Goal: Task Accomplishment & Management: Complete application form

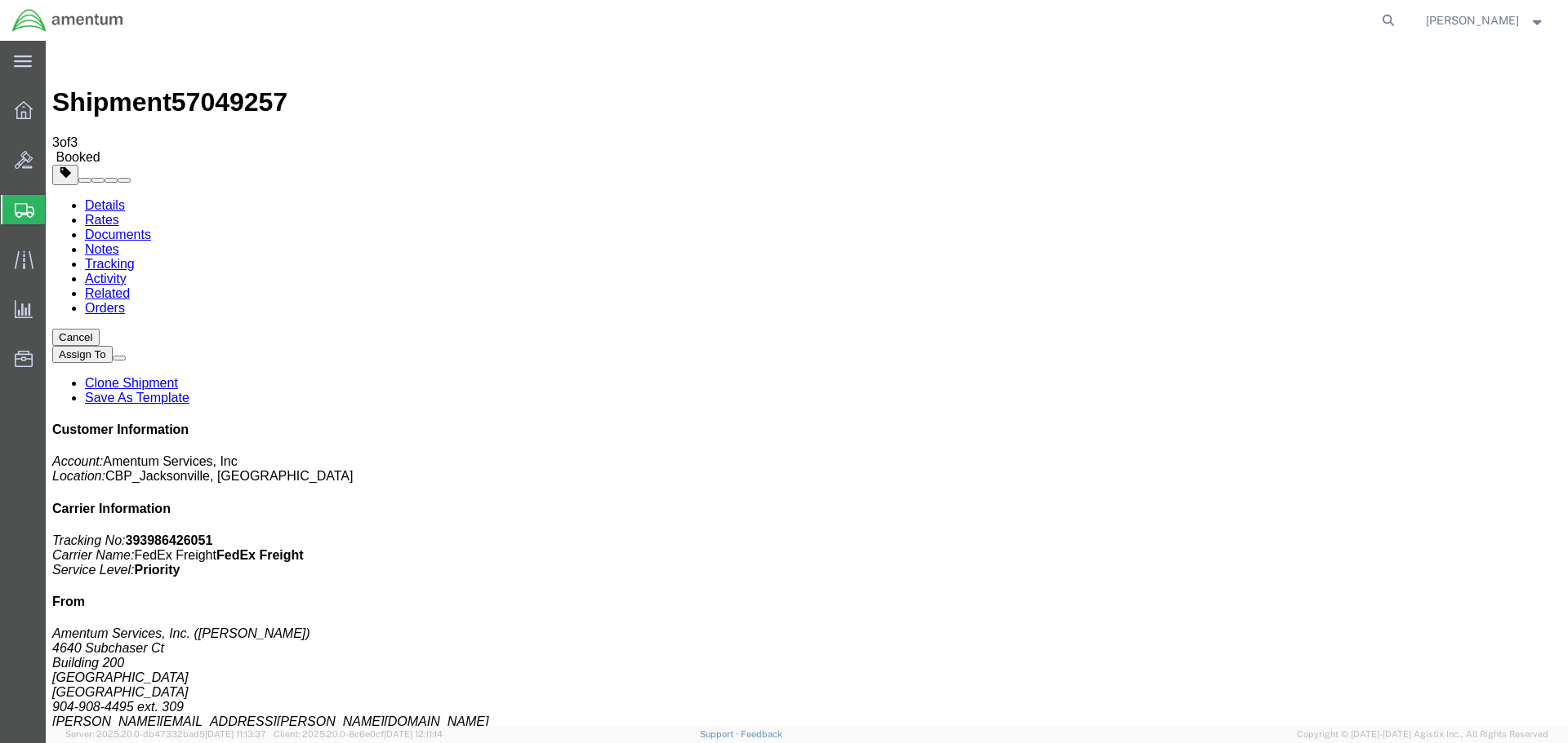
click at [0, 0] on span "Create Shipment" at bounding box center [0, 0] width 0 height 0
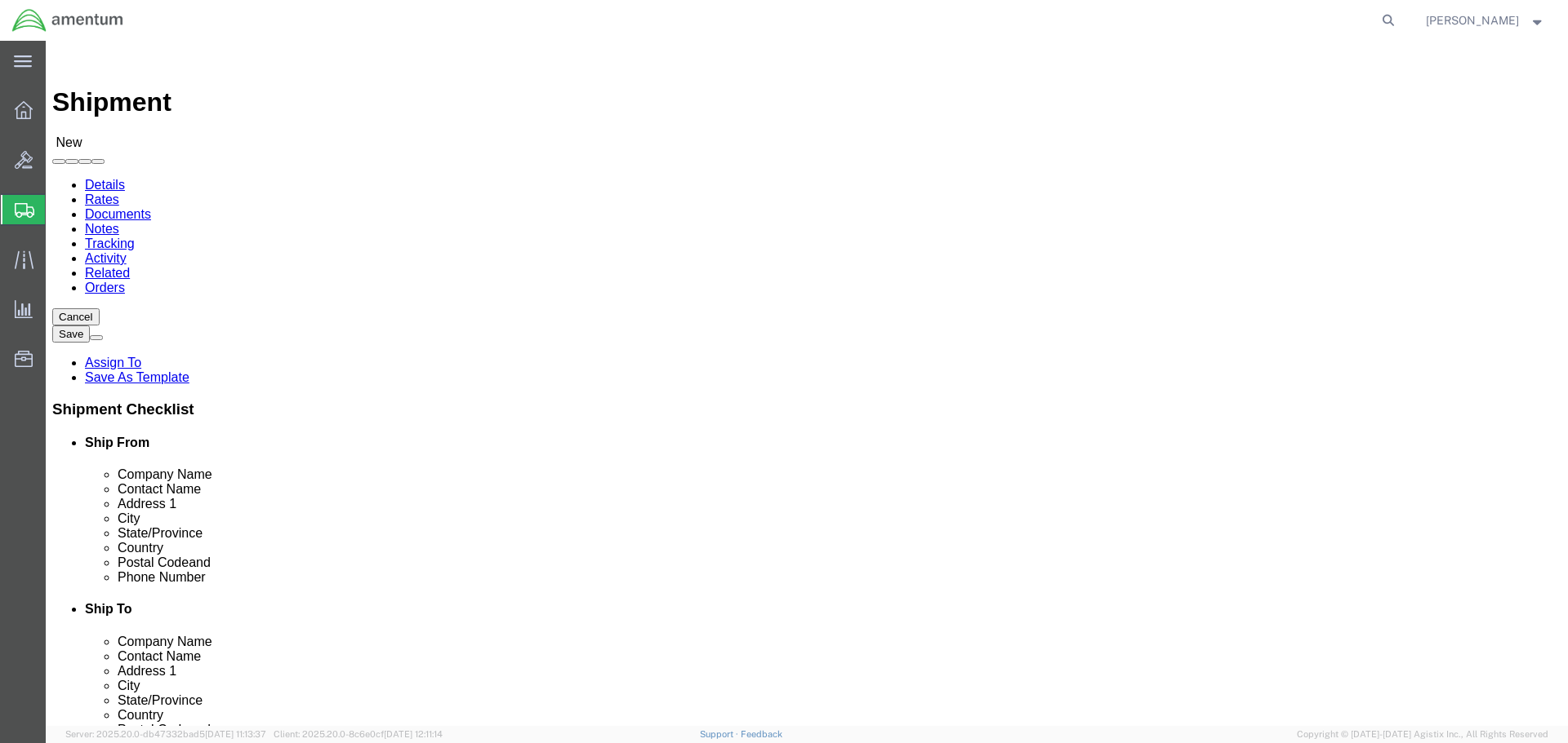
select select "MYPROFILE"
select select "FL"
type input "BUN"
select select "49919"
select select "NY"
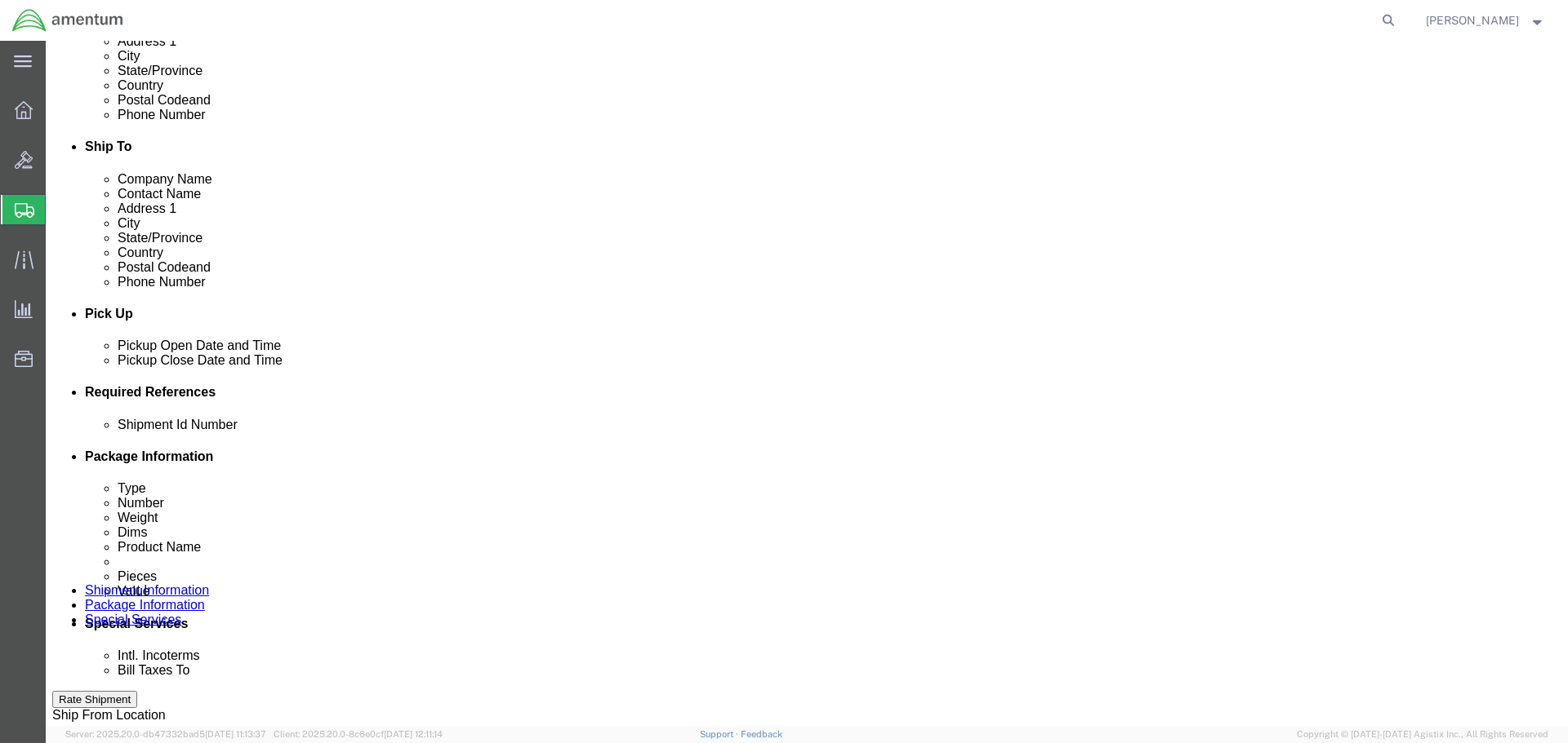
scroll to position [571, 0]
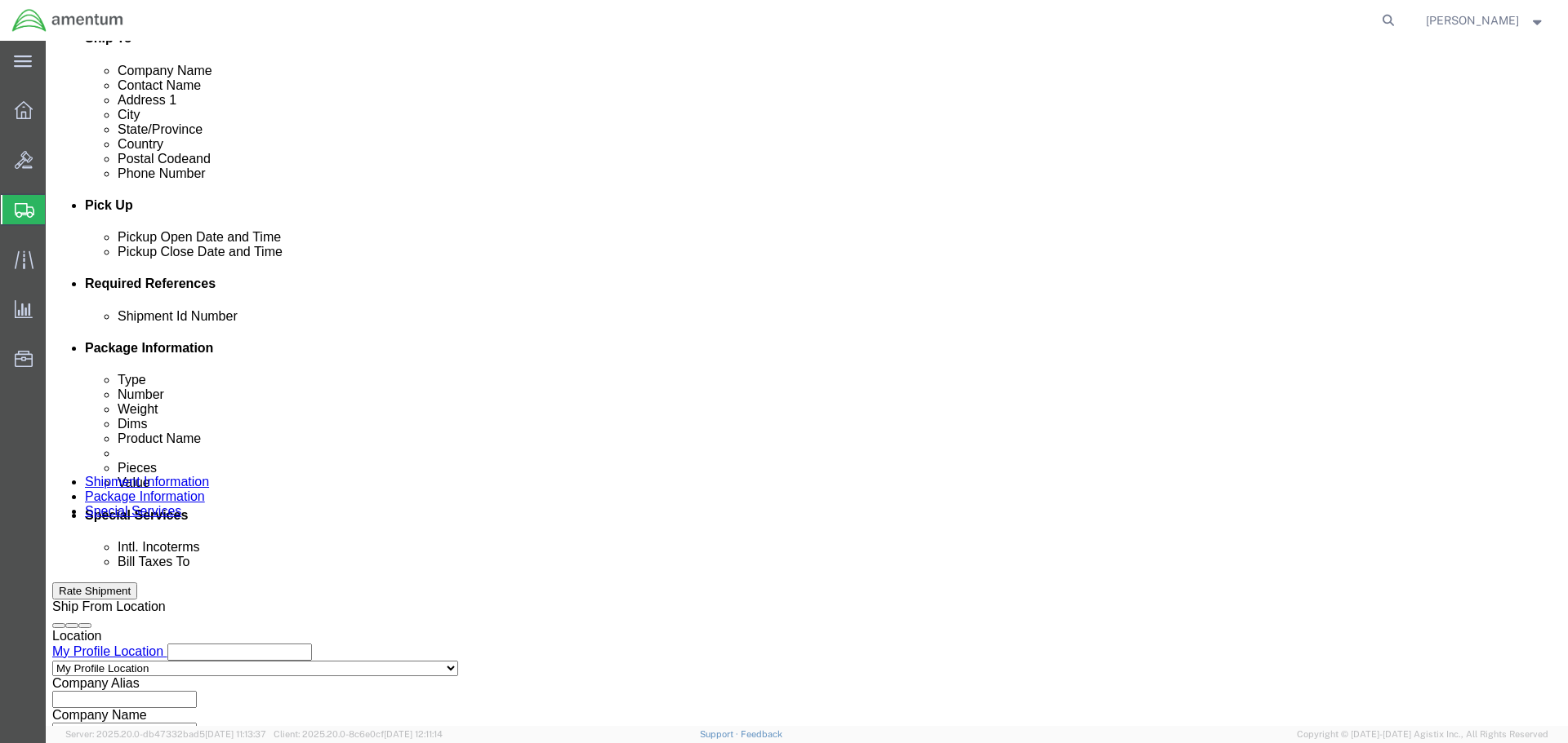
click input "text"
type input "NVG TO BUN"
click button "Add reference"
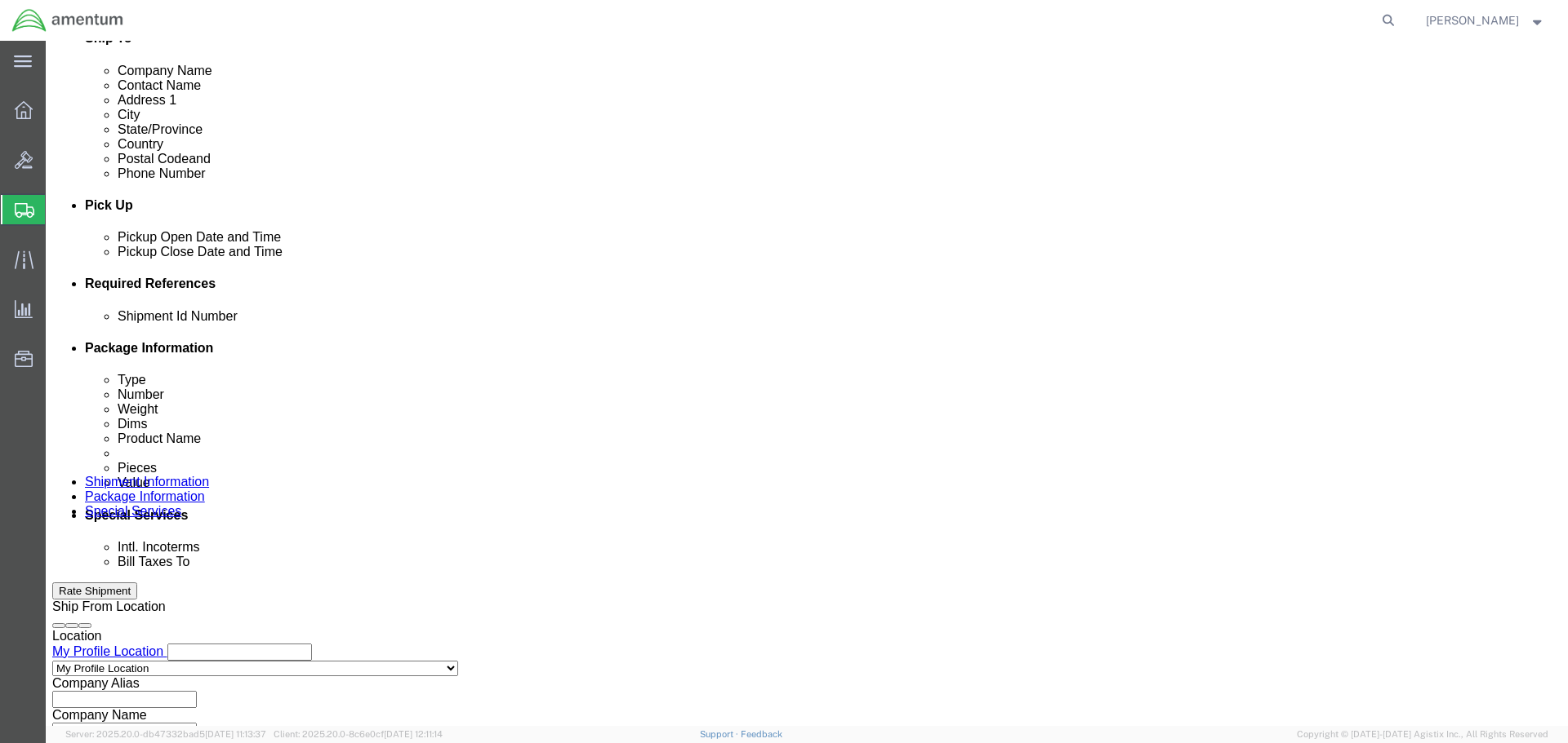
click select "Select Account Type Activity ID Airline Appointment Number ASN Batch Request # …"
select select "PROJNUM"
click select "Select Account Type Activity ID Airline Appointment Number ASN Batch Request # …"
select select "DEPT"
select select "CUSTREF"
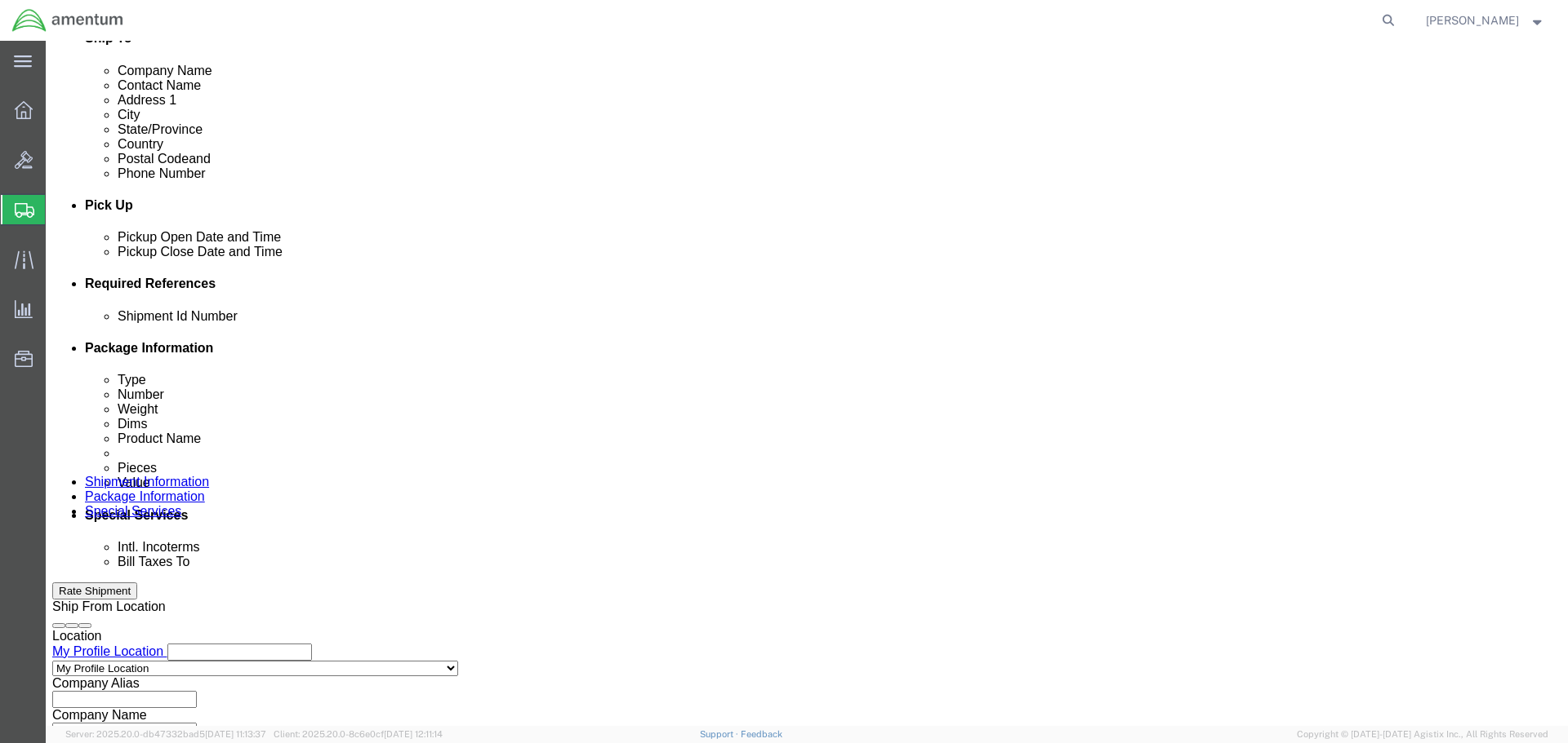
click div "Shipment Id Number NVG TO BUN Select Account Type Activity ID Airline Appointme…"
click select "Select Account Type Activity ID Airline Appointment Number ASN Batch Request # …"
drag, startPoint x: 658, startPoint y: 438, endPoint x: 681, endPoint y: 444, distance: 23.8
click input "text"
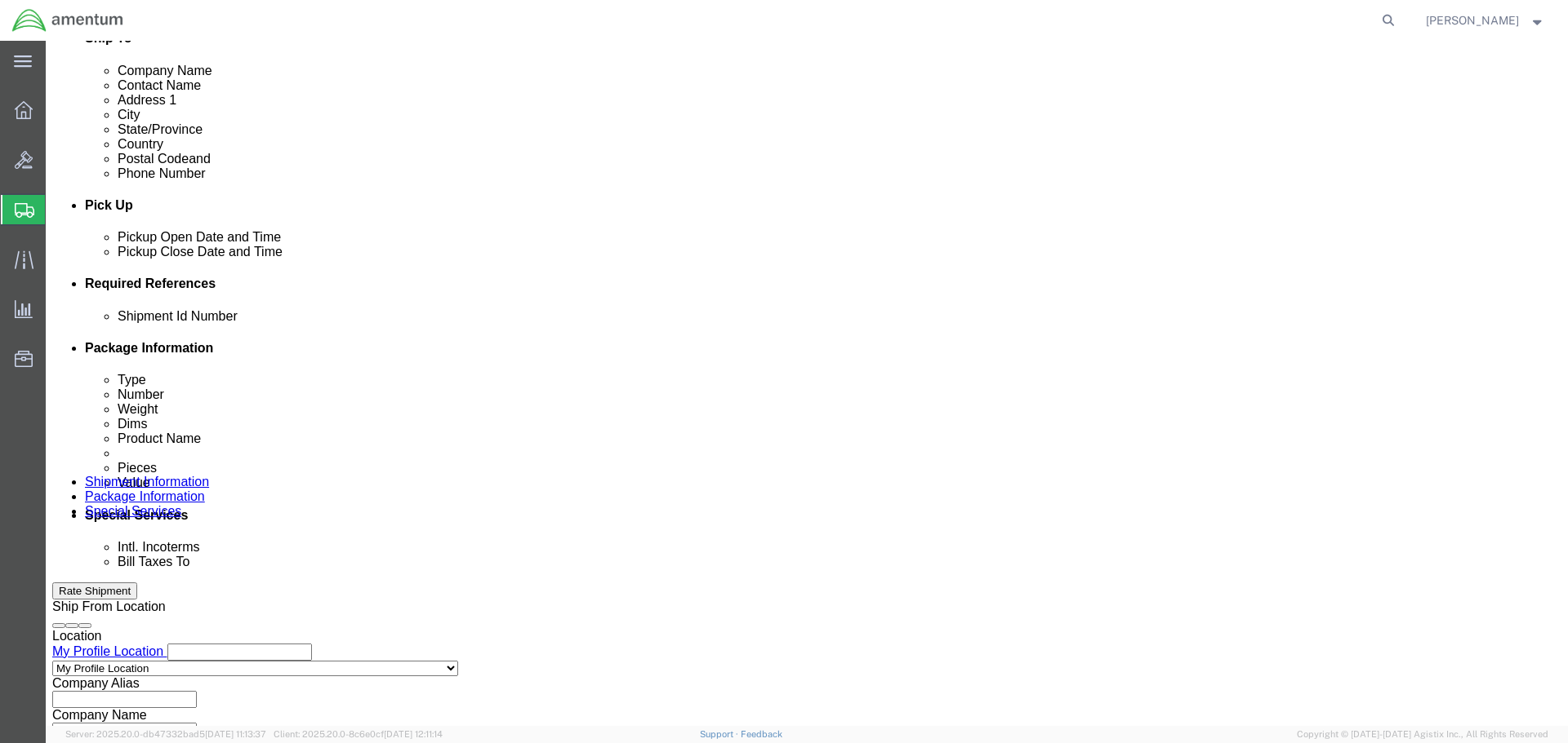
type input "6118.04.03.2219.000.SER.0000"
select select "DEPT"
type input "CBP"
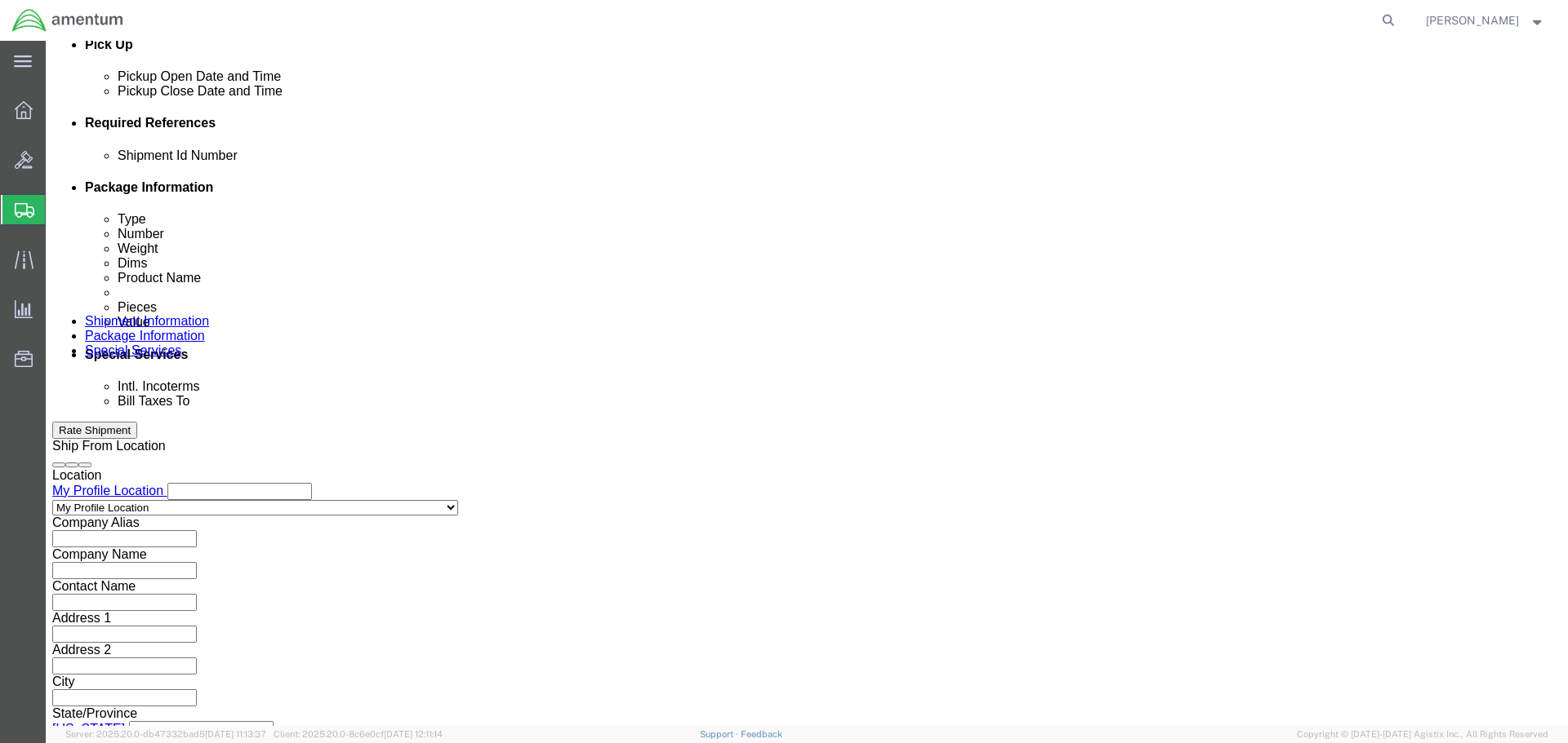
scroll to position [747, 0]
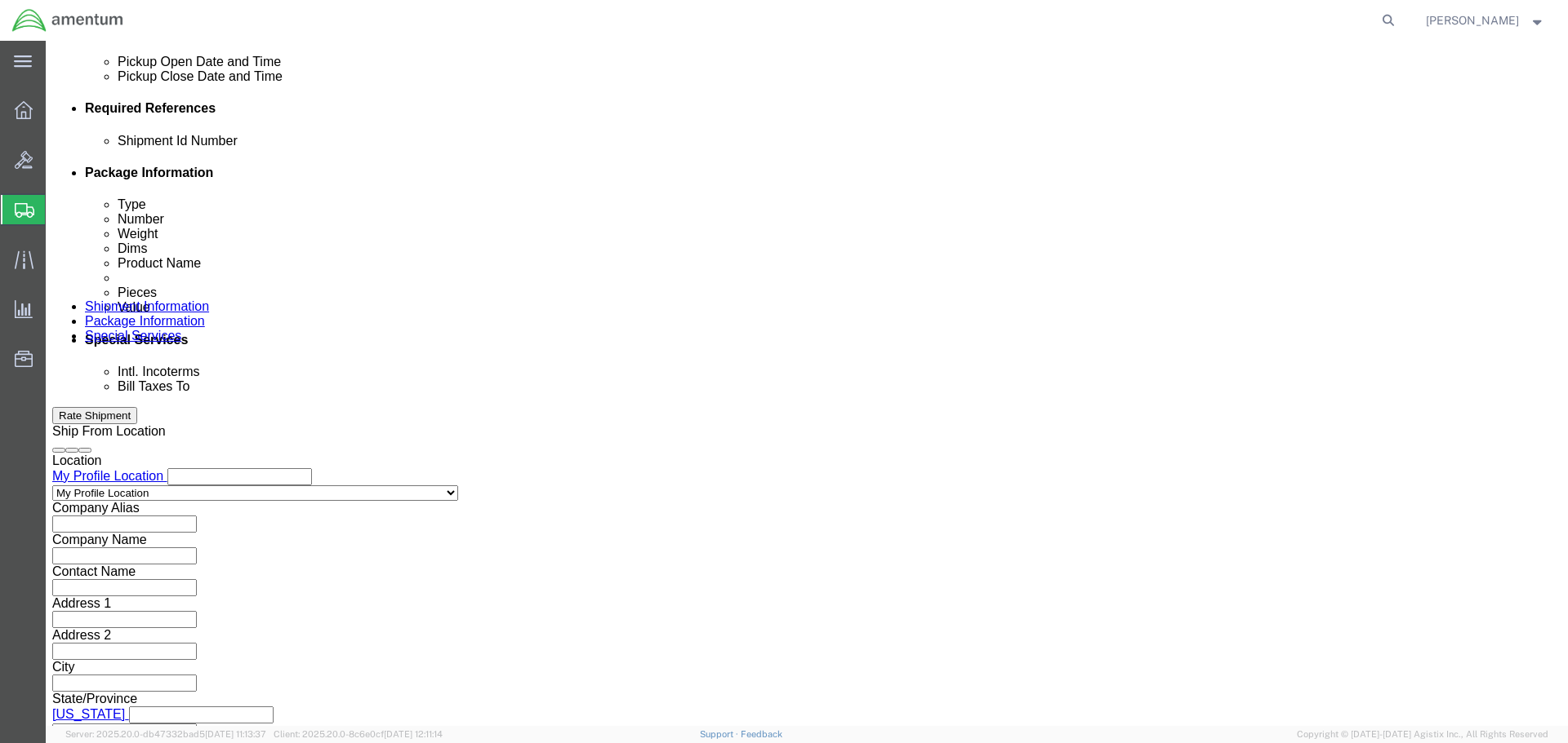
type input "NVG"
click button "Continue"
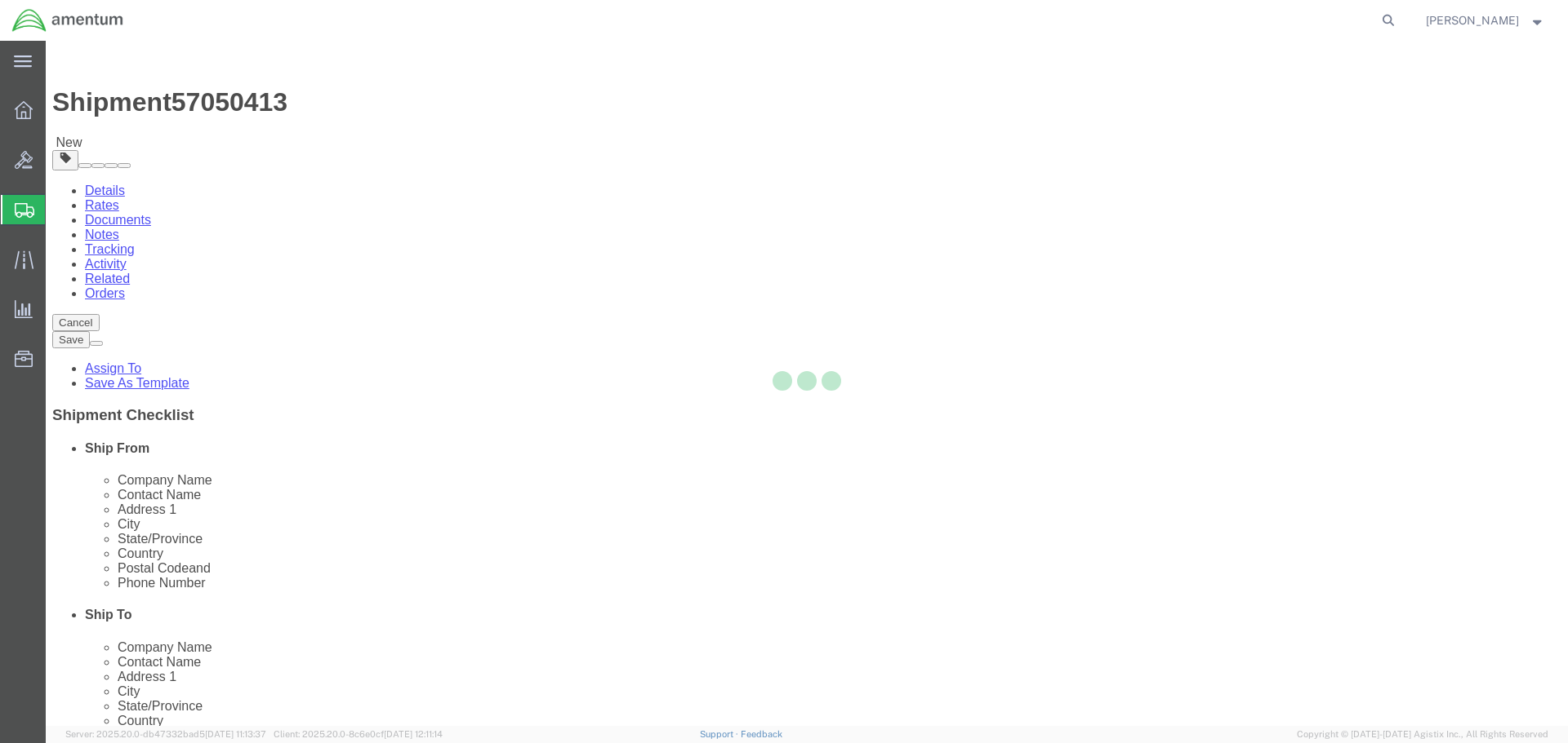
select select "CBOX"
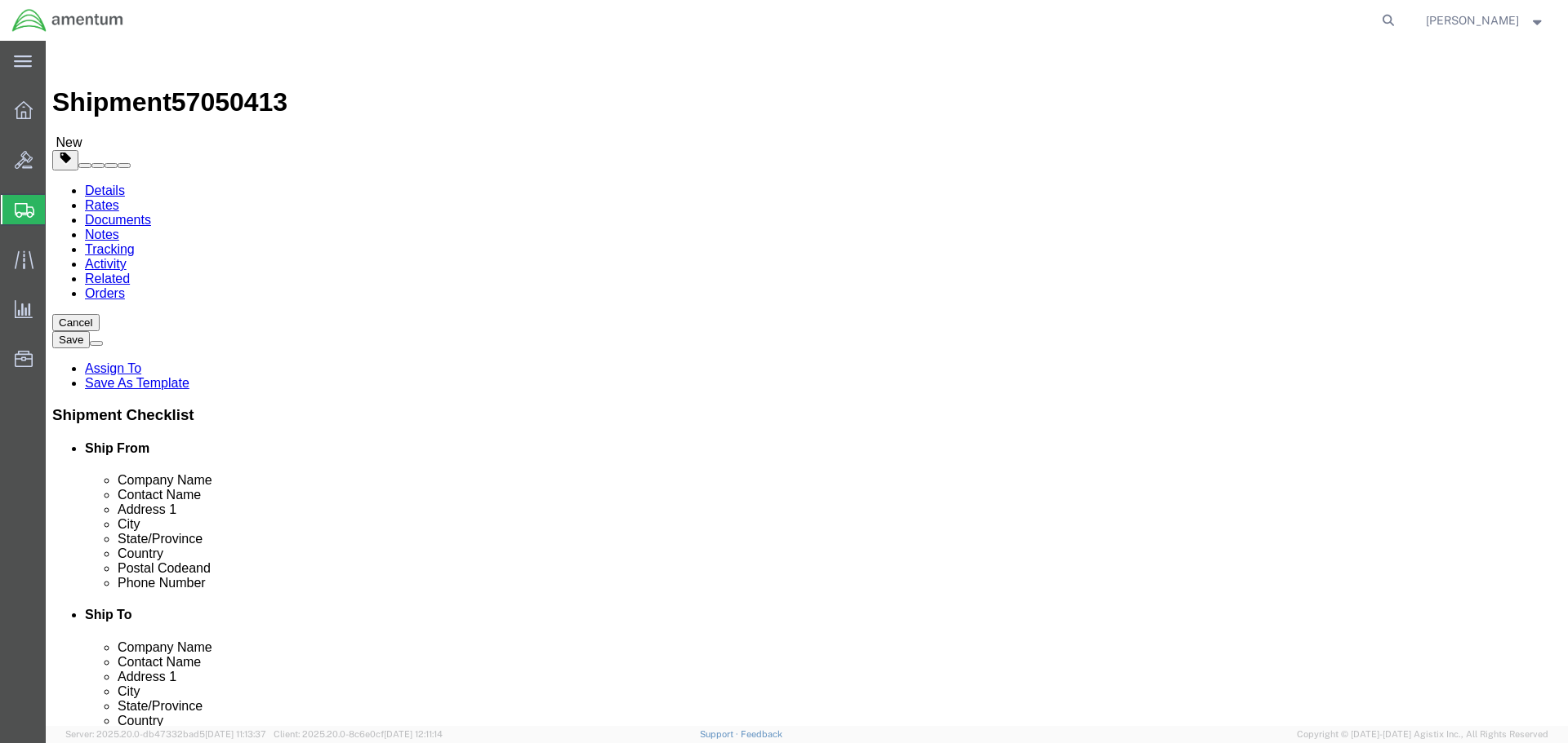
click input "text"
type input "15"
type input "12"
type input "8"
type input "6"
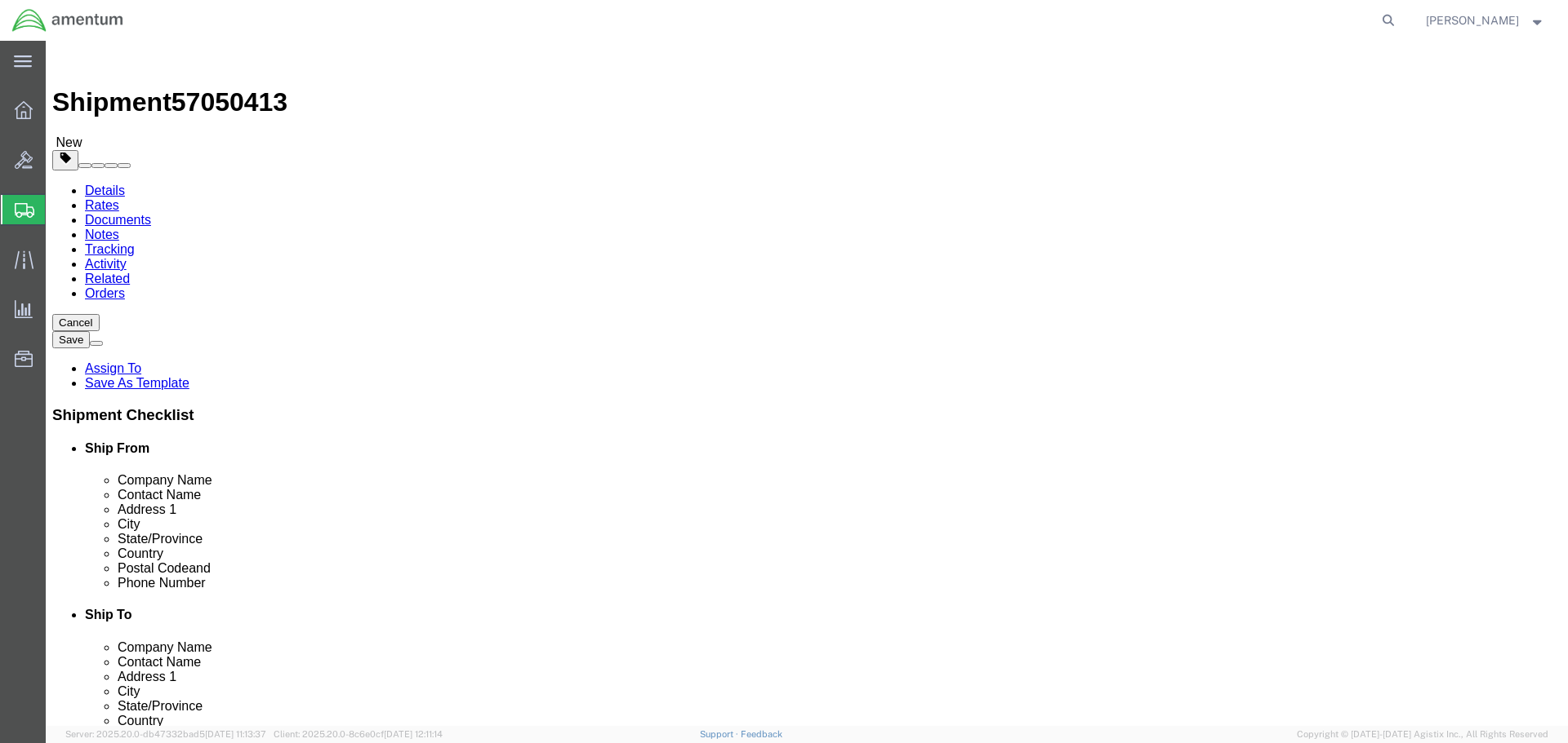
click div "Package Content # 1 x Package Type Select BCK Boxes Bale(s) Basket(s) Bolt(s) B…"
click link "Add Content"
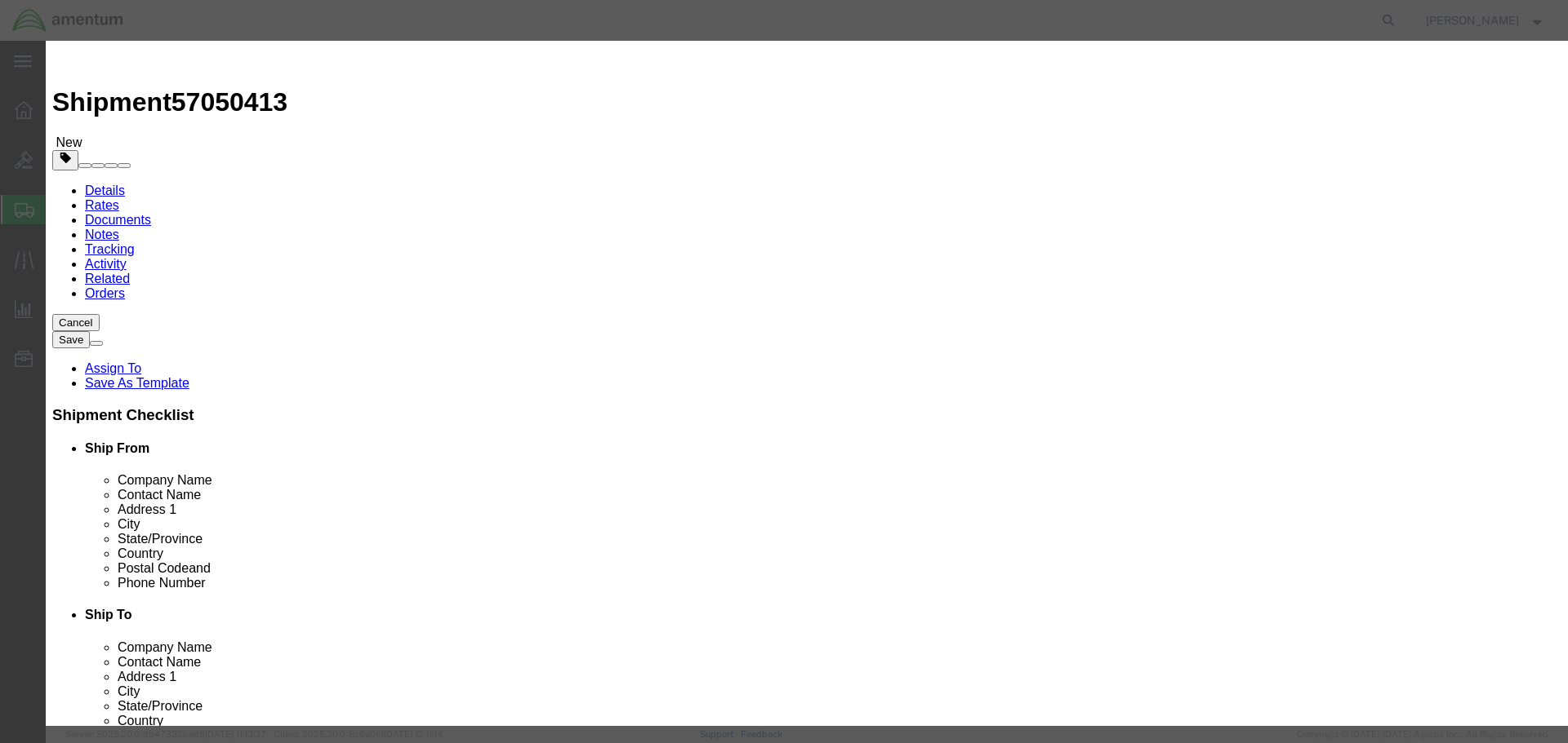
click input "text"
type input "NVG"
type input "2"
type input "20000"
click button "Save & Close"
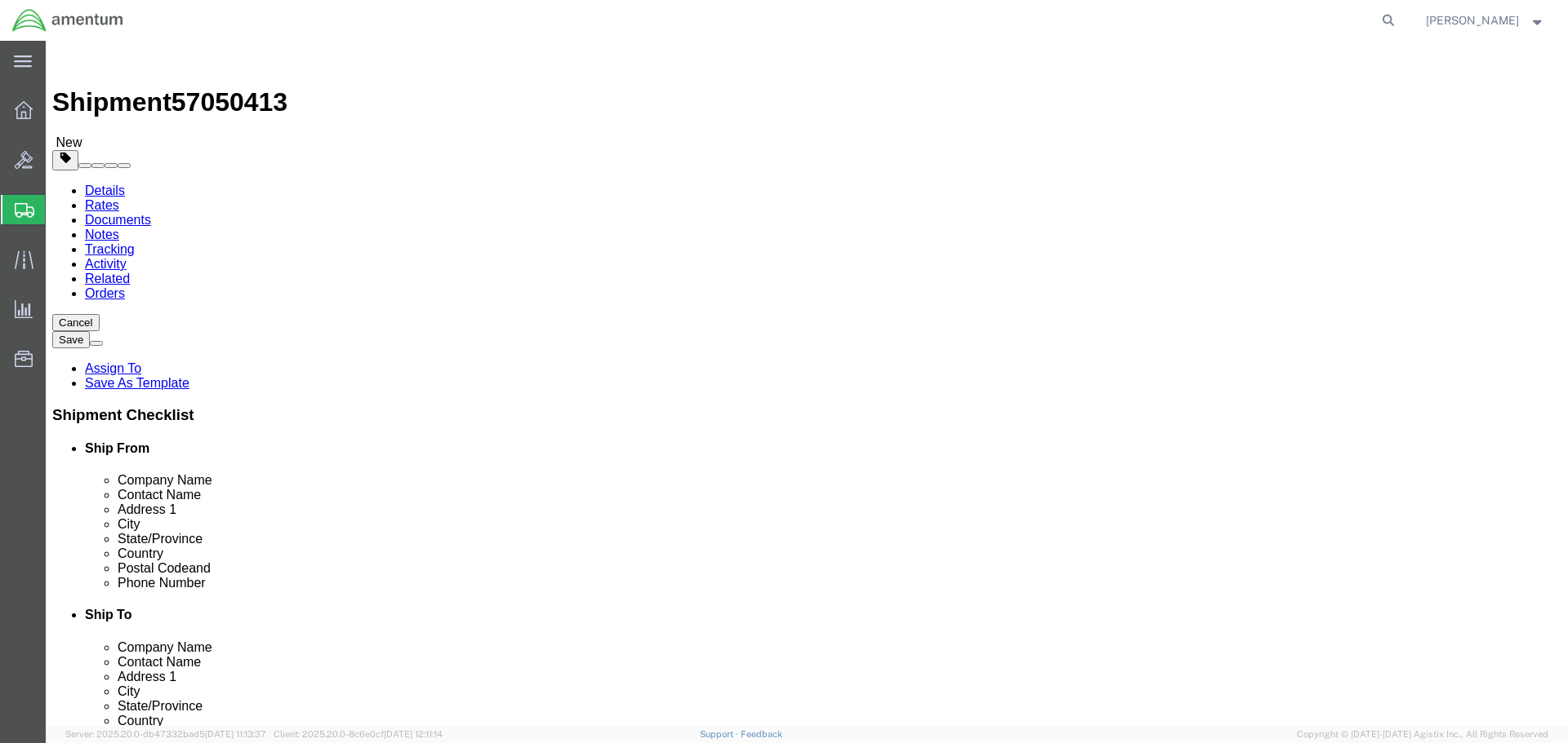
click button "Rate Shipment"
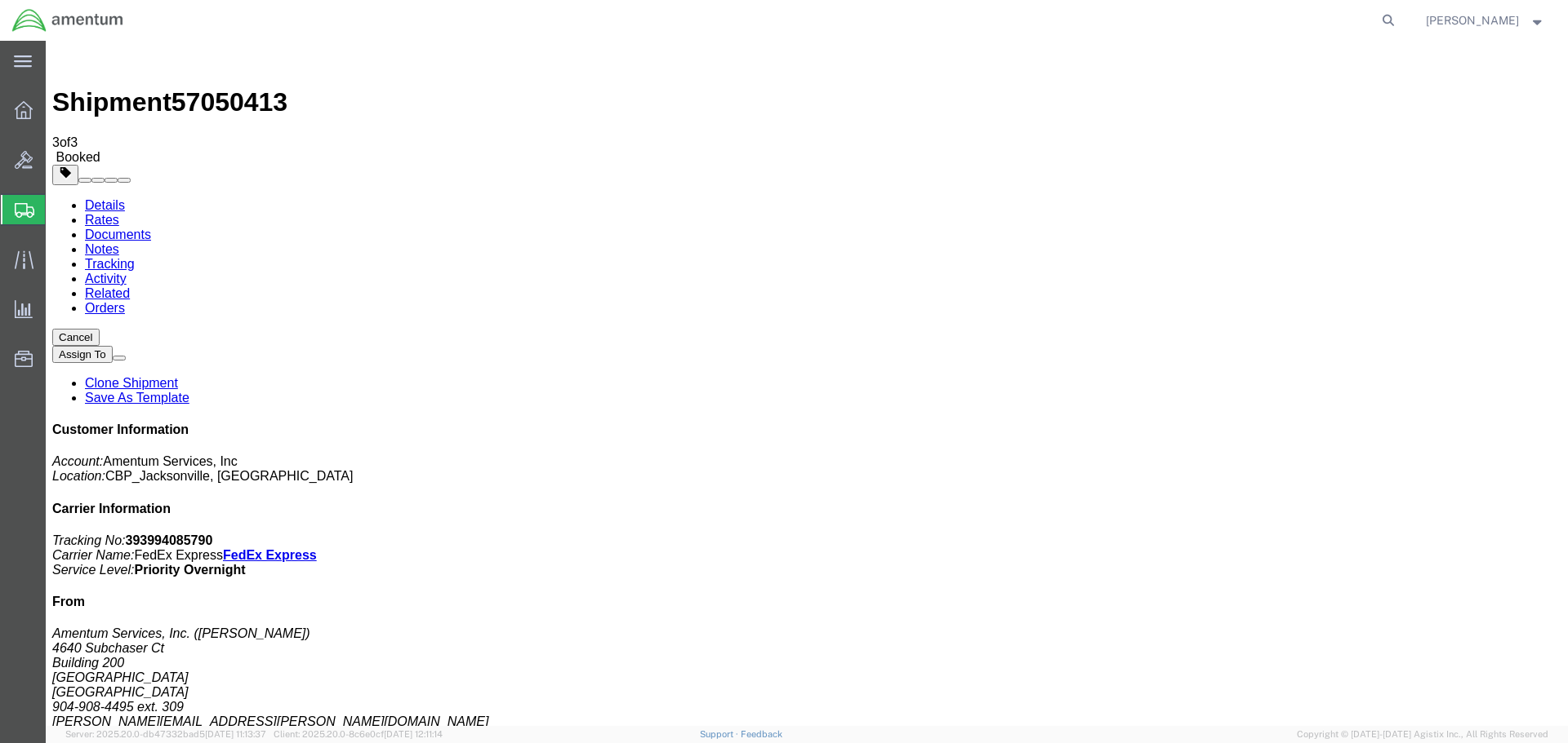
click at [213, 534] on b "393994085790" at bounding box center [169, 541] width 87 height 14
copy b "393994085790"
drag, startPoint x: 626, startPoint y: 372, endPoint x: 560, endPoint y: 352, distance: 69.0
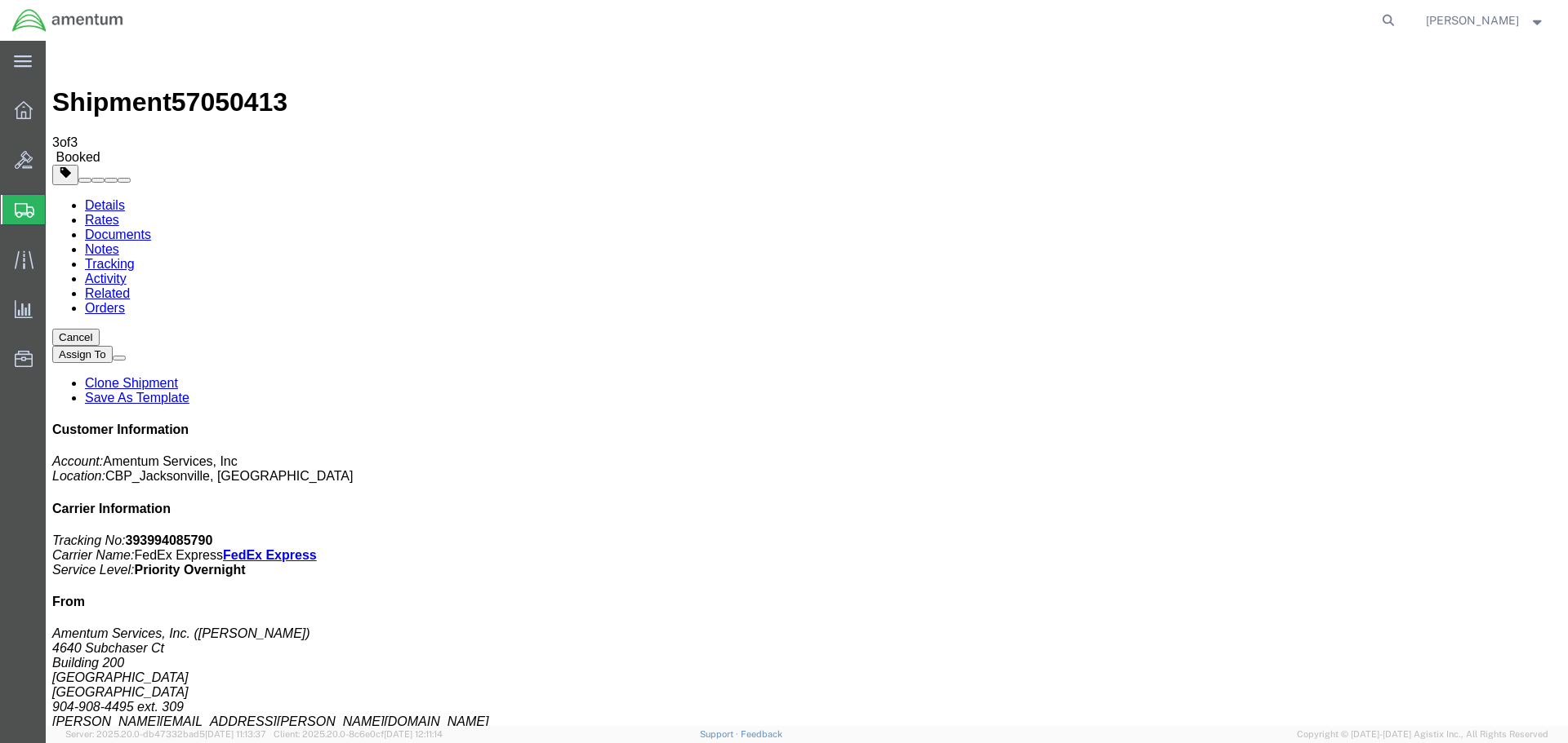
checkbox input "true"
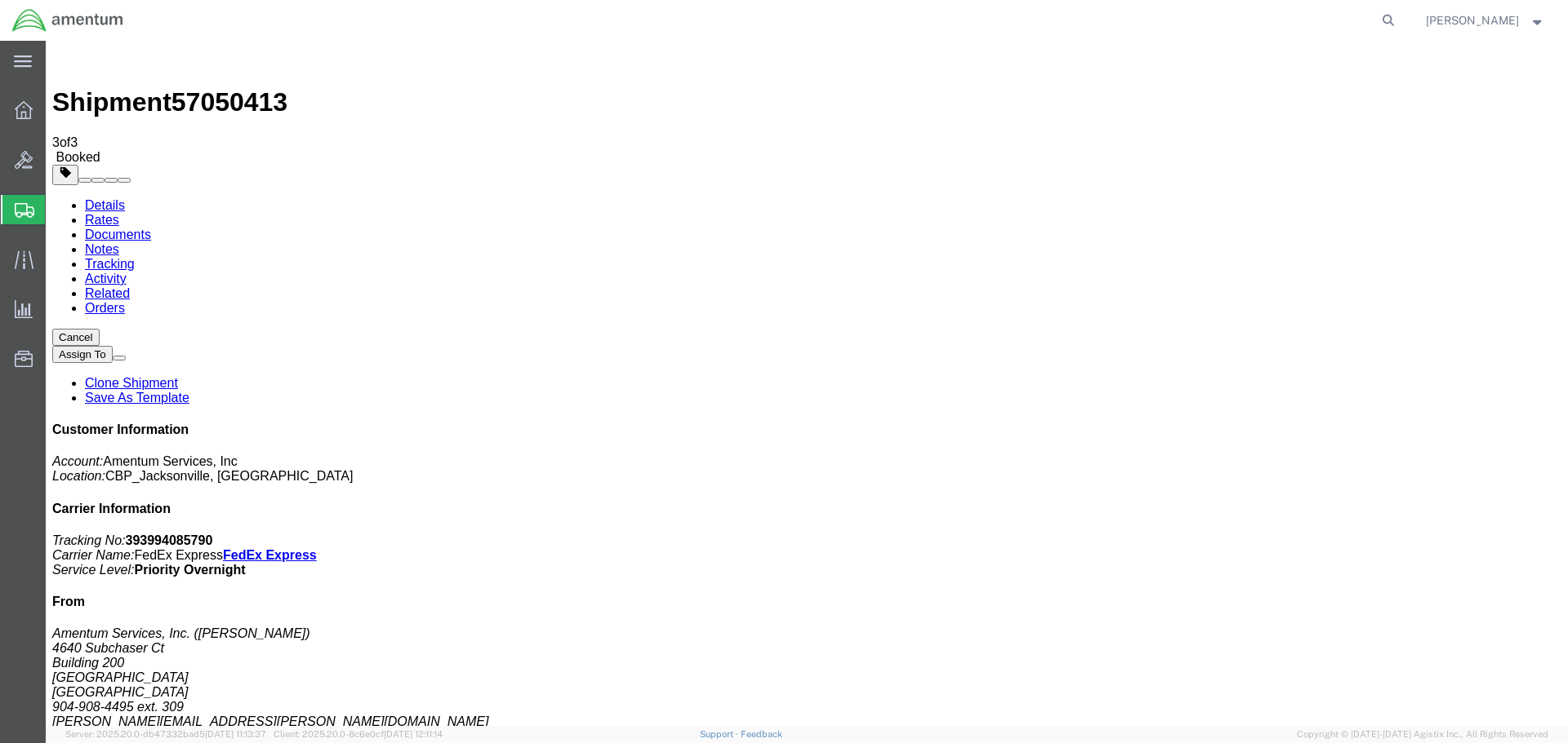
drag, startPoint x: 527, startPoint y: 523, endPoint x: 480, endPoint y: 482, distance: 62.4
click at [178, 376] on link "Clone Shipment" at bounding box center [131, 383] width 93 height 14
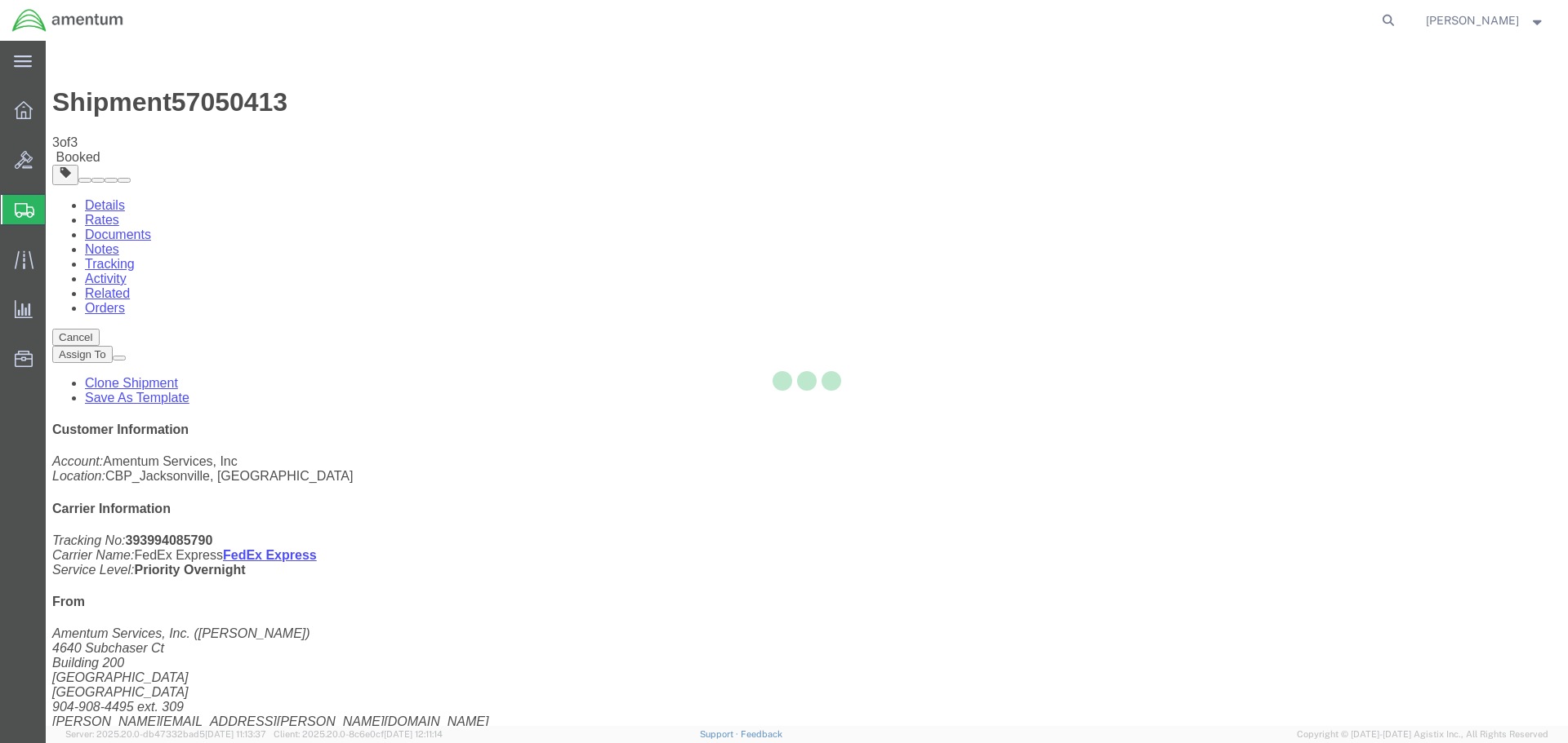
select select "49917"
select select "49919"
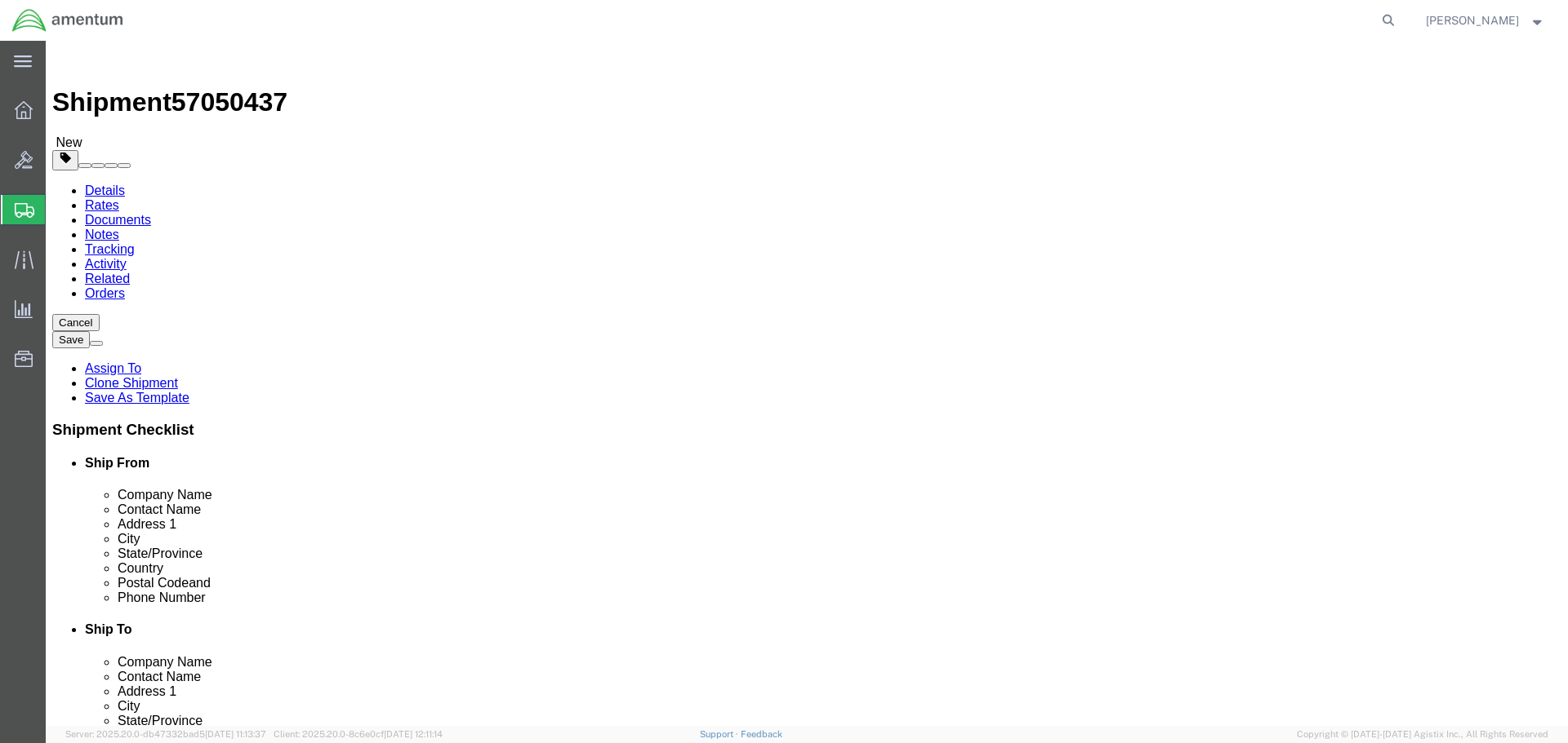
type input "EHO"
select select "49929"
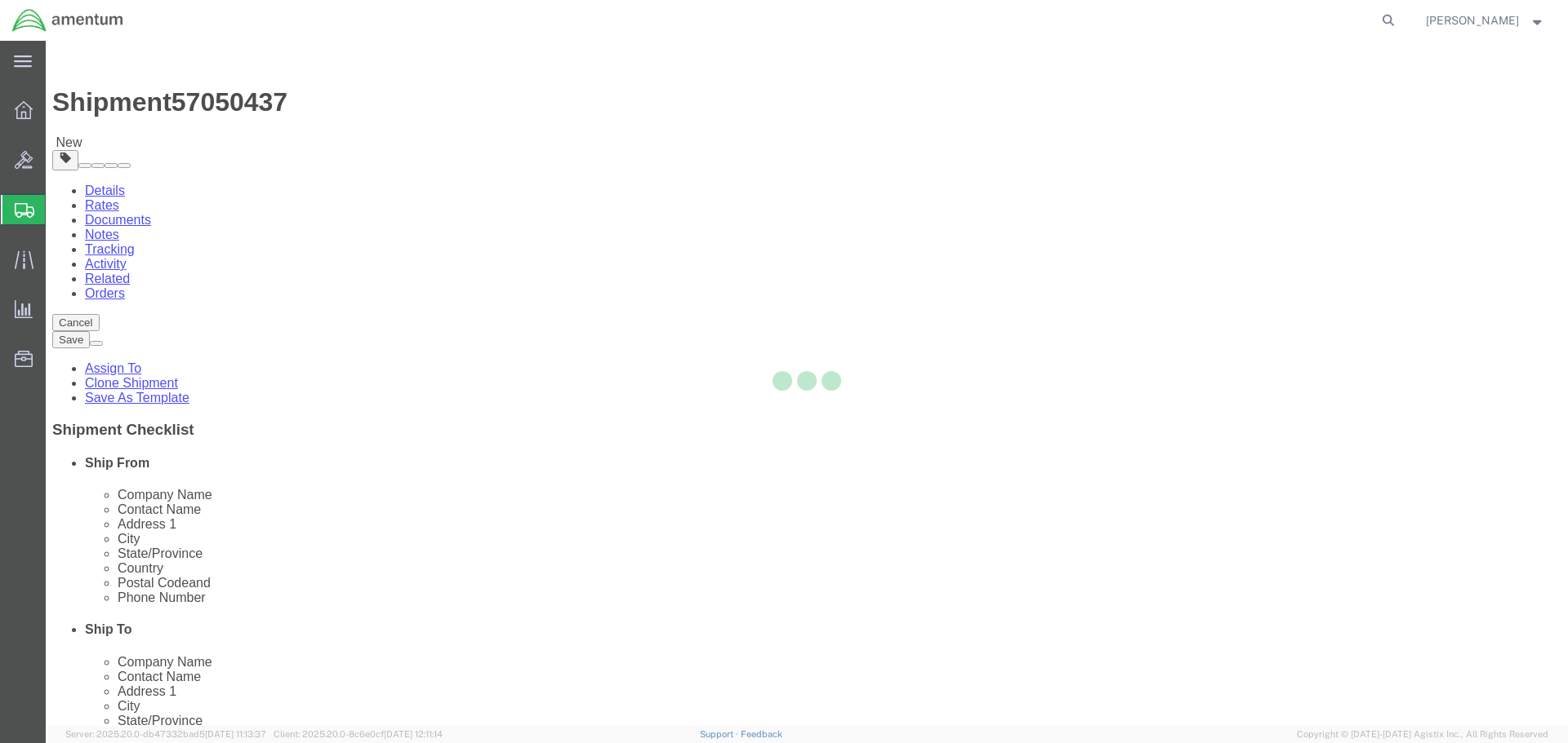
type input "[PERSON_NAME]"
type input "[STREET_ADDRESS][PERSON_NAME]"
type input "Hangar 15A, c/o US CBP"
type input "Conroe"
type input "77303"
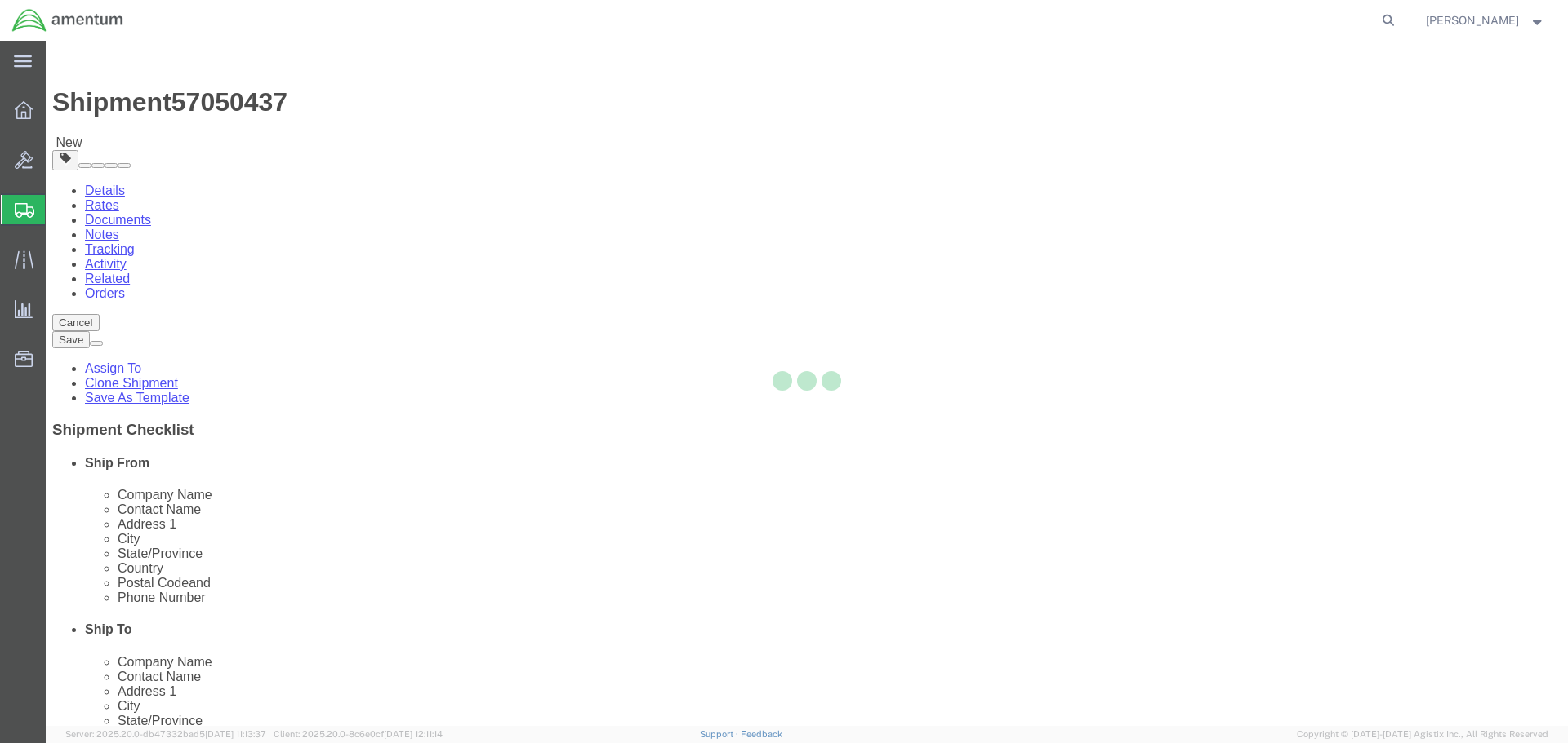
type input "[PHONE_NUMBER]"
type input "[PERSON_NAME][EMAIL_ADDRESS][PERSON_NAME][DOMAIN_NAME]"
select select "[GEOGRAPHIC_DATA]"
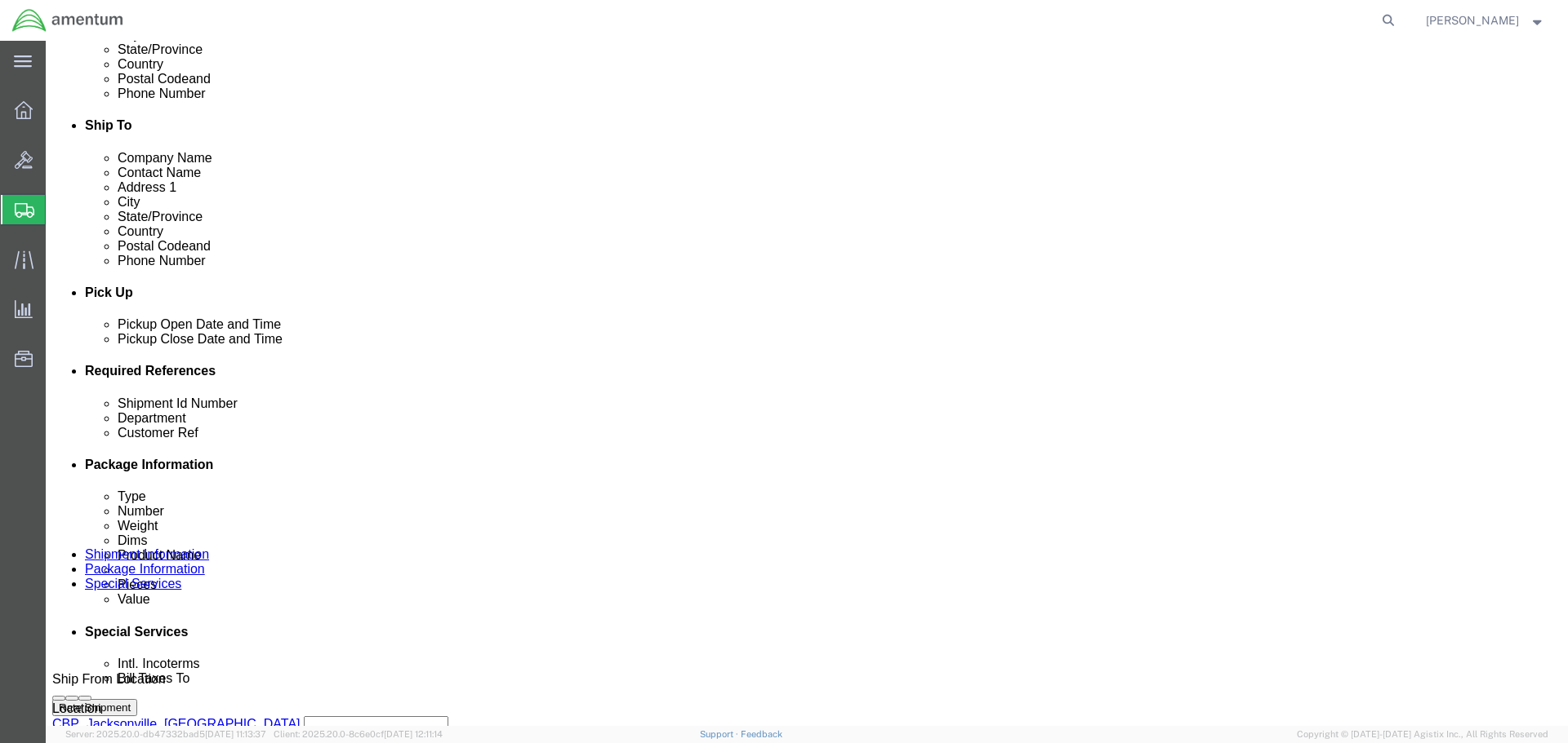
scroll to position [653, 0]
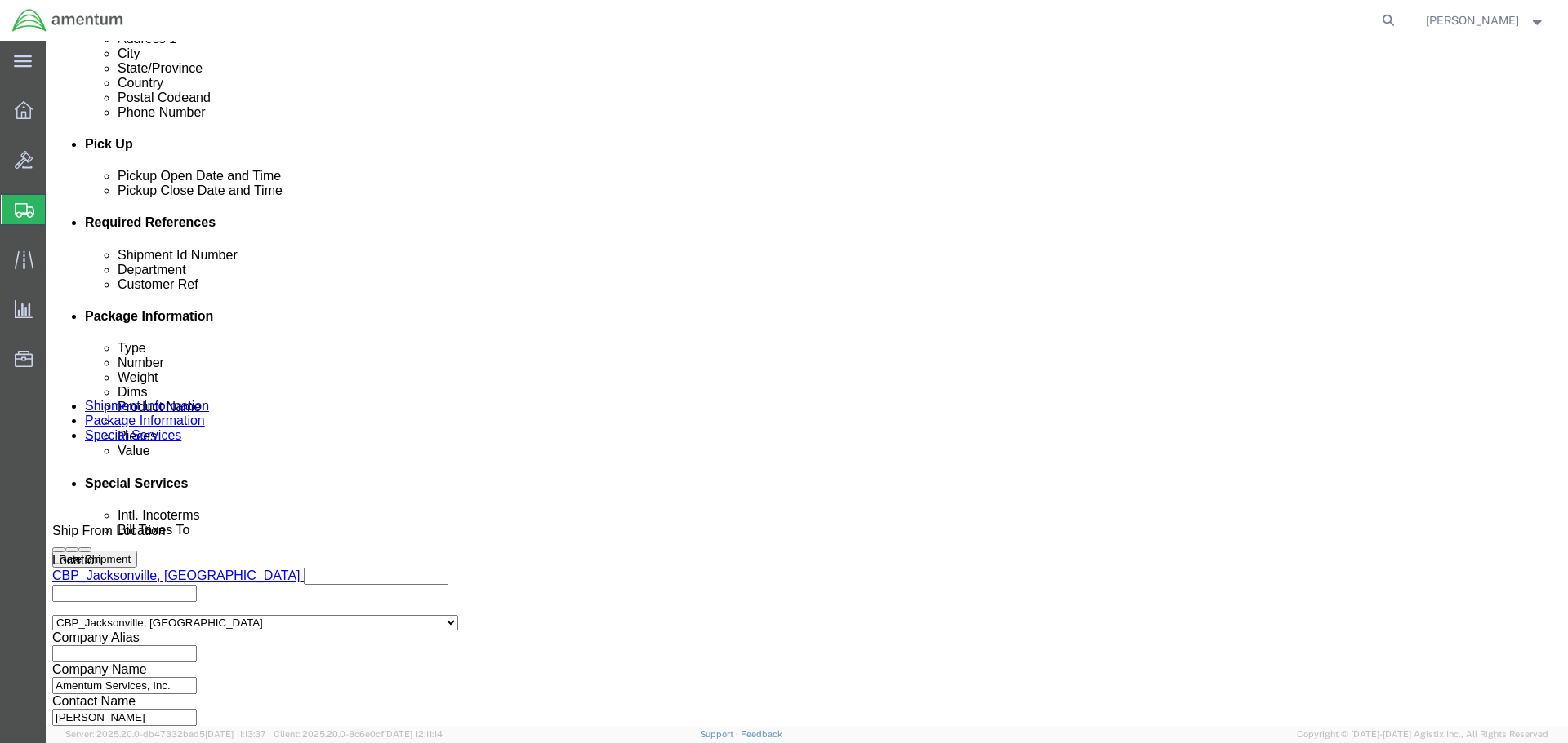
click input "NVG TO BUN"
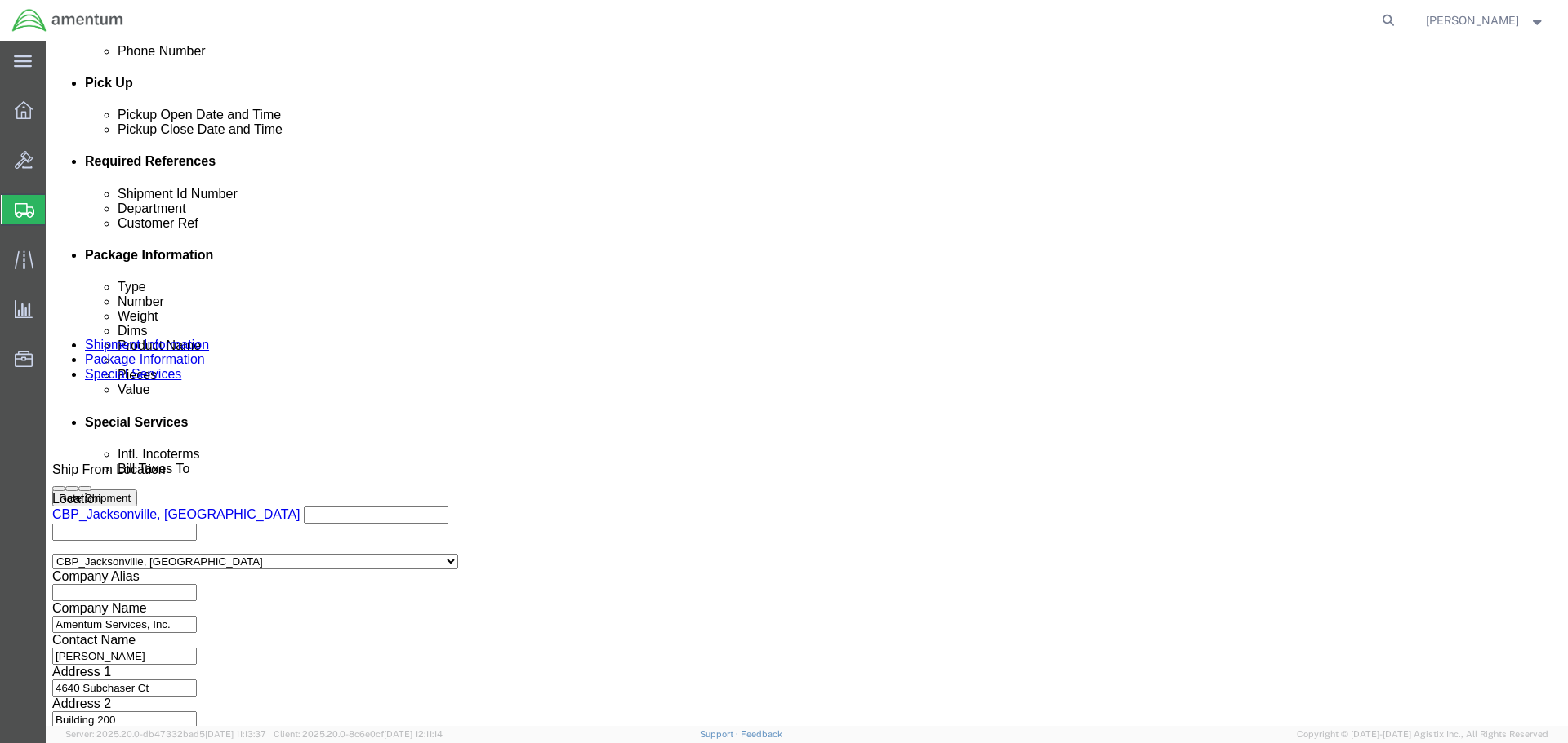
scroll to position [747, 0]
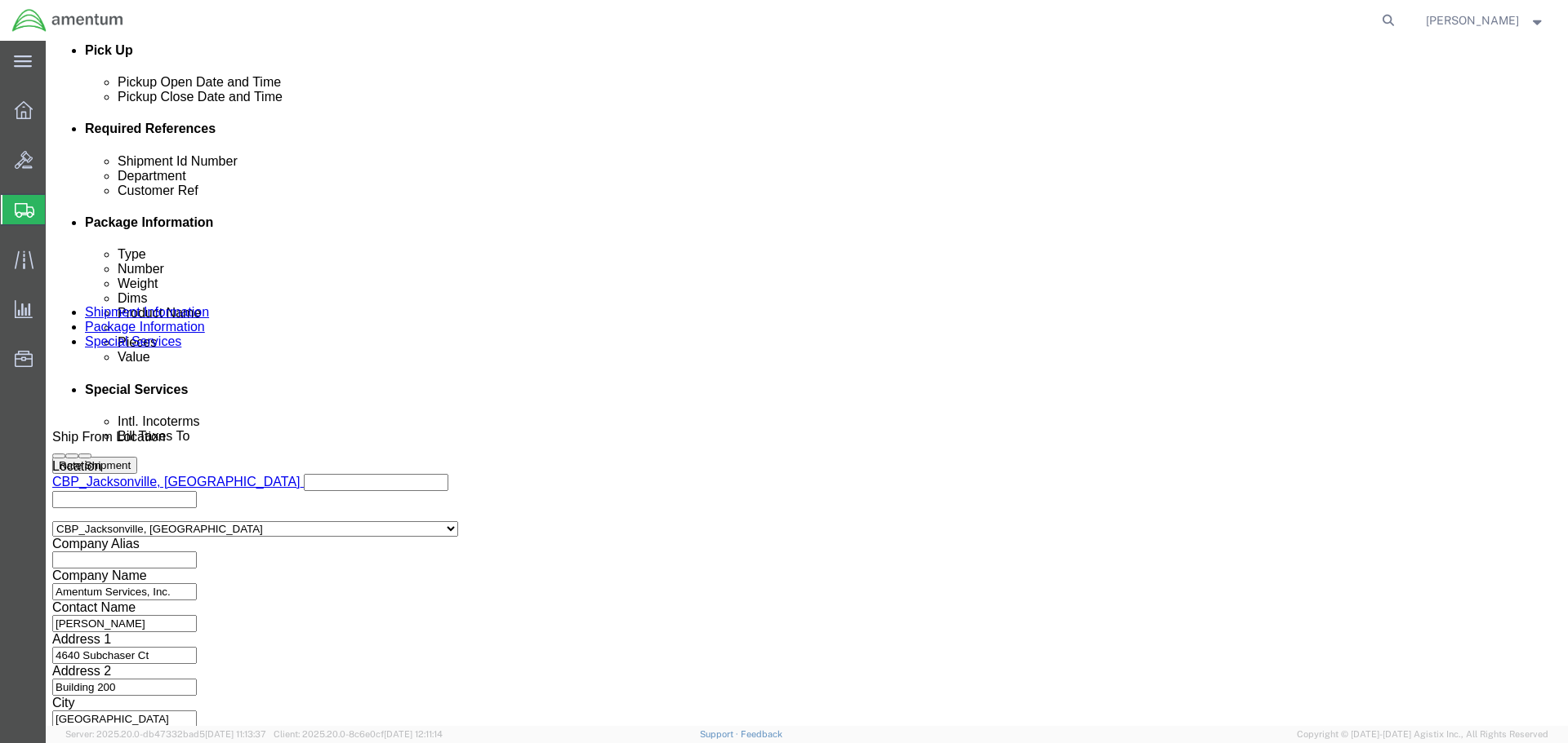
type input "NVG TO EHO"
click button "Continue"
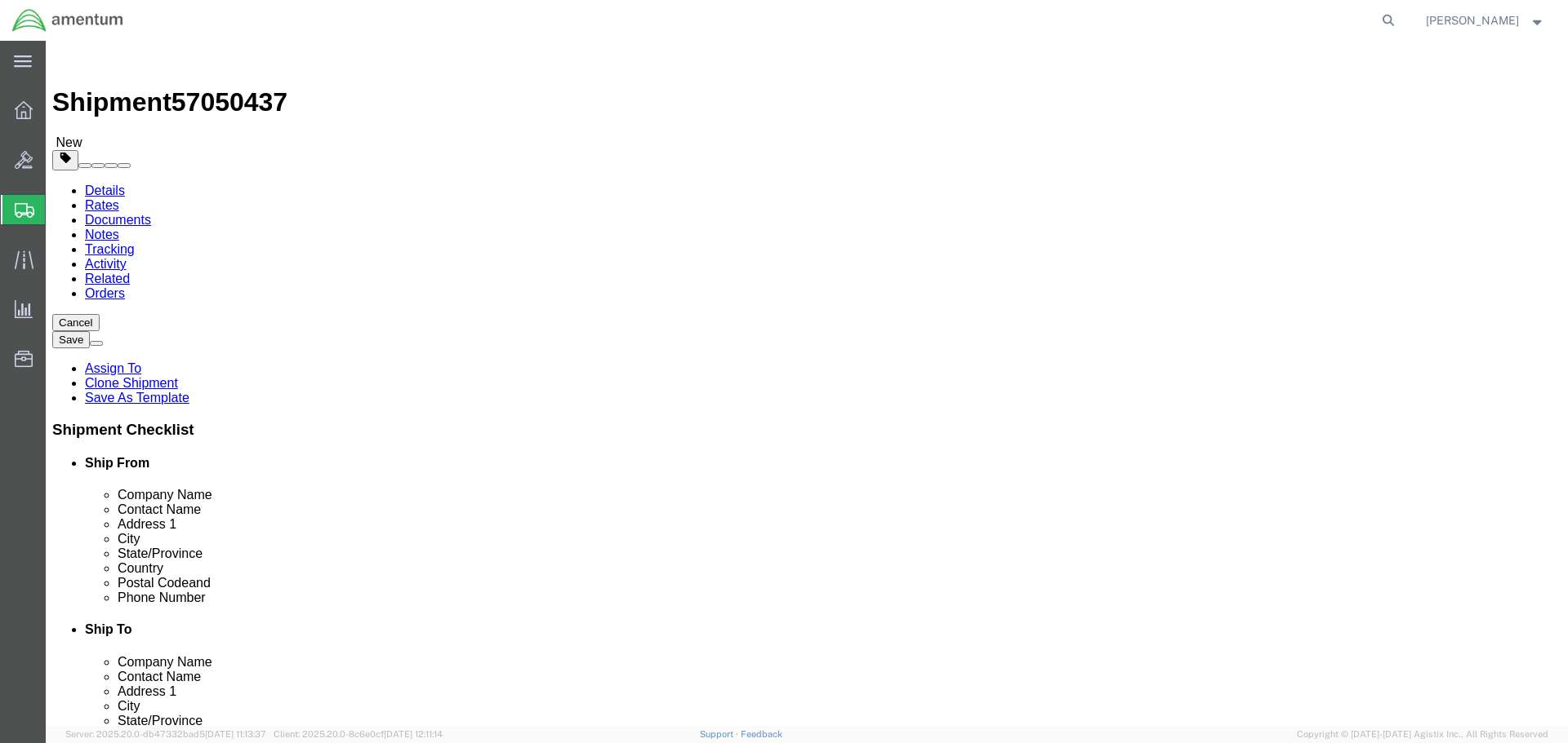
click input "15.00"
type input "14"
type input "11"
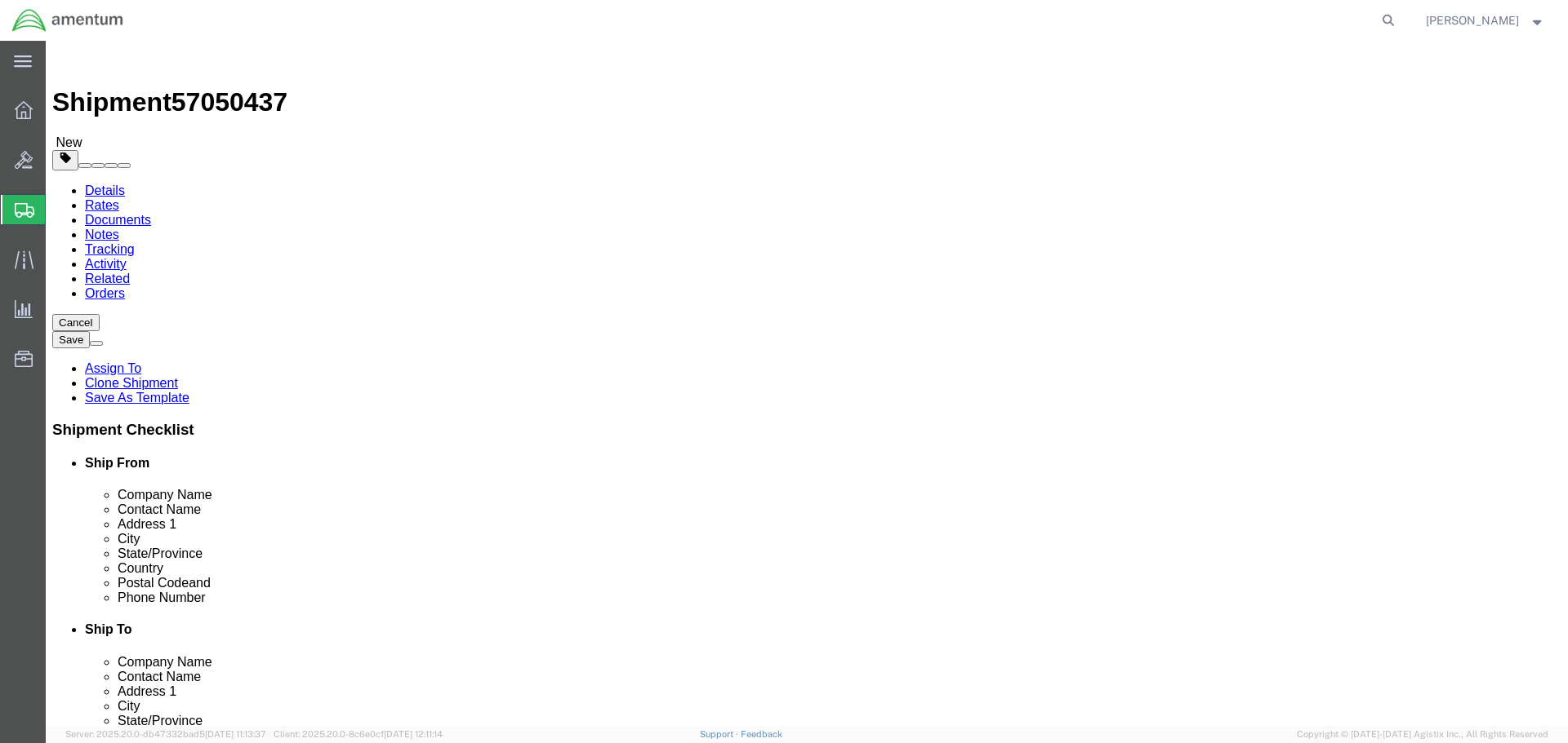
type input "8"
click dd "2.00 Each"
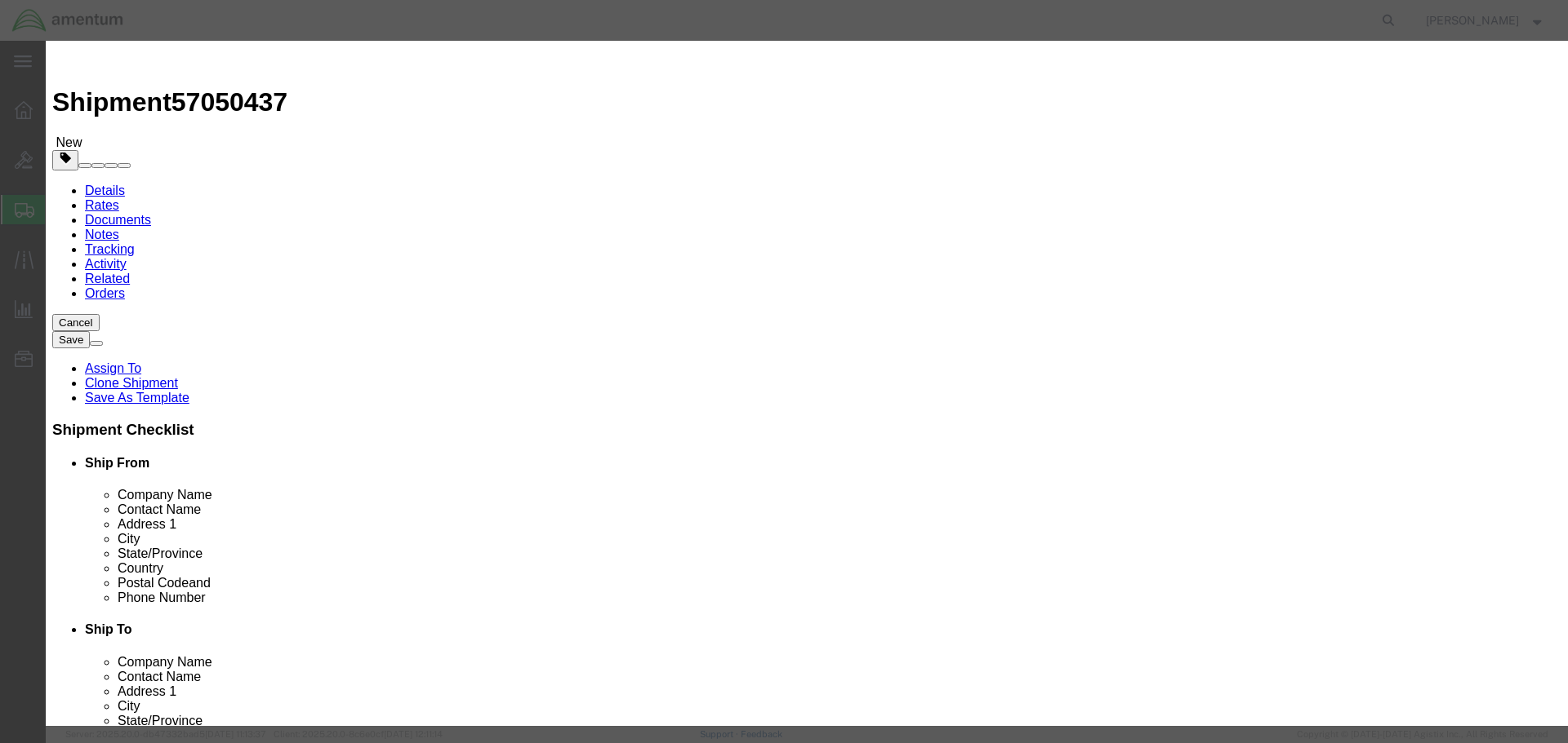
drag, startPoint x: 484, startPoint y: 152, endPoint x: 467, endPoint y: 154, distance: 17.1
click div "2.00"
type input "4.00"
type input "40000"
click button "Save & Close"
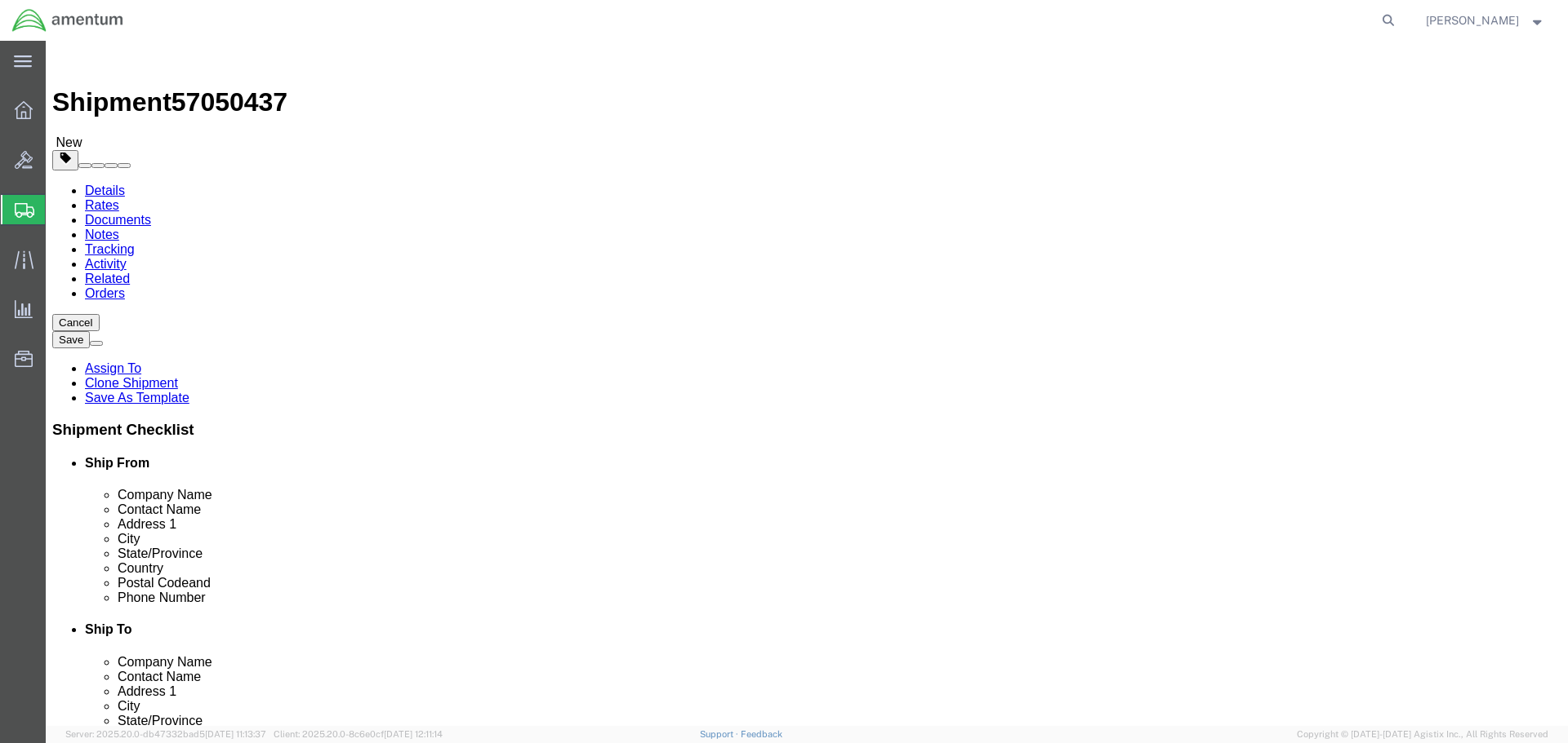
click button "Rate Shipment"
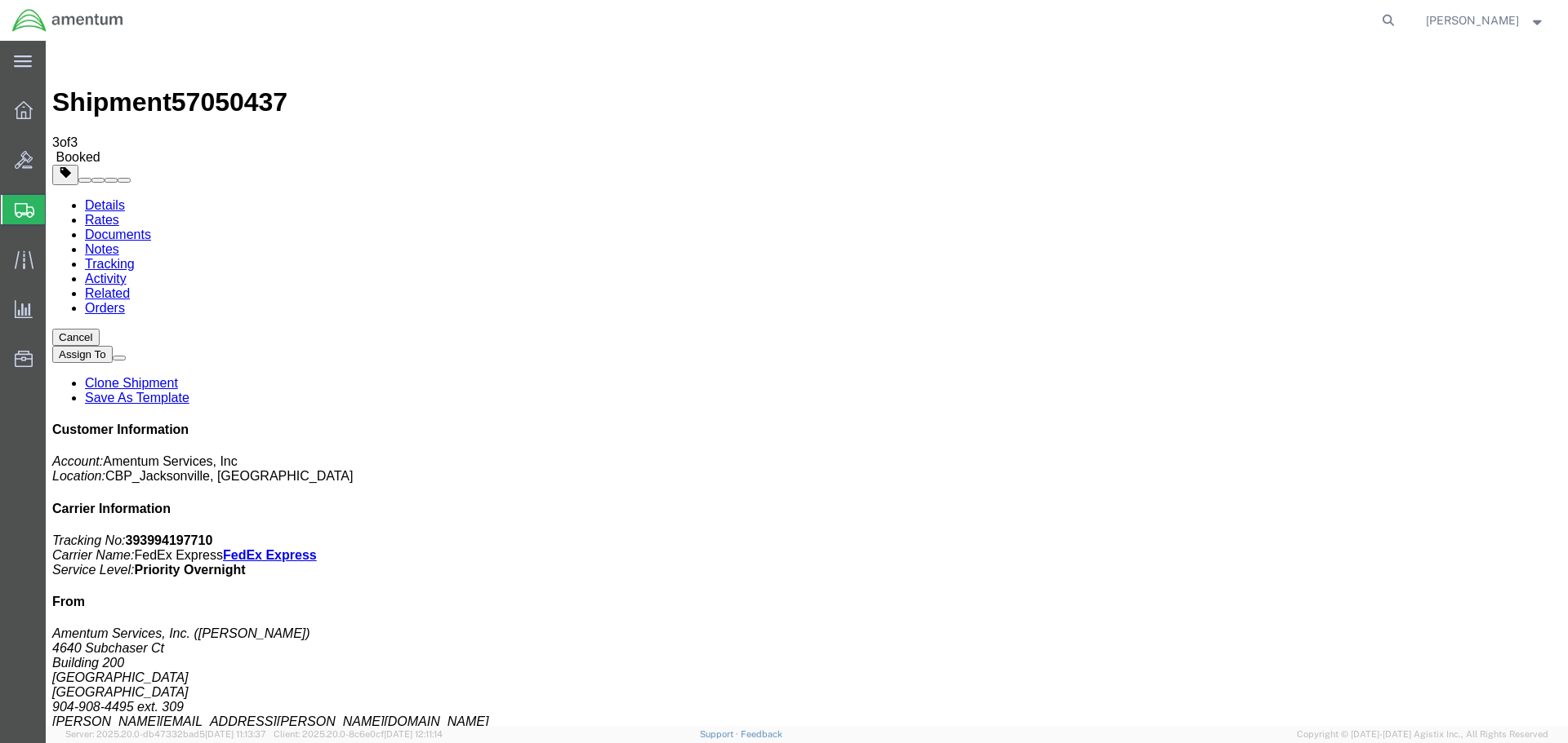
click at [213, 534] on b "393994197710" at bounding box center [169, 541] width 87 height 14
click at [1482, 423] on div "Customer Information Account: Amentum Services, Inc Location: CBP_Jacksonville,…" at bounding box center [806, 721] width 1509 height 597
click at [213, 534] on b "393994197710" at bounding box center [169, 541] width 87 height 14
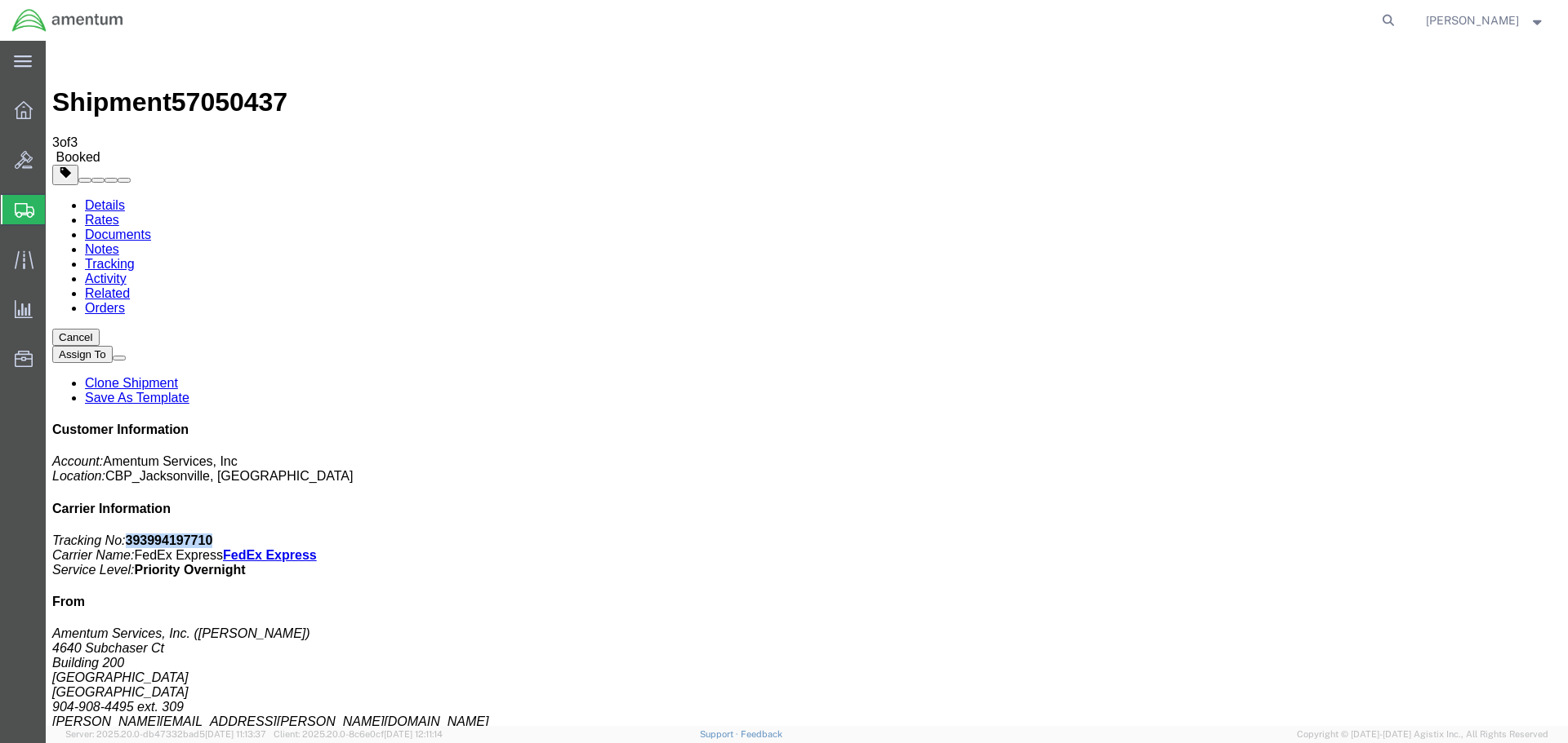
click at [213, 534] on b "393994197710" at bounding box center [169, 541] width 87 height 14
copy b "393994197710"
drag, startPoint x: 63, startPoint y: 259, endPoint x: 110, endPoint y: 256, distance: 47.1
checkbox input "true"
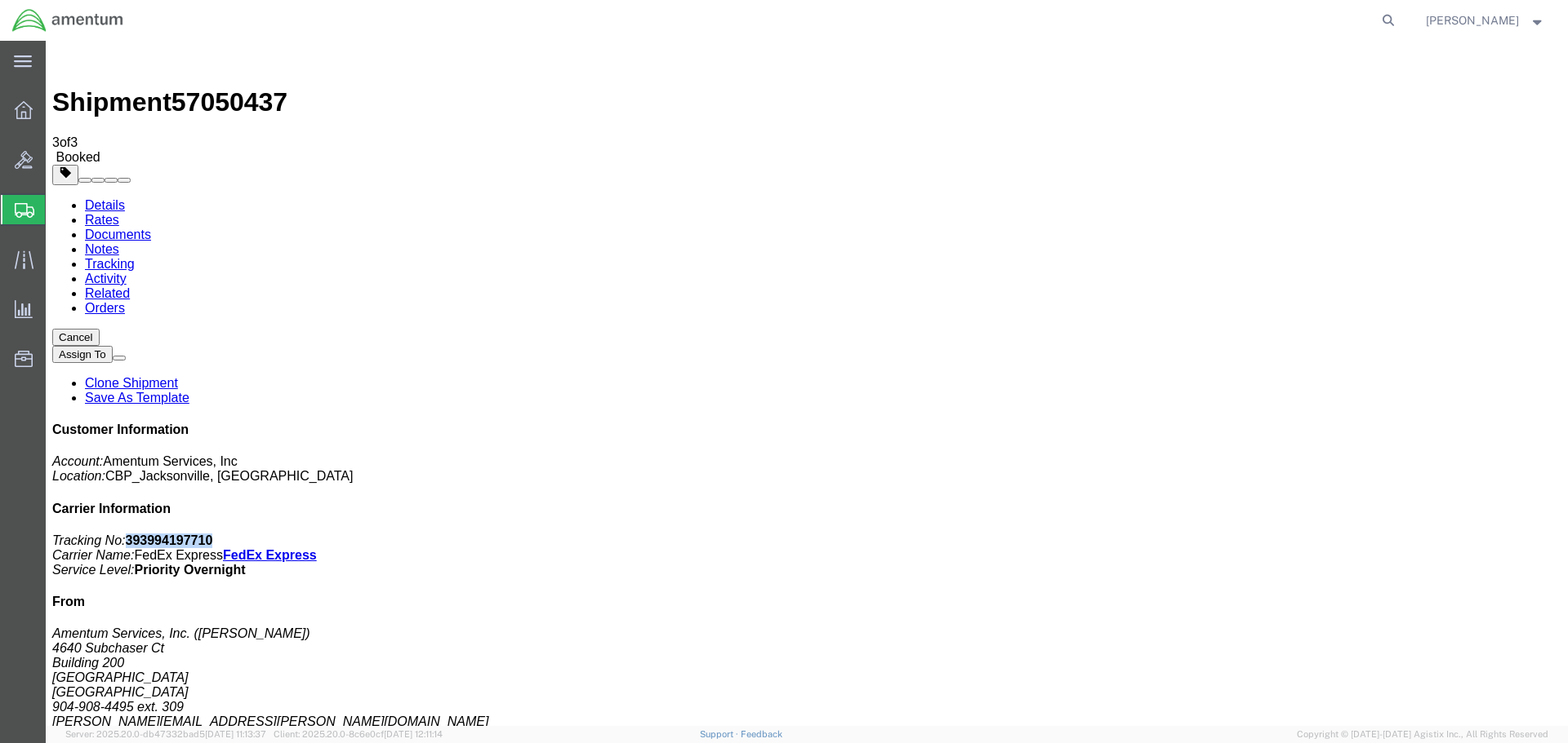
drag, startPoint x: 692, startPoint y: 504, endPoint x: 362, endPoint y: 377, distance: 353.6
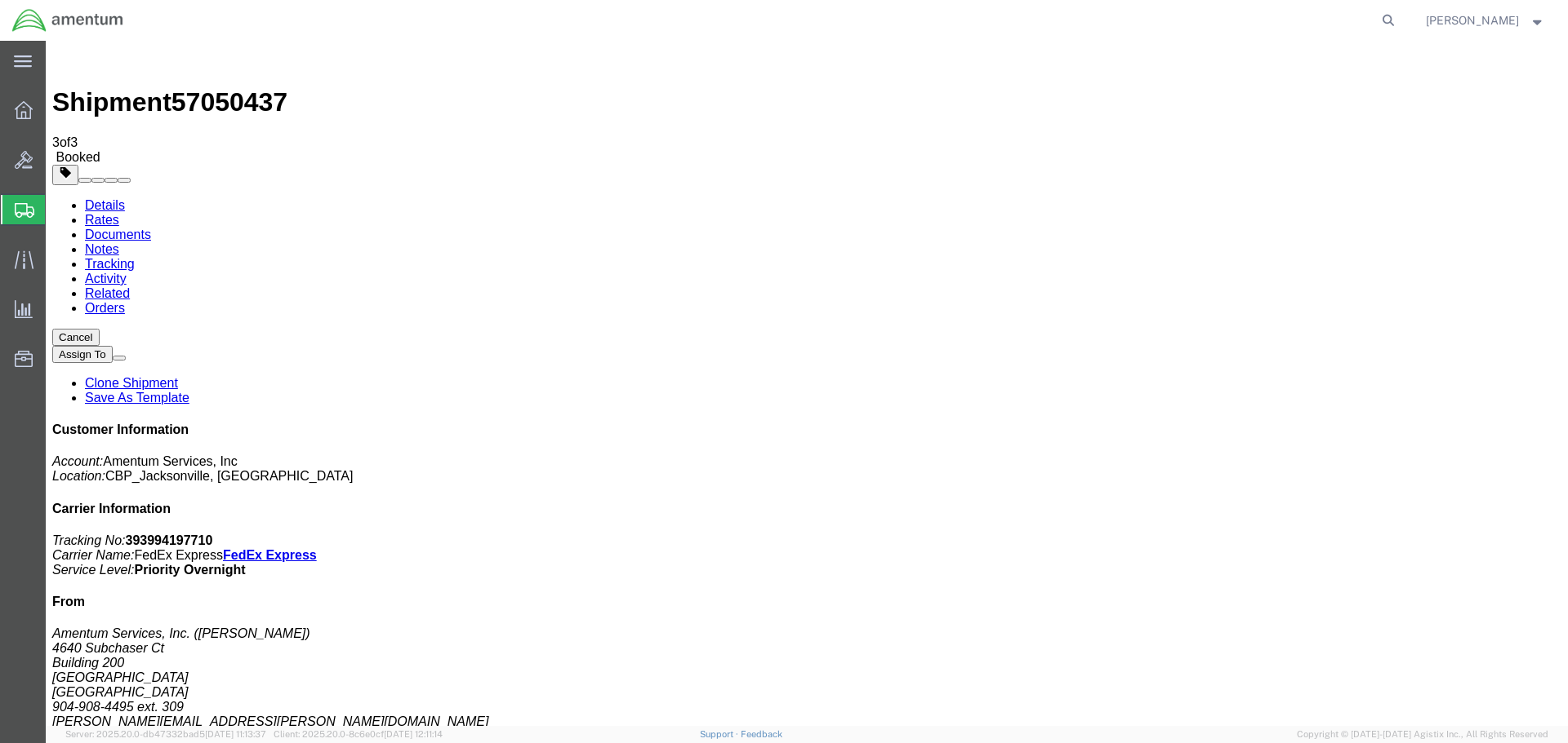
click at [178, 376] on link "Clone Shipment" at bounding box center [131, 383] width 93 height 14
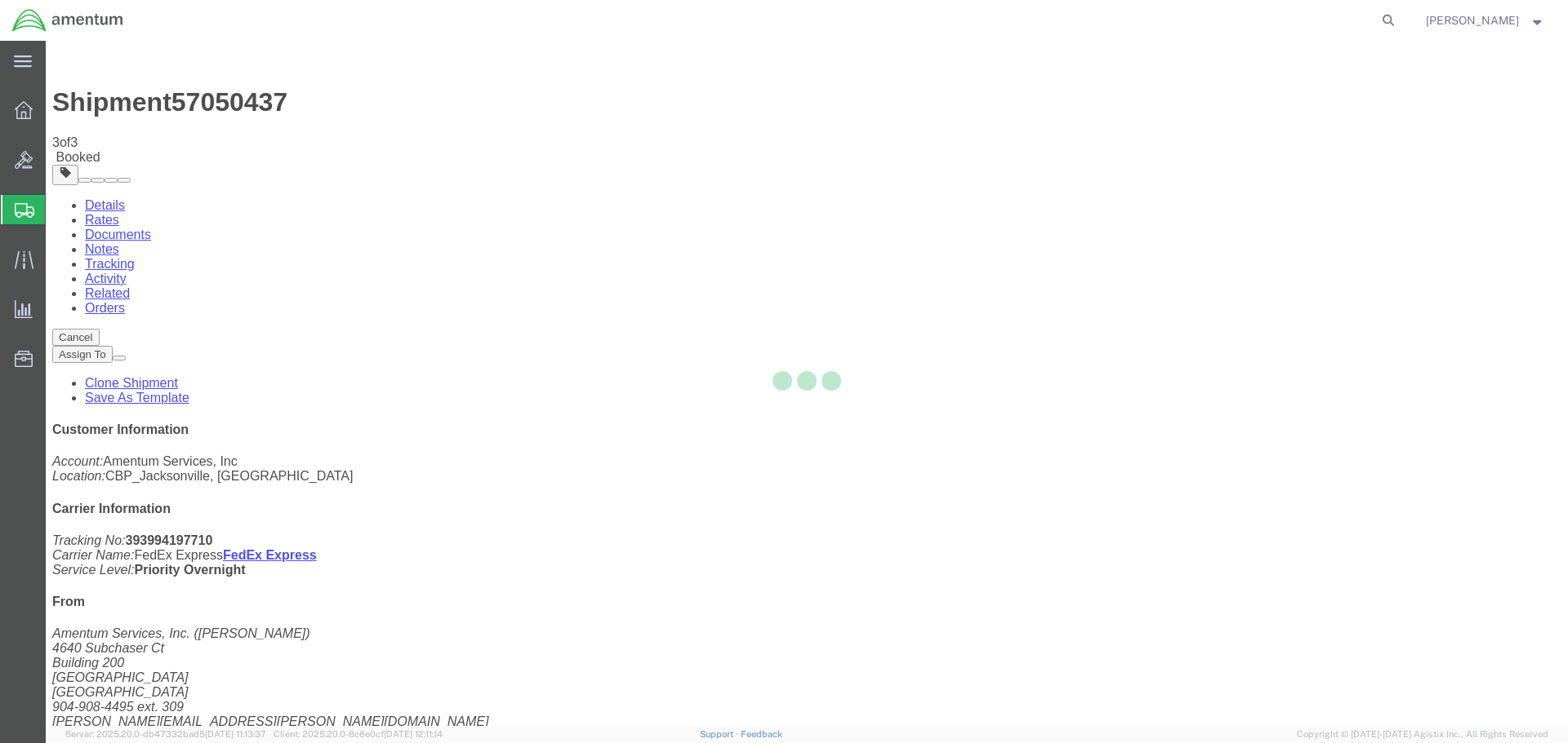
select select "49917"
select select "49929"
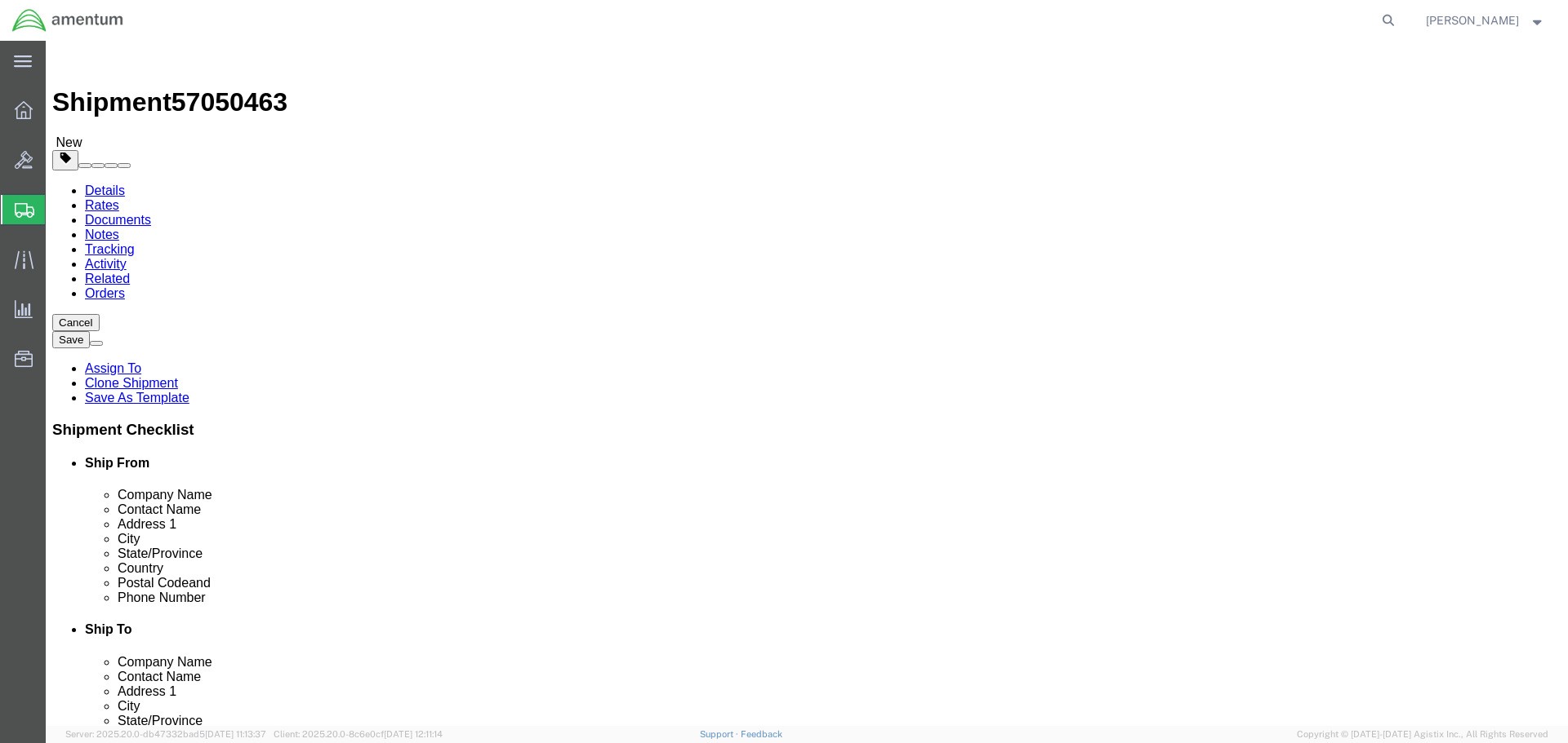
type input "EPR"
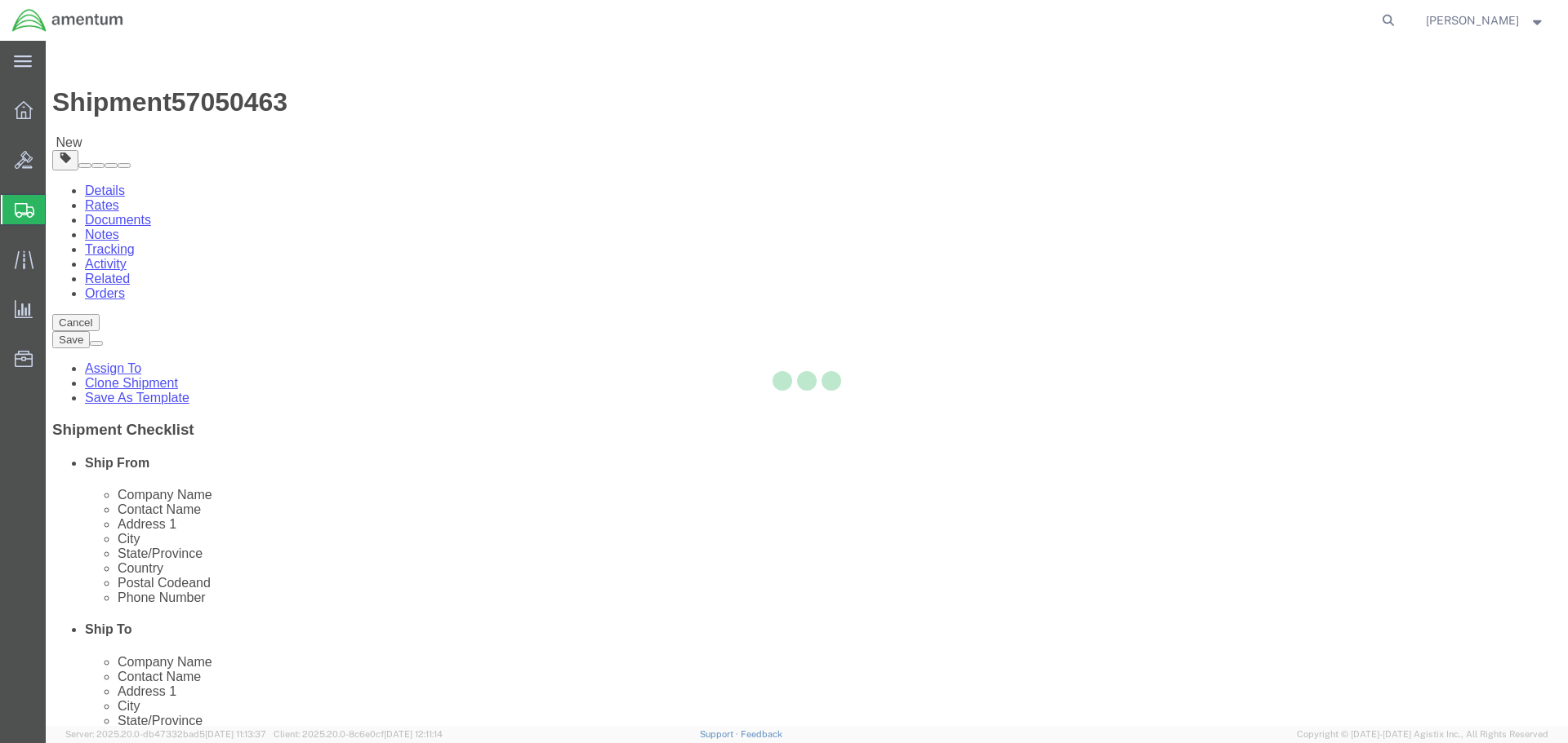
type input "00604"
type input "[PHONE_NUMBER]"
type input "[PERSON_NAME][EMAIL_ADDRESS][PERSON_NAME][DOMAIN_NAME]"
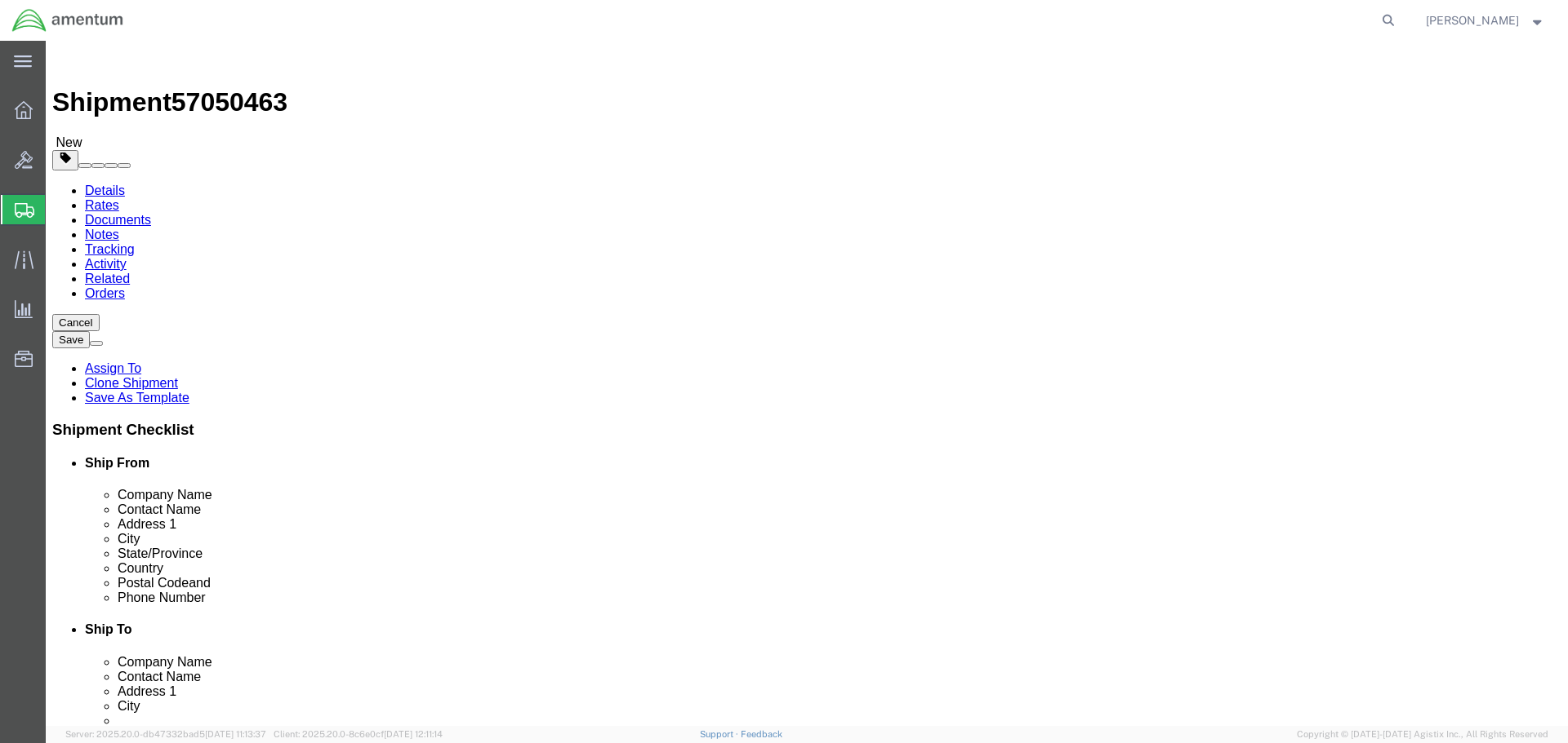
select select
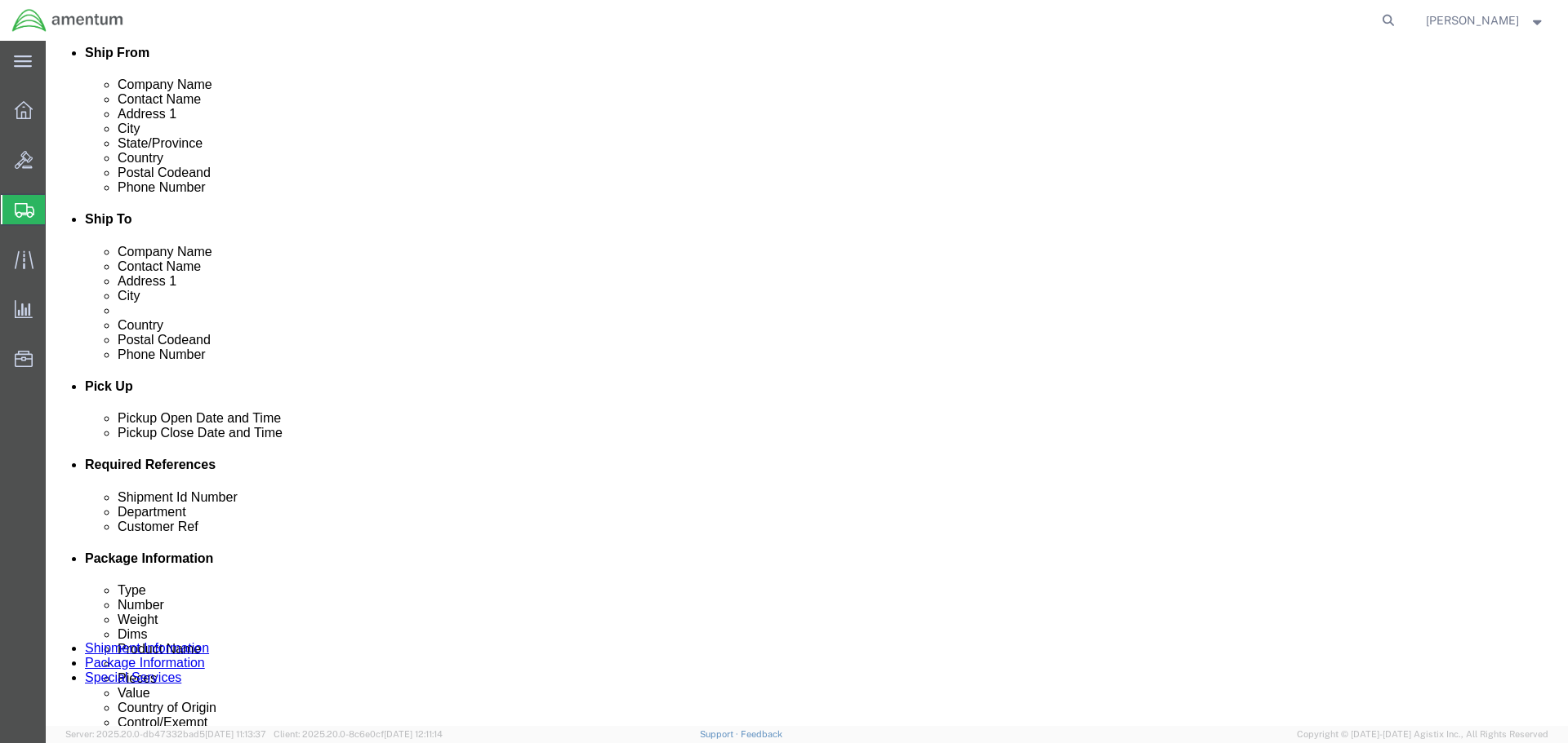
scroll to position [489, 0]
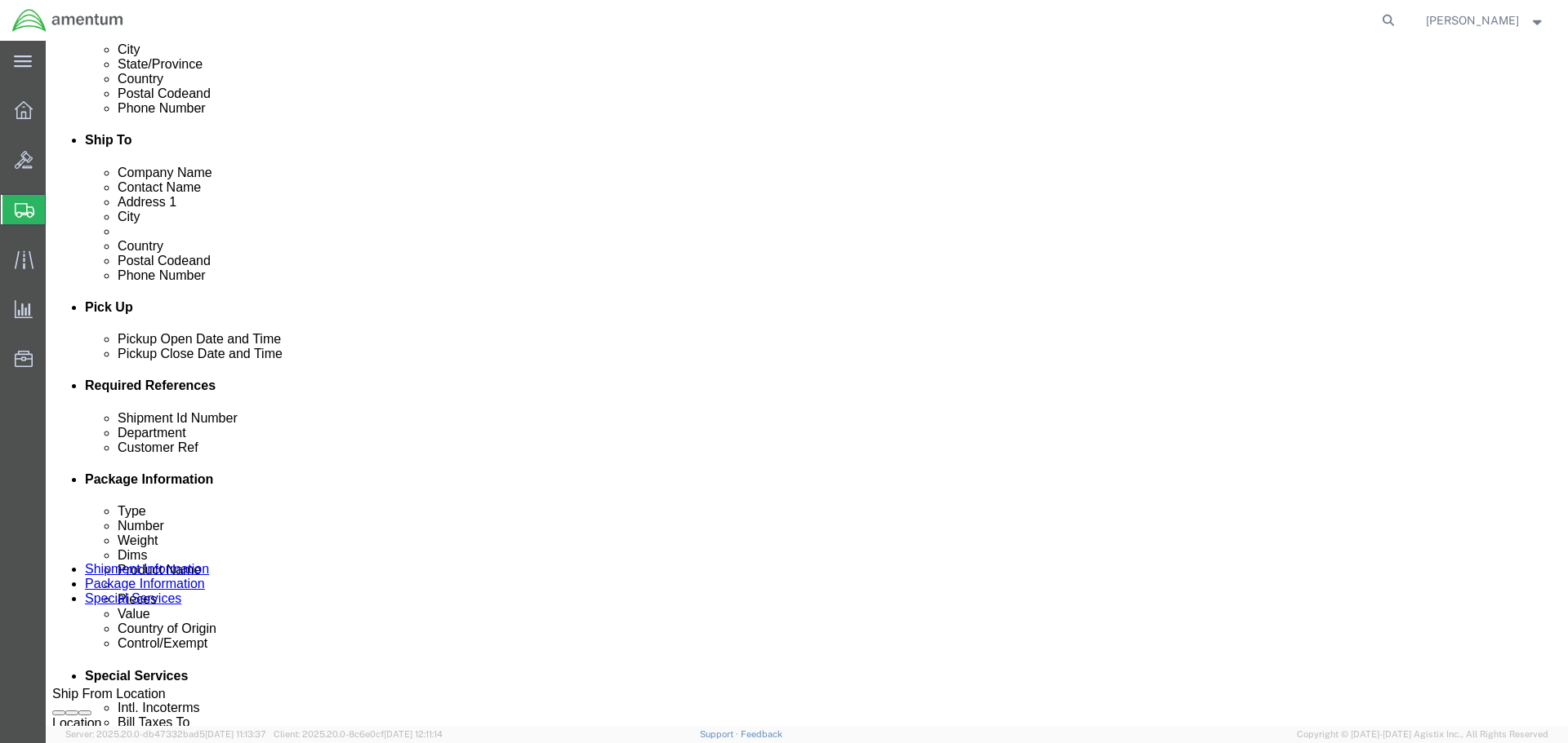
click input "NVG TO EHO"
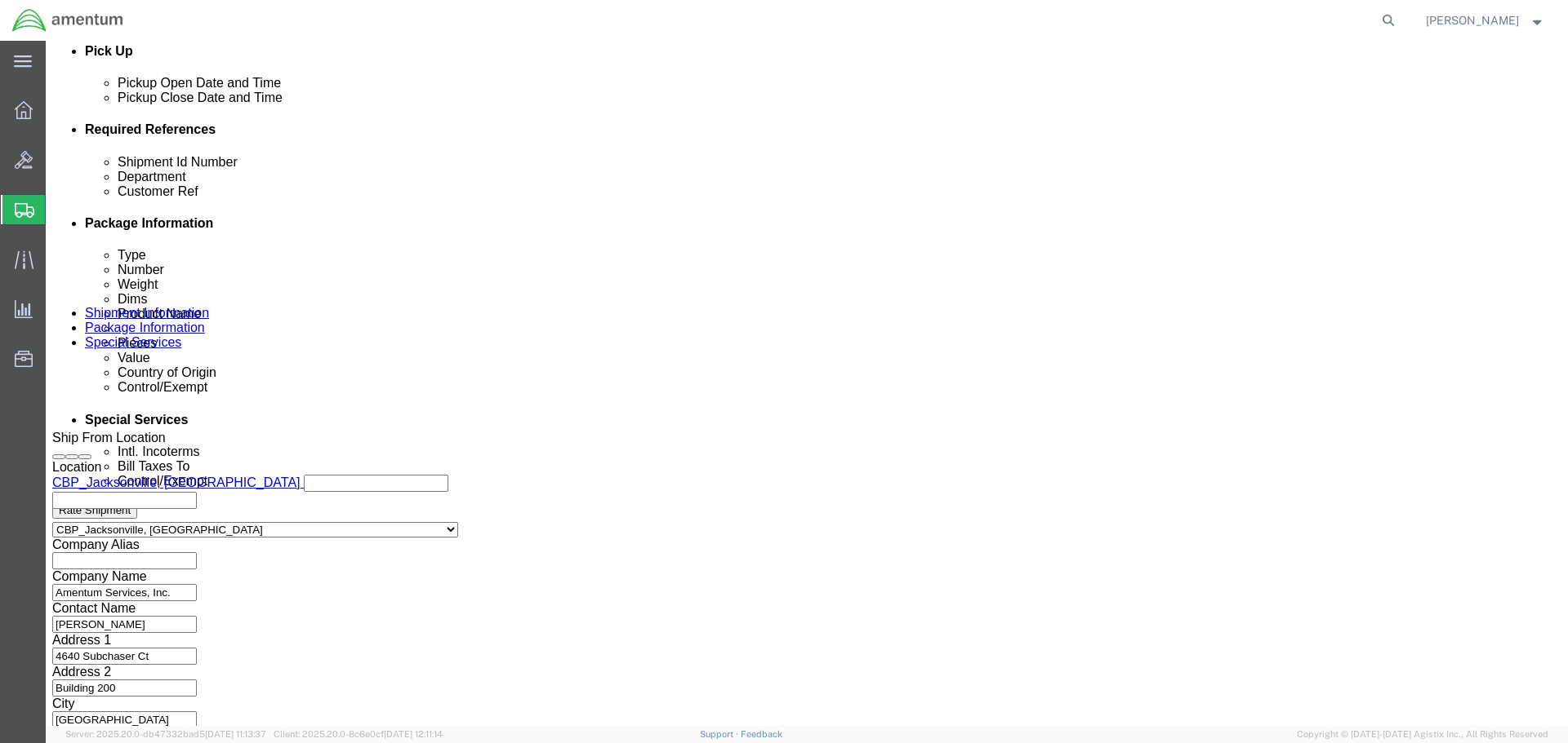
scroll to position [747, 0]
type input "NVG TO EPR"
click button "Continue"
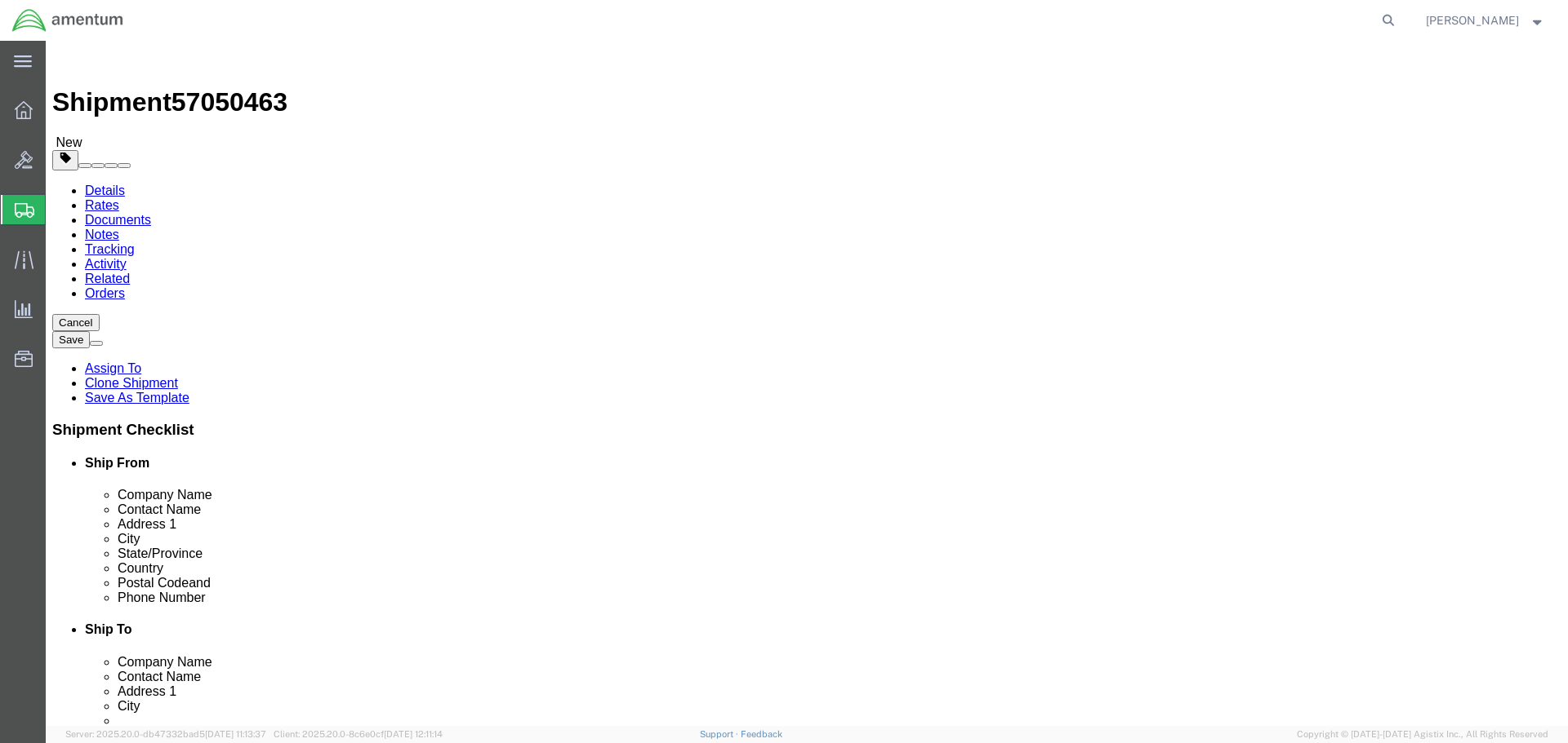
click input "14.00"
type input "22"
type input "17"
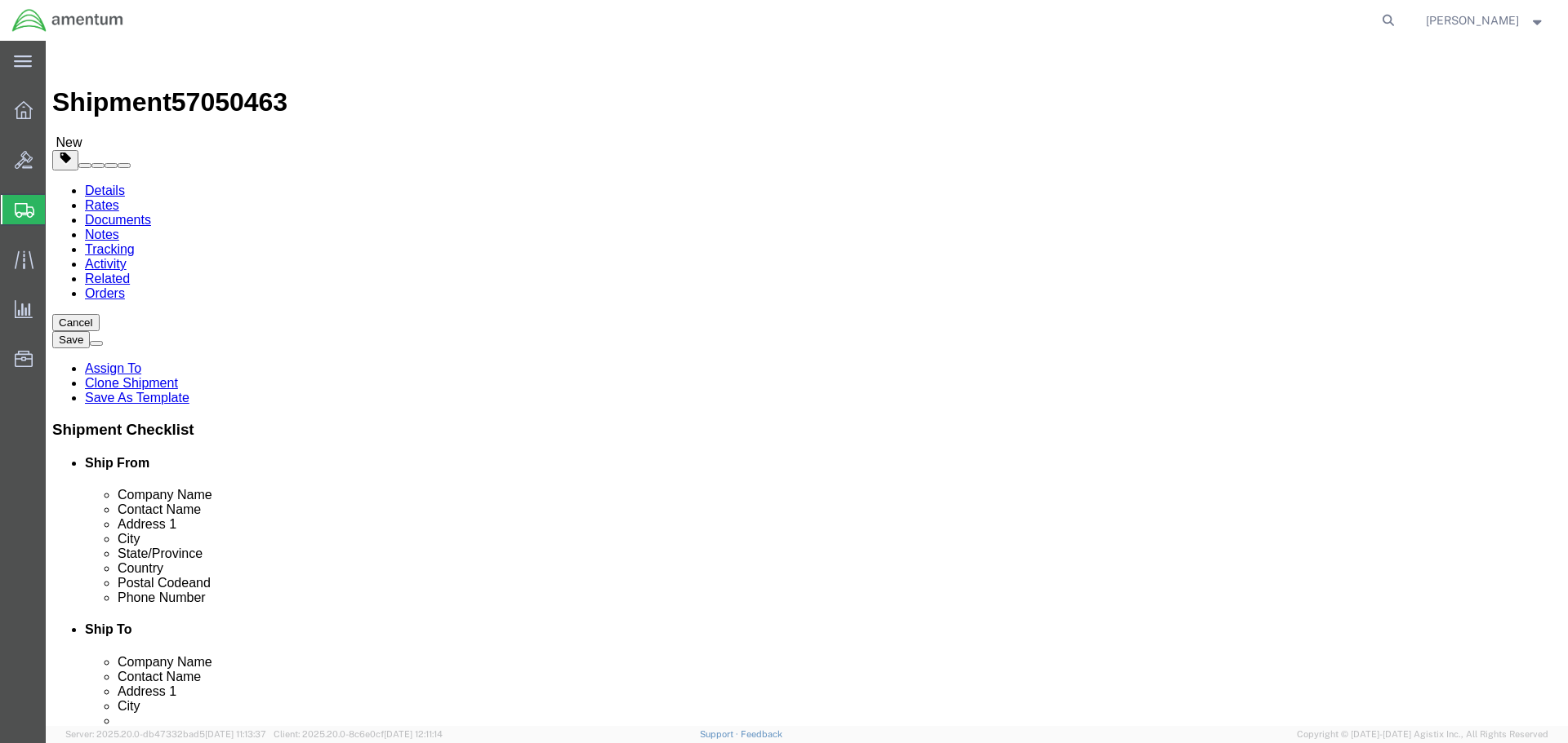
type input "12"
click input "8.00"
type input "20"
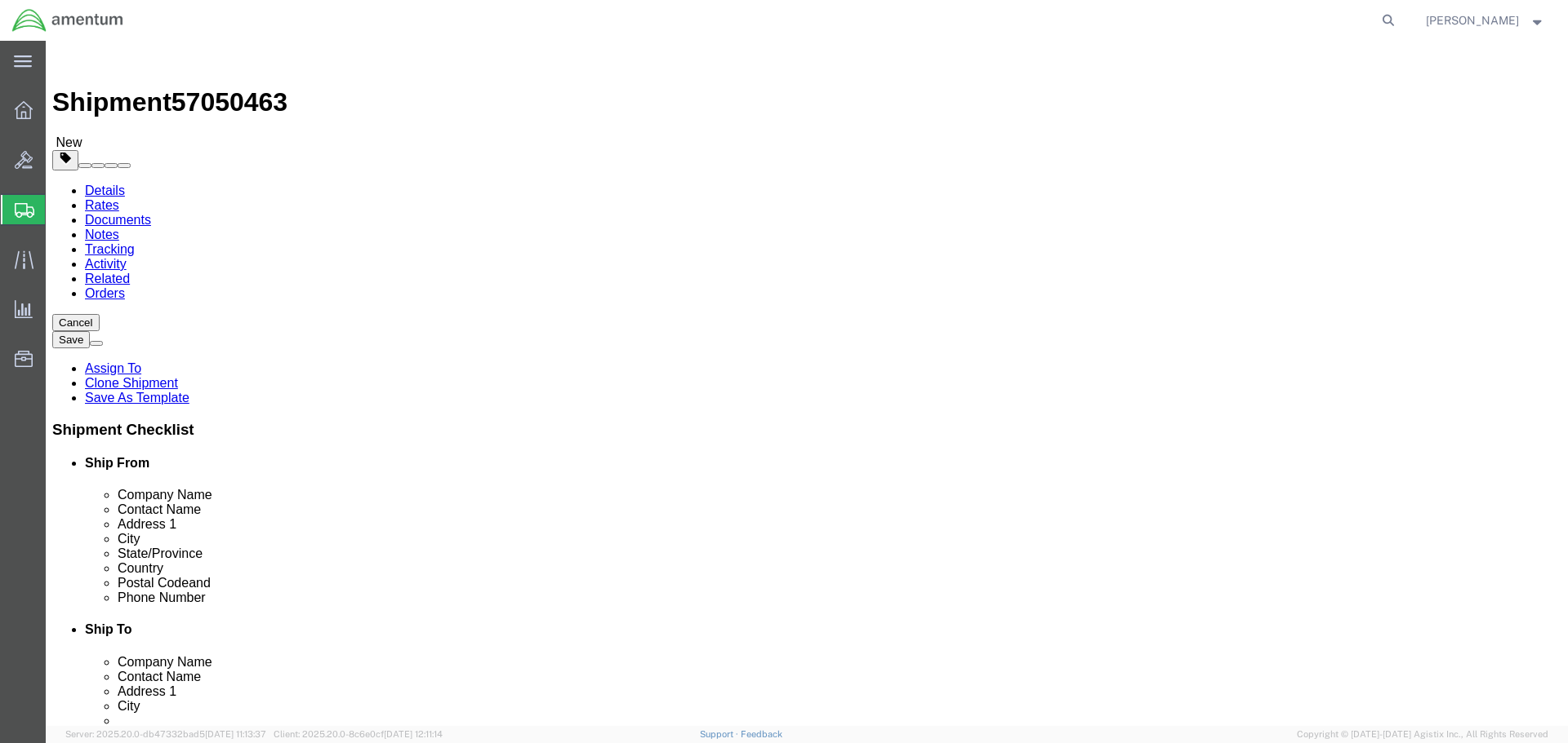
click dd "40000.00 USD"
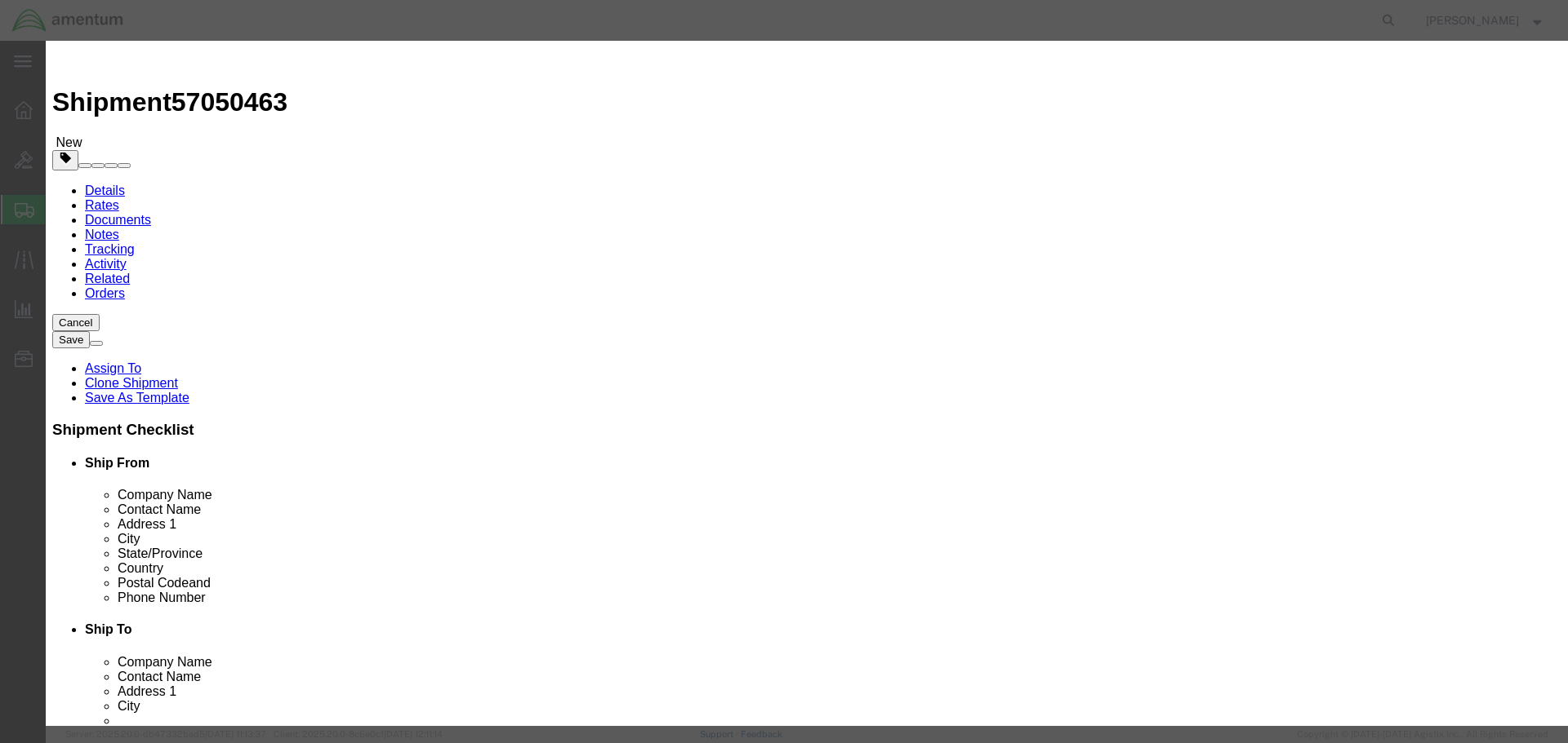
click input "4.00"
type input "7.00"
type input "70000"
drag, startPoint x: 511, startPoint y: 126, endPoint x: 460, endPoint y: 123, distance: 51.1
click div "NVG"
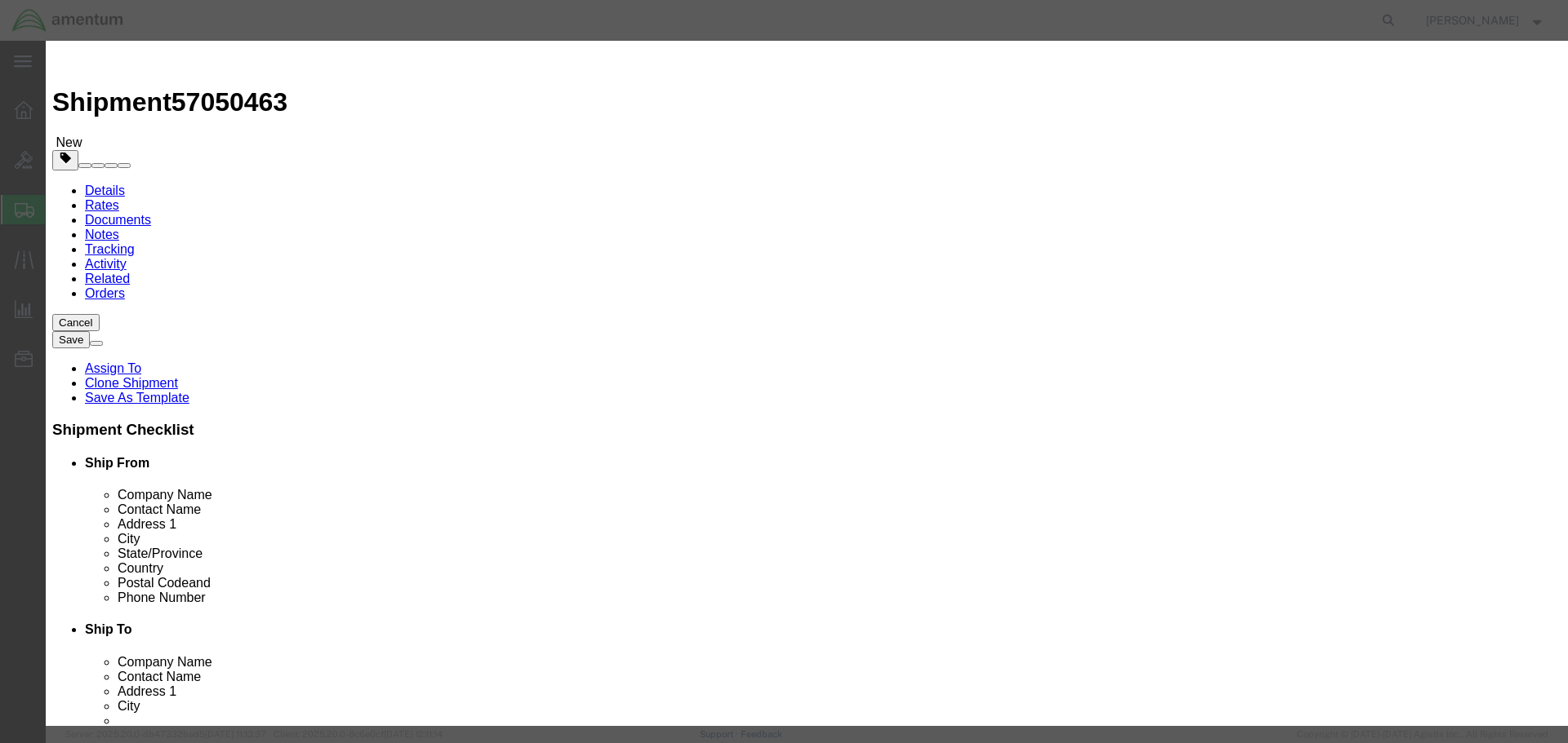
type input "NIGHT VISION GOGGLE"
select select "USD"
click input "text"
type input "245084-051T"
click label "GL Reference"
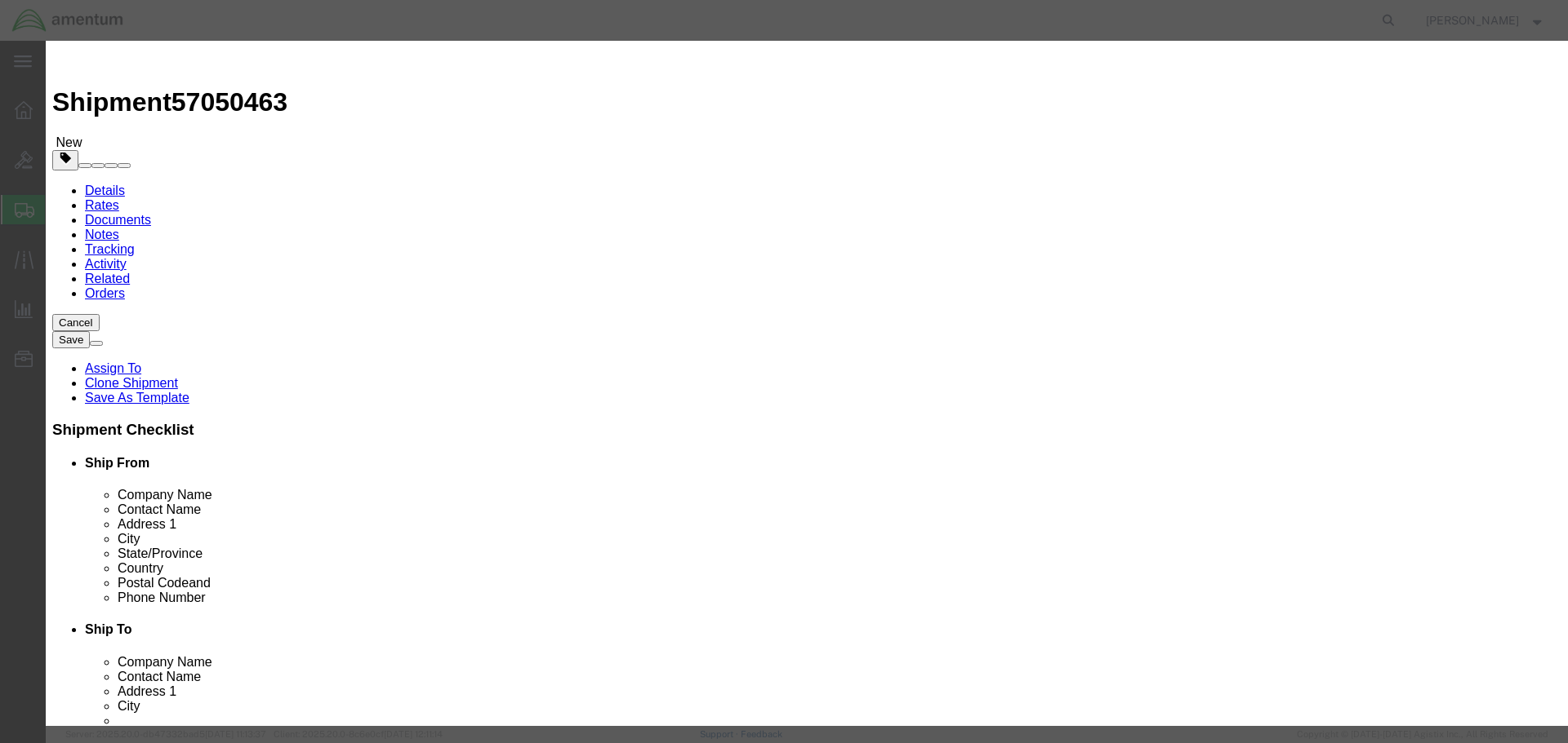
click textarea
type textarea "NIGHT VISION GOGGLE"
click label "Country Of Origin"
click select "Select [GEOGRAPHIC_DATA] [GEOGRAPHIC_DATA] [GEOGRAPHIC_DATA] [GEOGRAPHIC_DATA] …"
select select "US"
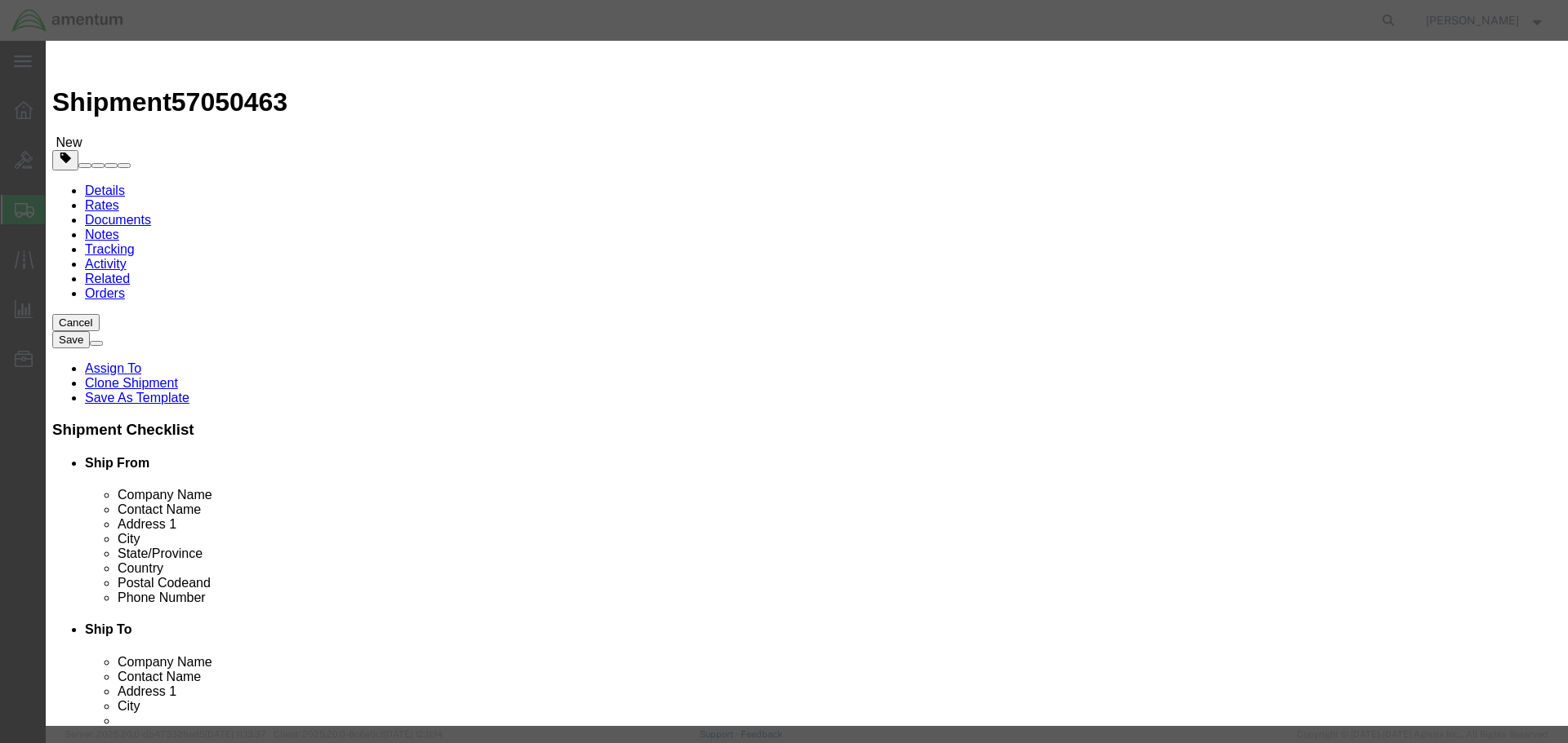
click select "Select [GEOGRAPHIC_DATA] [GEOGRAPHIC_DATA] [GEOGRAPHIC_DATA] [GEOGRAPHIC_DATA] …"
click div "Serial"
click button "Save & Close"
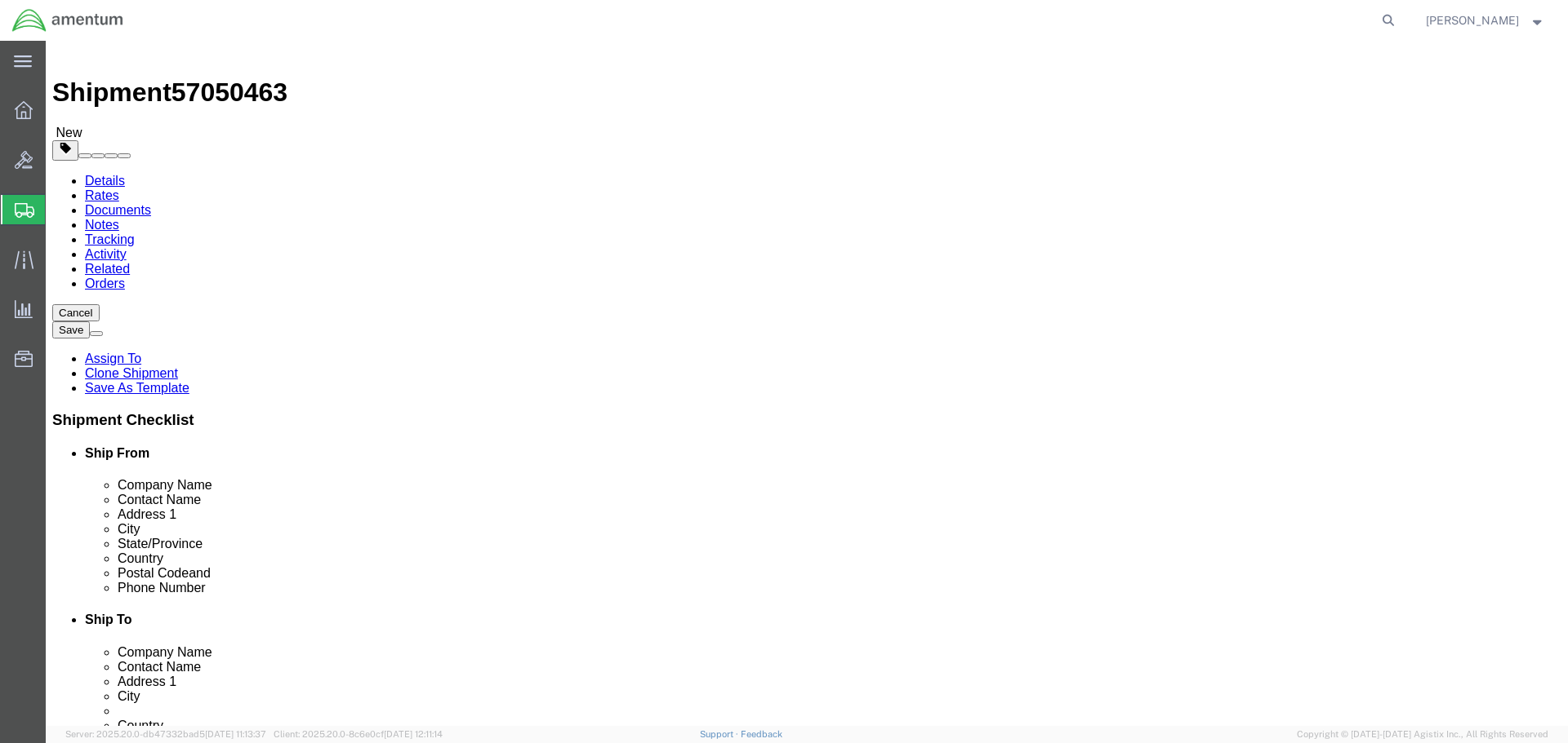
scroll to position [16, 0]
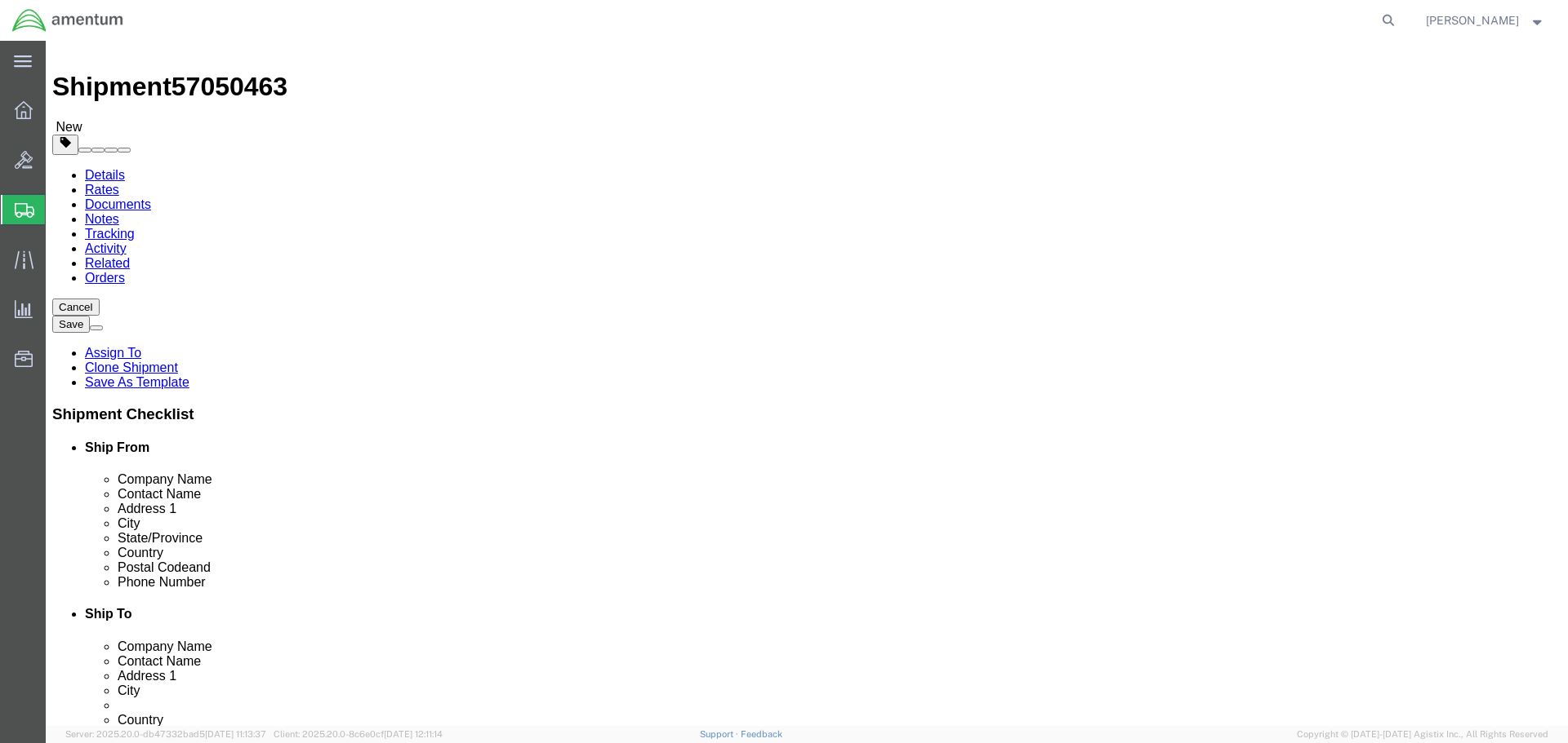
drag, startPoint x: 1248, startPoint y: 579, endPoint x: 1362, endPoint y: 582, distance: 114.0
click li "Special Services Intl. Incoterms Bill Taxes To Control/Exempt"
drag, startPoint x: 1252, startPoint y: 599, endPoint x: 1405, endPoint y: 609, distance: 153.3
click ul "Intl. Incoterms Bill Taxes To Control/Exempt"
drag, startPoint x: 1326, startPoint y: 615, endPoint x: 1250, endPoint y: 596, distance: 78.3
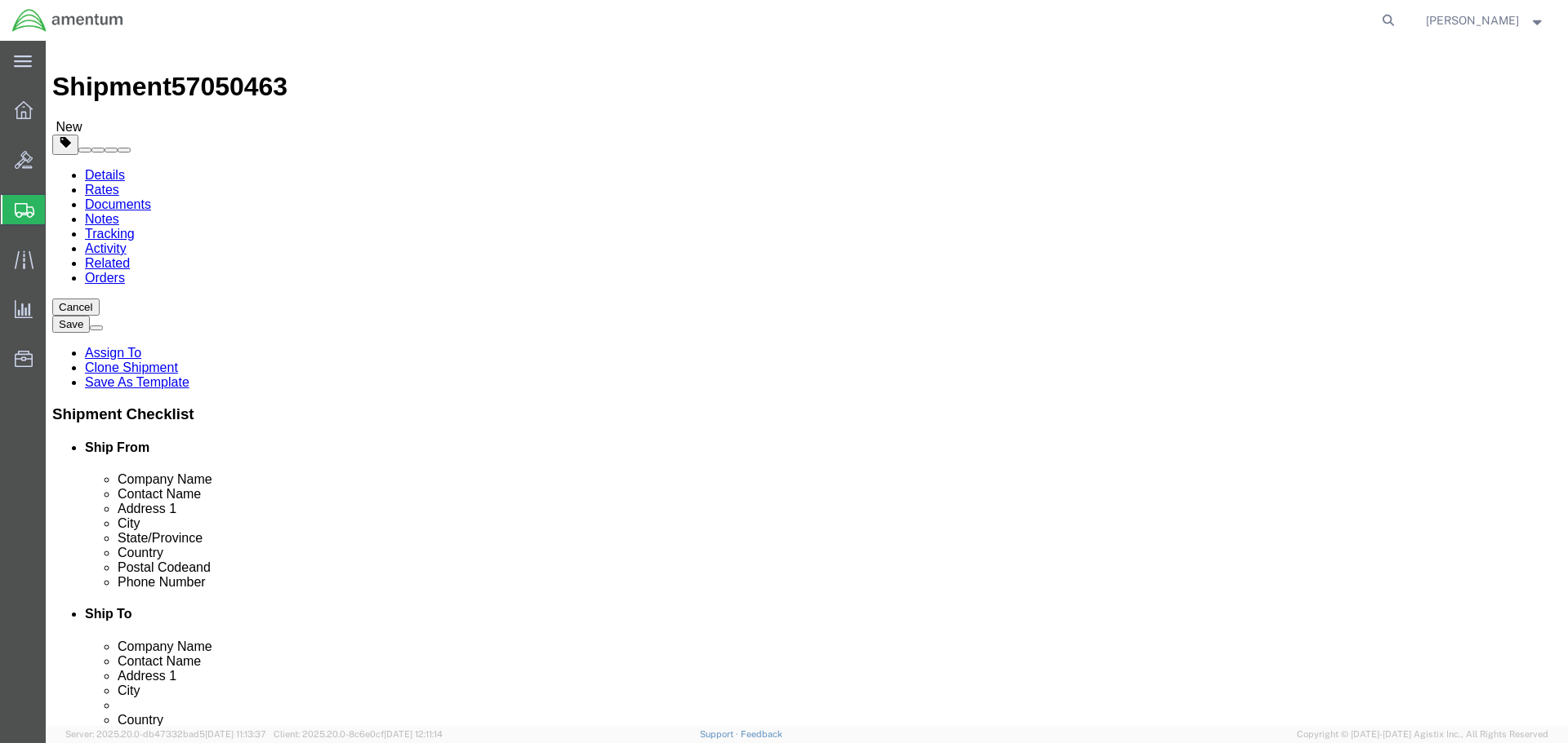
click ul "Intl. Incoterms Bill Taxes To Control/Exempt"
click span "Control/Exempt"
click div "Package Content # 1 1 x Cardboard Box(es) Package Type Select Bale(s) Basket(s)…"
click span "57050463"
click button "Save"
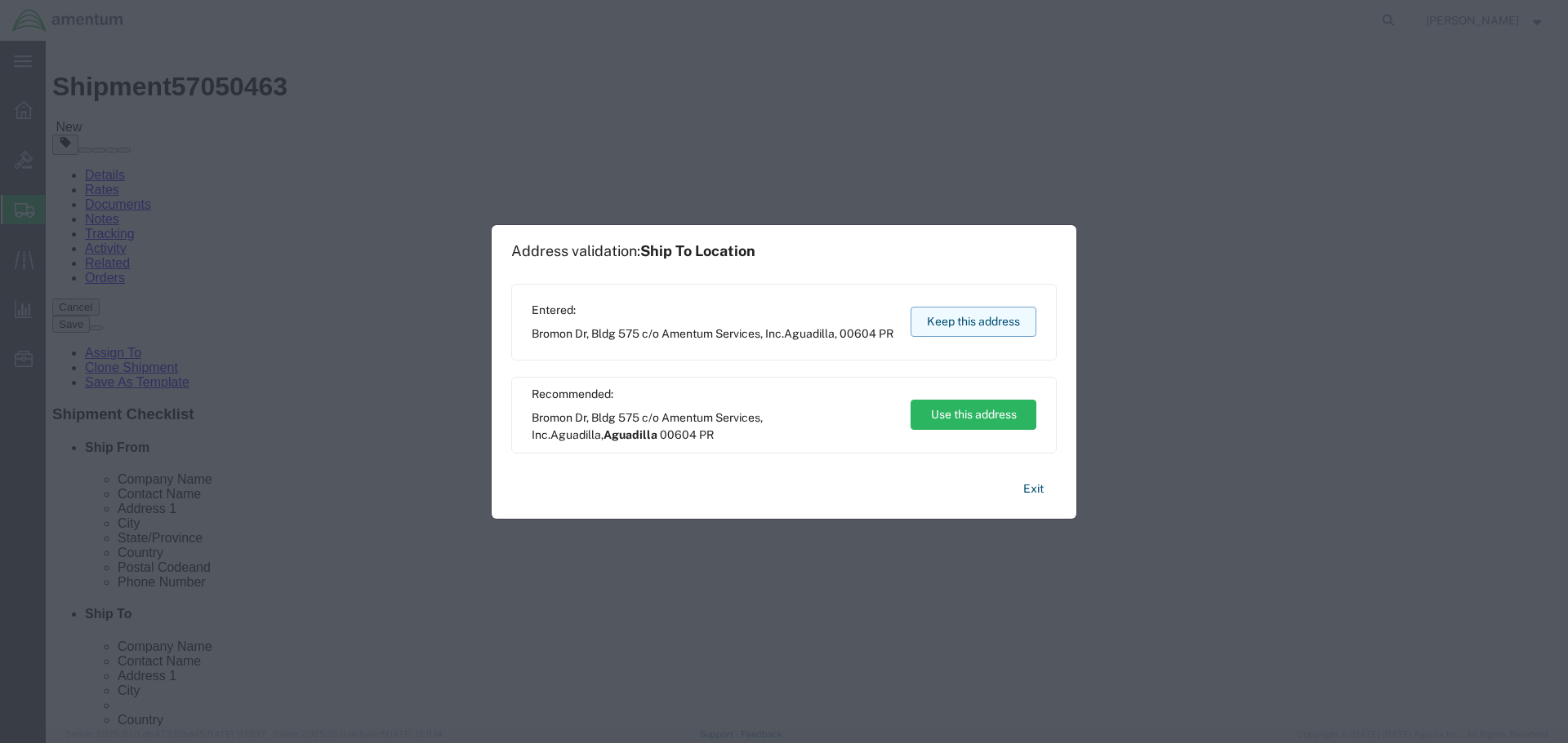
click at [988, 324] on button "Keep this address" at bounding box center [973, 321] width 126 height 30
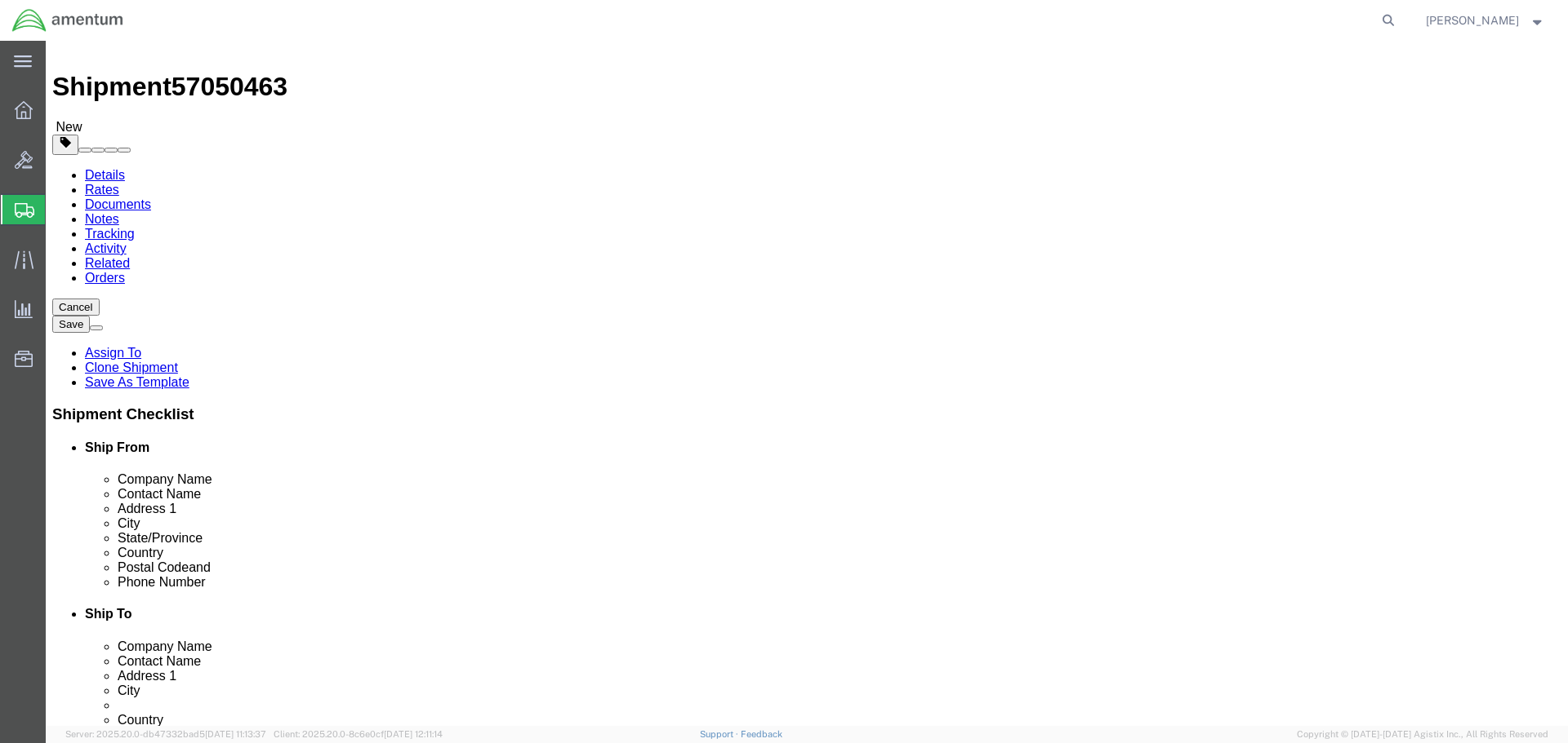
click div "Package Content # 1 1 x Cardboard Box(es) Package Type Select Bale(s) Basket(s)…"
click link "Clone Shipment"
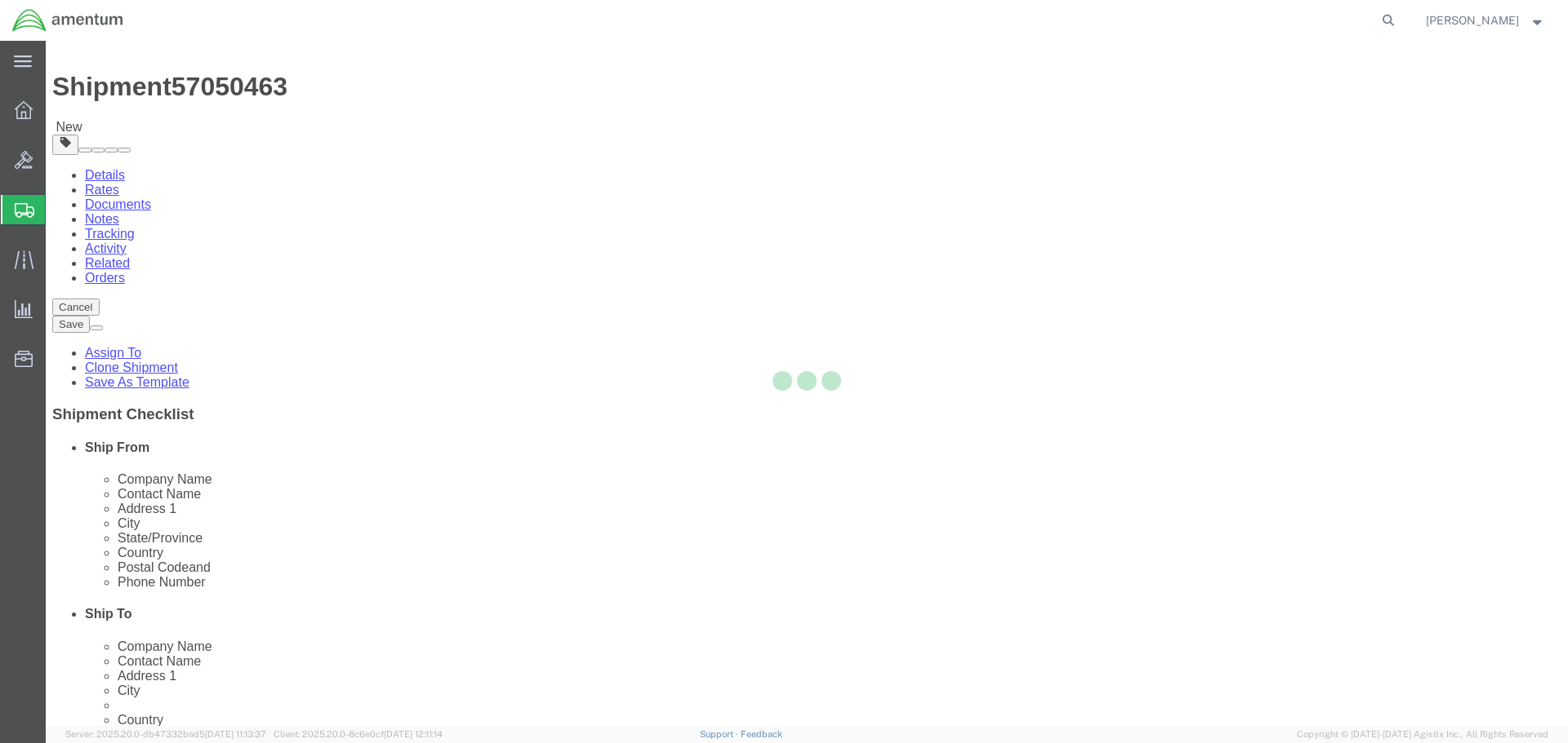
select select "49917"
select select "49933"
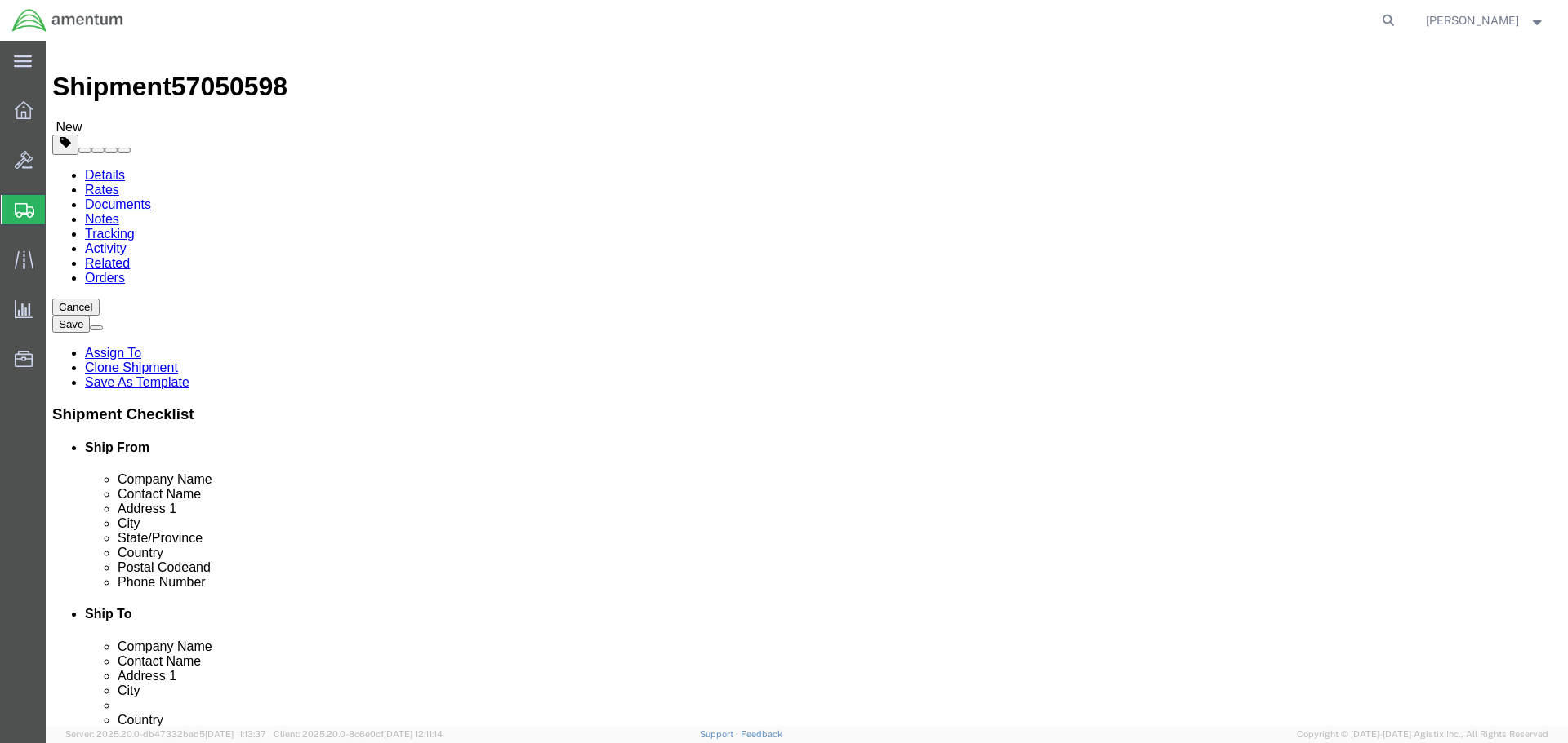
scroll to position [0, 0]
type input "elp"
select select "49939"
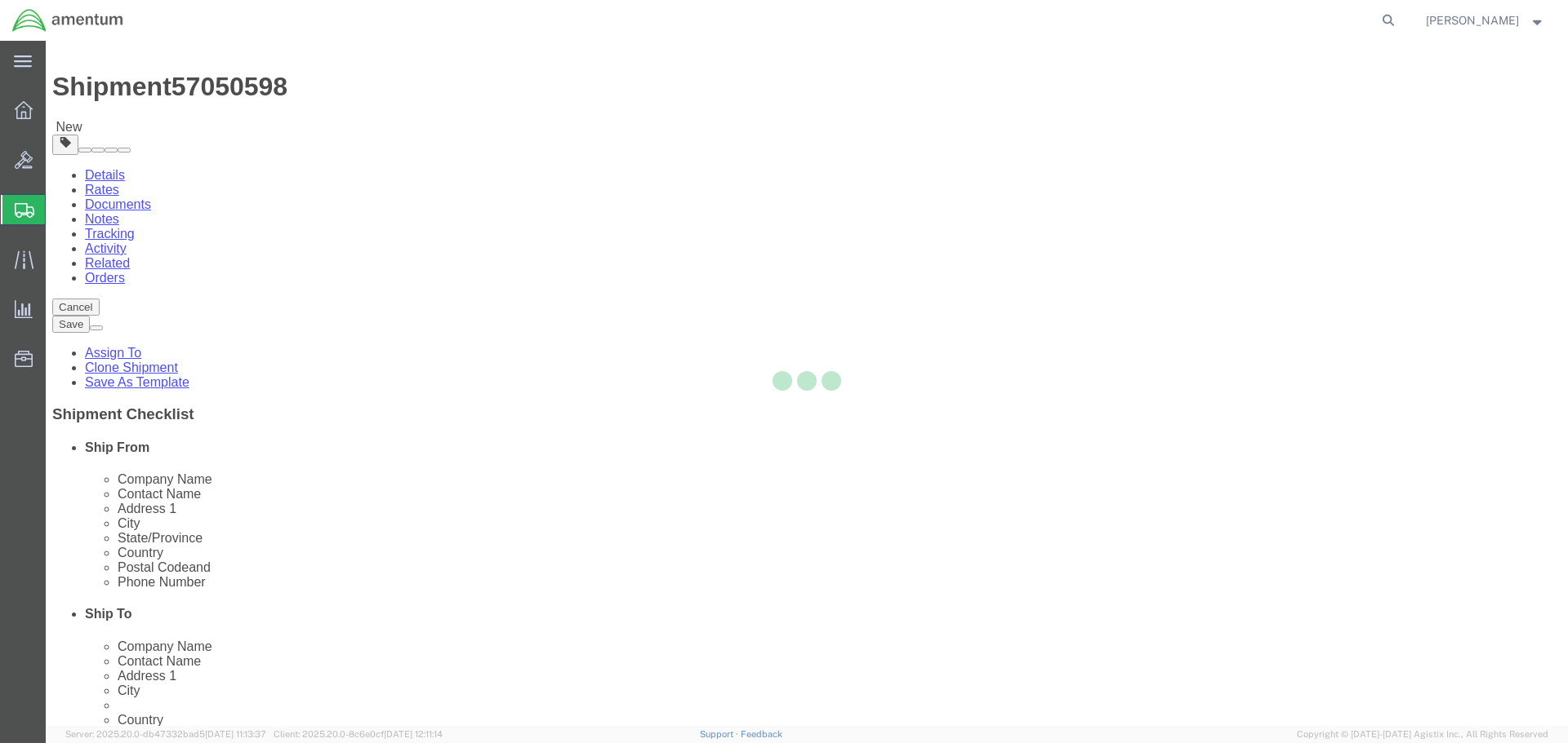
type input "[DATE][PERSON_NAME]"
type input "[STREET_ADDRESS][PERSON_NAME]"
type input "[GEOGRAPHIC_DATA]"
select select "US"
type input "79925"
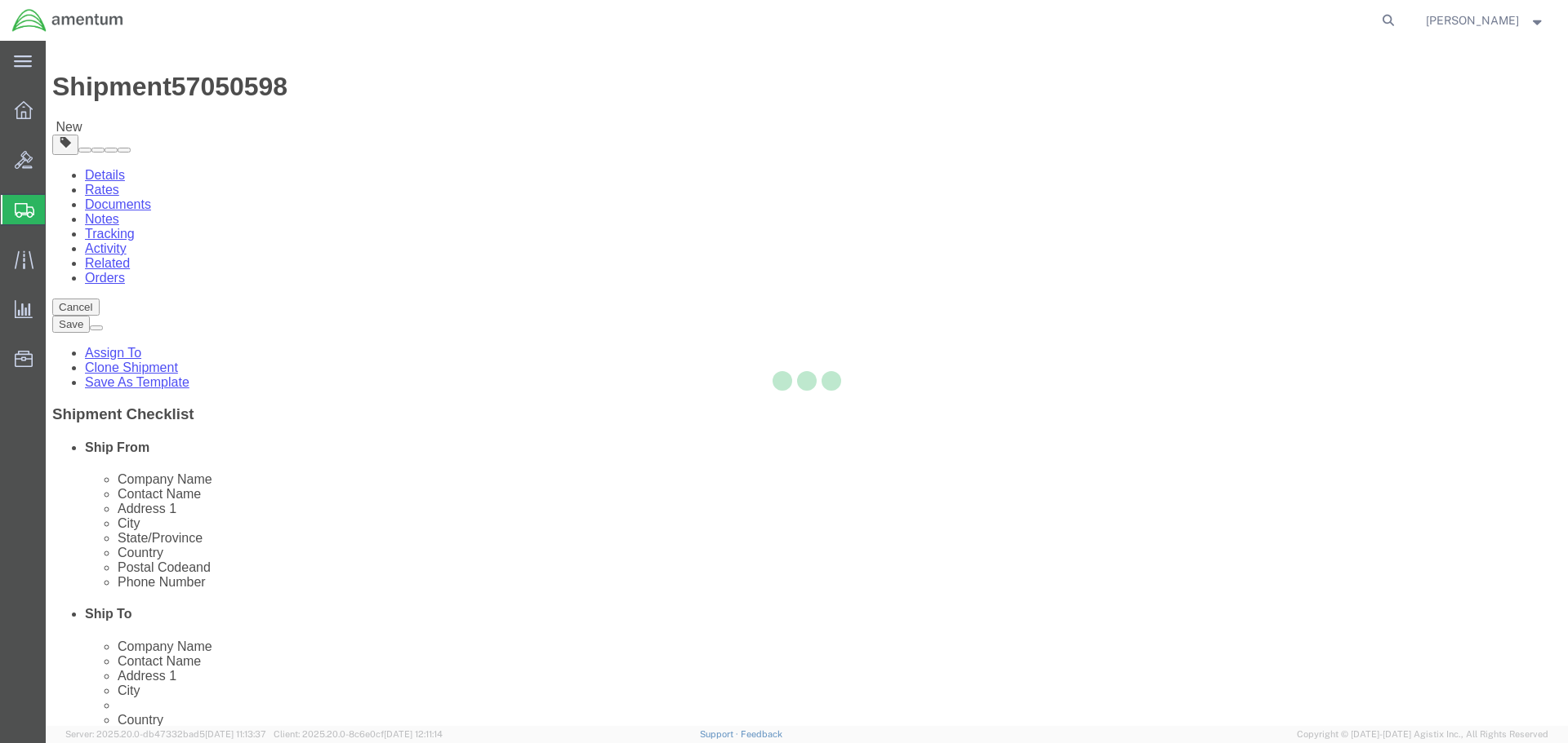
type input "[PHONE_NUMBER]"
type input "[DATE][EMAIL_ADDRESS][PERSON_NAME][DOMAIN_NAME]"
select select "[GEOGRAPHIC_DATA]"
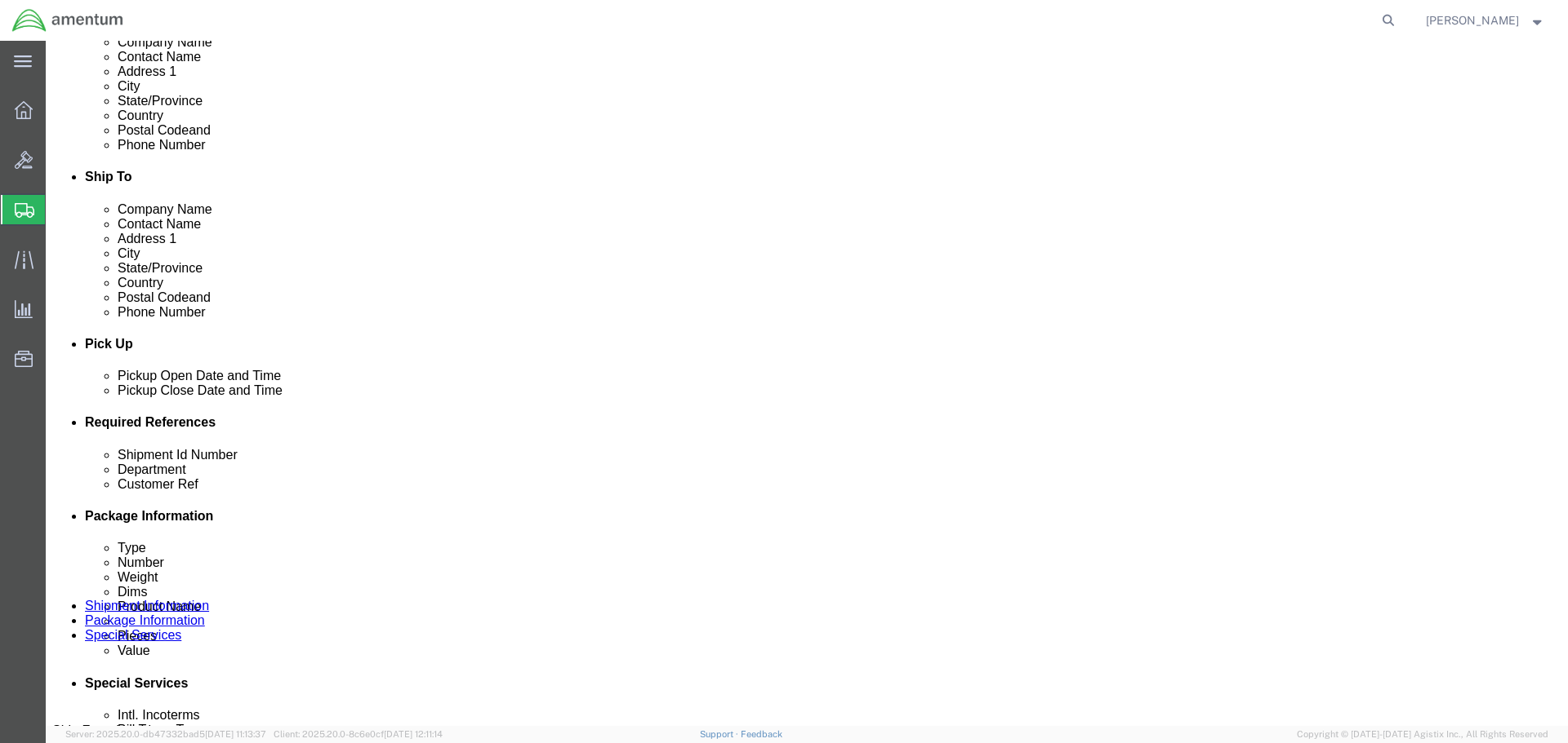
scroll to position [587, 0]
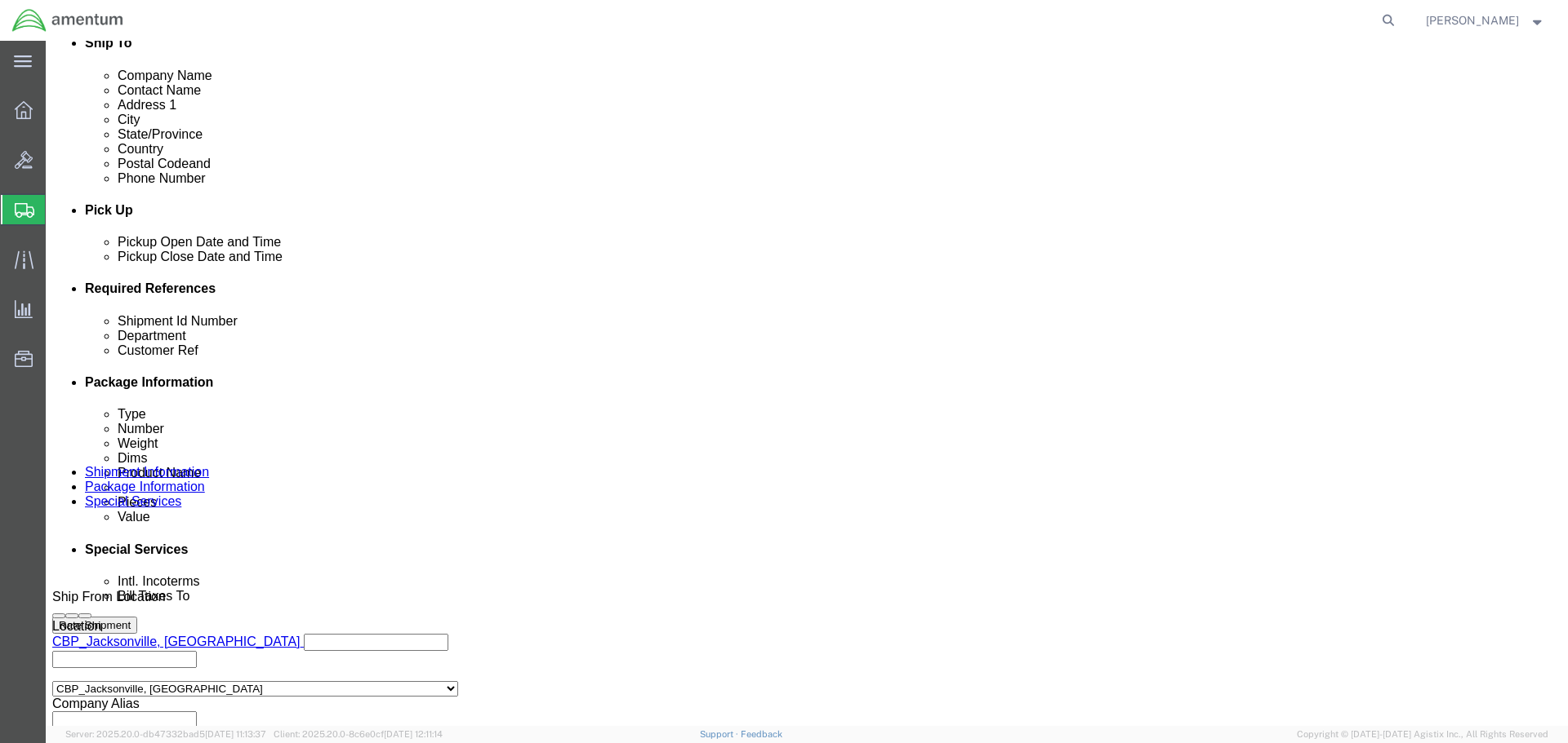
click input "NVG TO EPR"
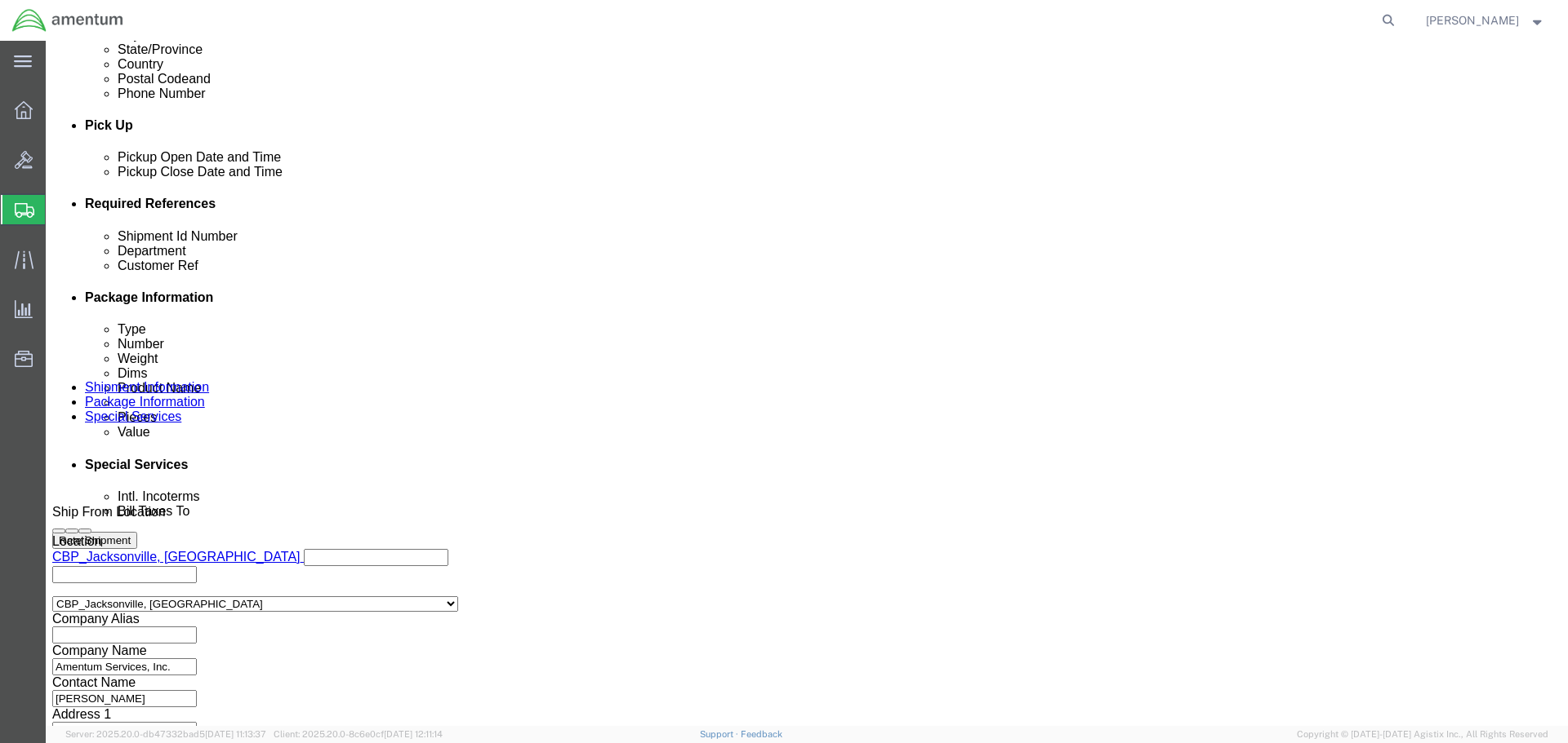
scroll to position [747, 0]
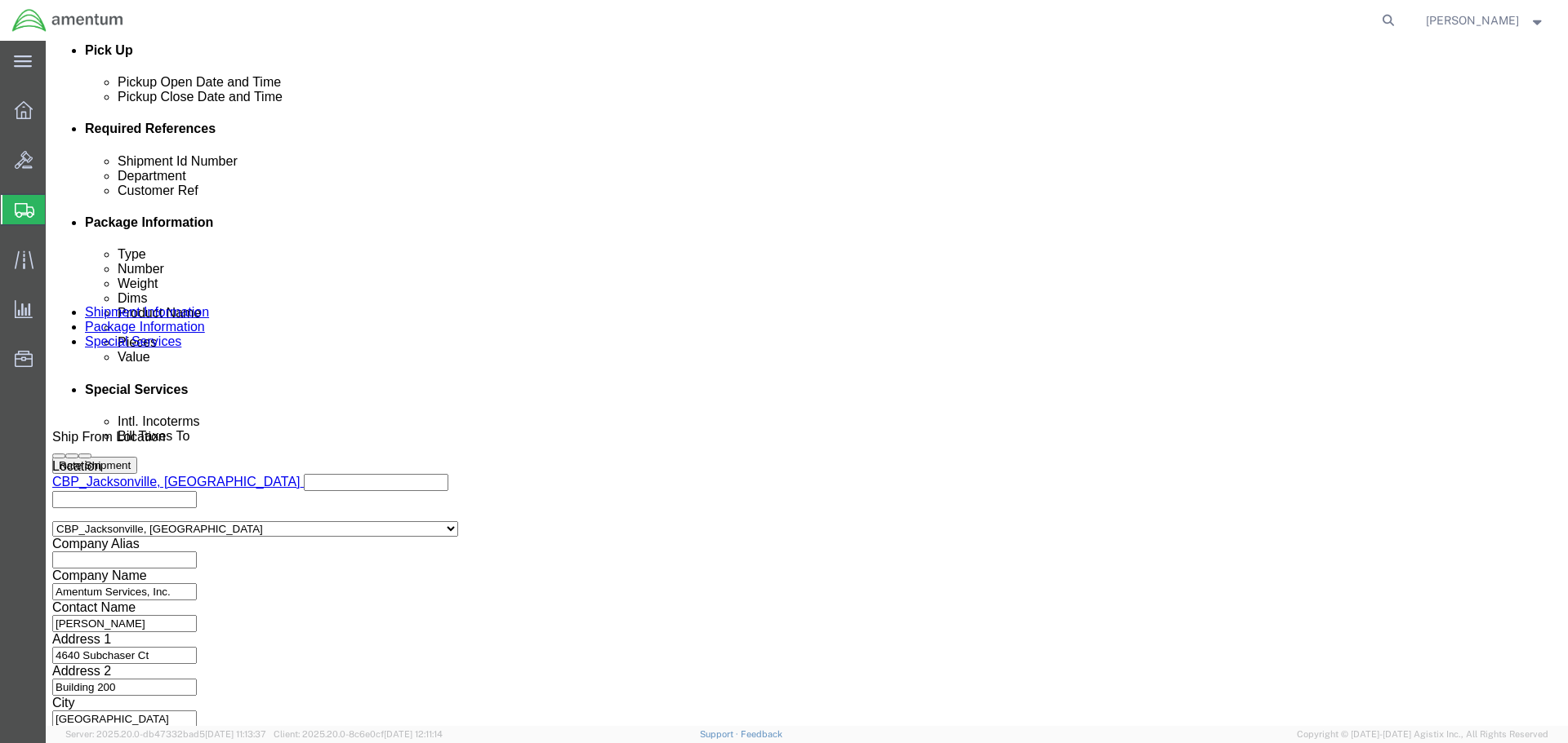
type input "NVG TO ELP"
click button "Continue"
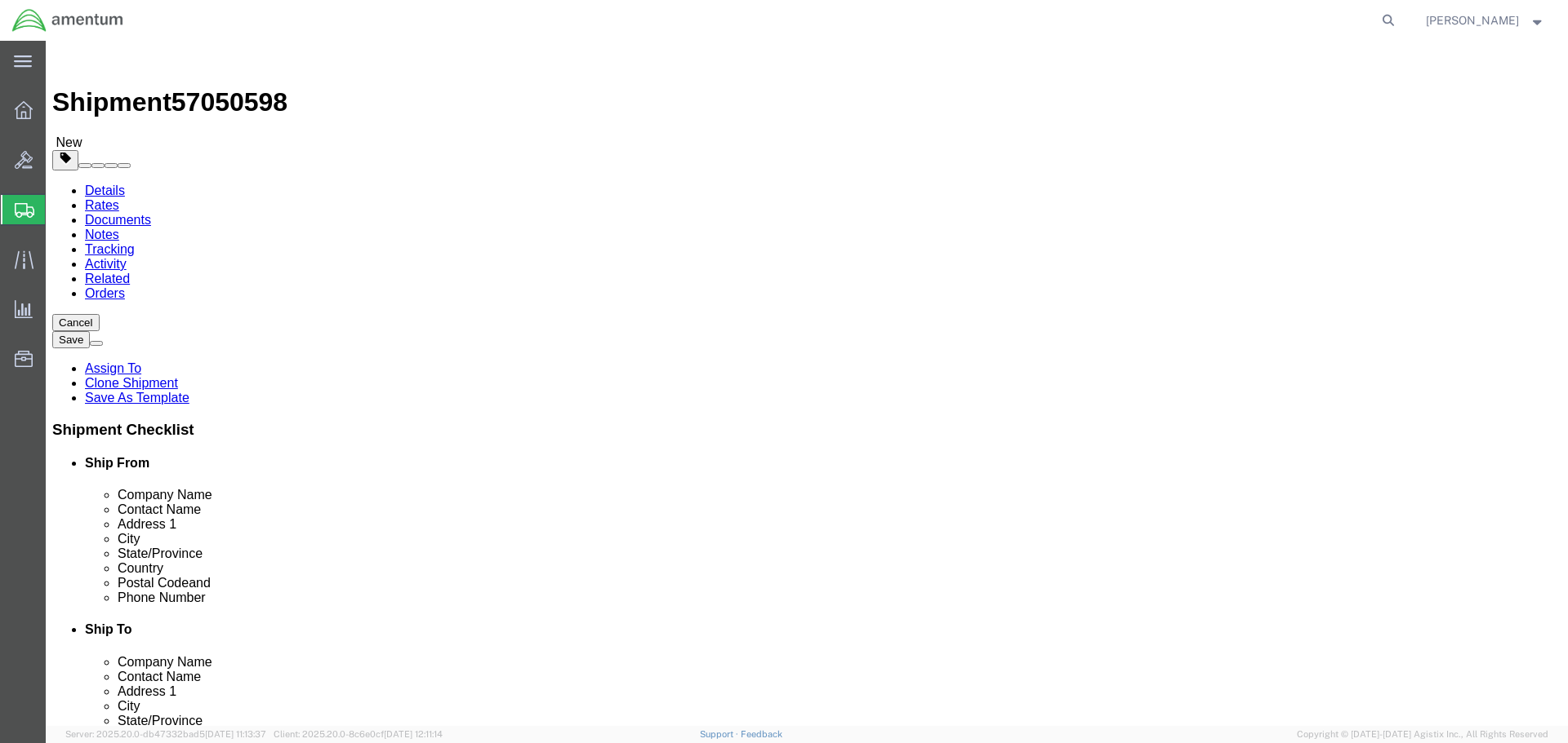
click dd "70000.00 USD"
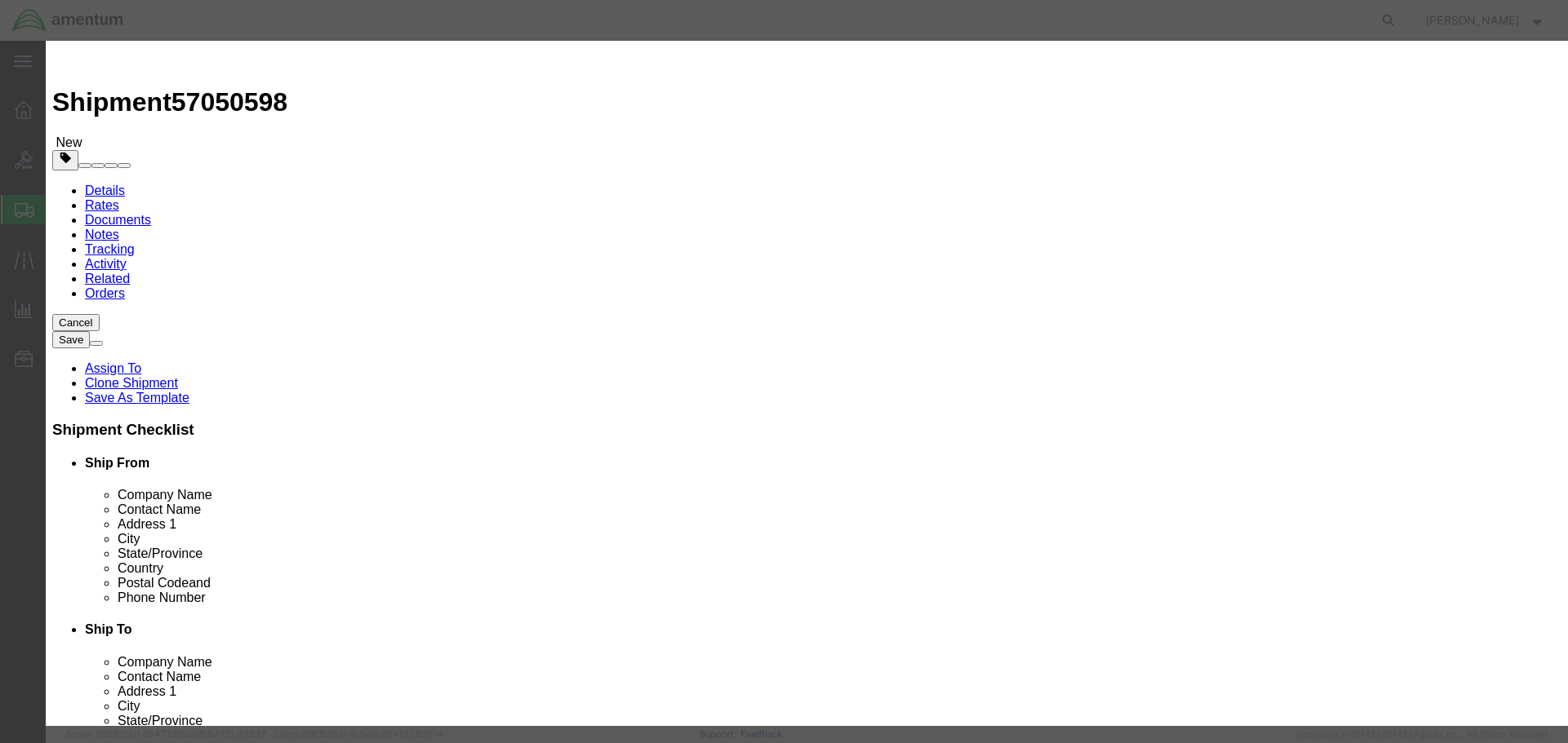
drag, startPoint x: 622, startPoint y: 128, endPoint x: 356, endPoint y: 109, distance: 266.7
click div "Commodity library Product Name NIGHT VISION GOGGLE Pieces 7.00 Select Bag Barre…"
type input "NVG"
click label "Pieces"
drag, startPoint x: 506, startPoint y: 155, endPoint x: 450, endPoint y: 152, distance: 56.1
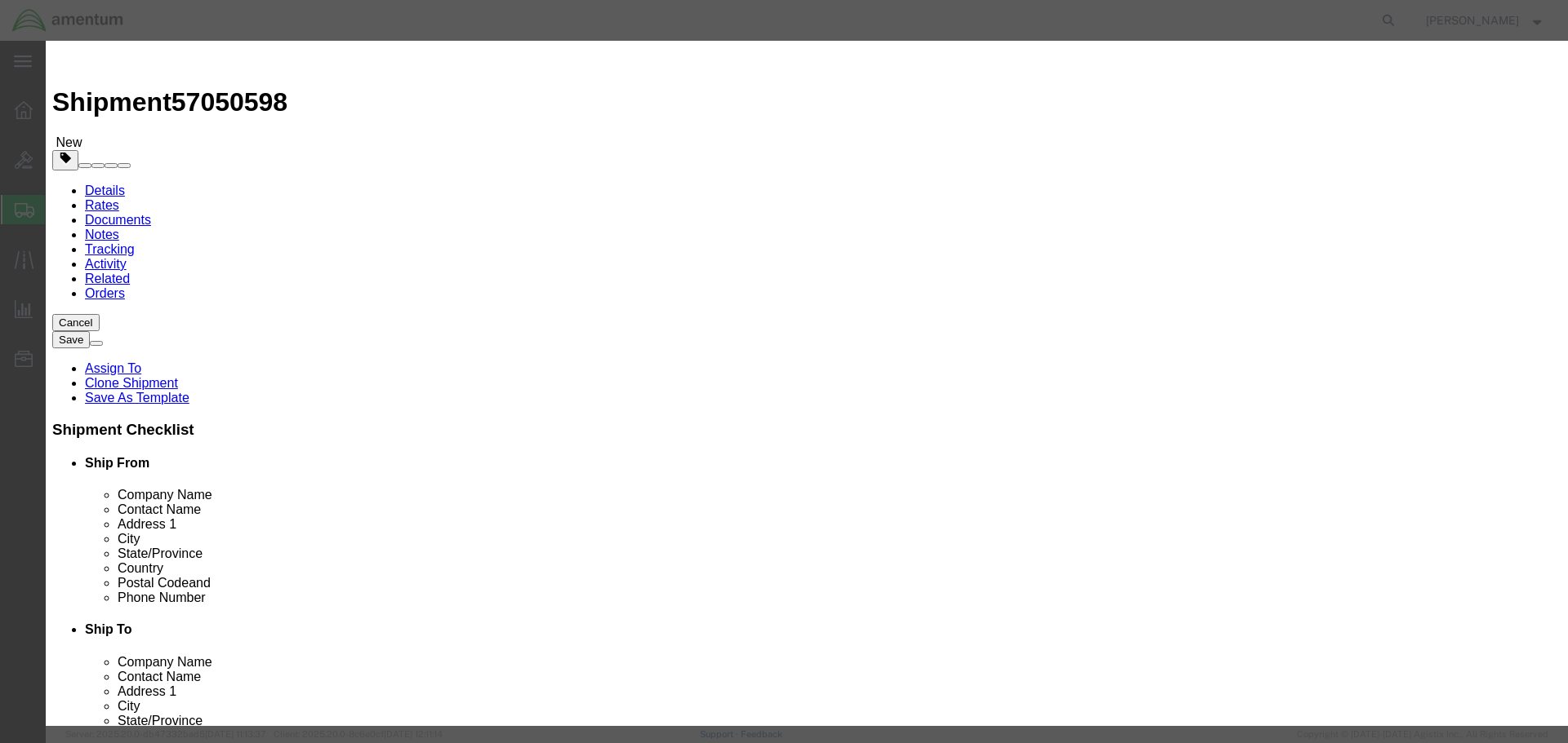
click div "Pieces 7.00 Select Bag Barrels 100Board Feet Bottle Box Blister Pack Carats Can…"
type input "2"
type input "20000"
drag, startPoint x: 560, startPoint y: 297, endPoint x: 369, endPoint y: 295, distance: 191.0
click div "SKU 245084-051T"
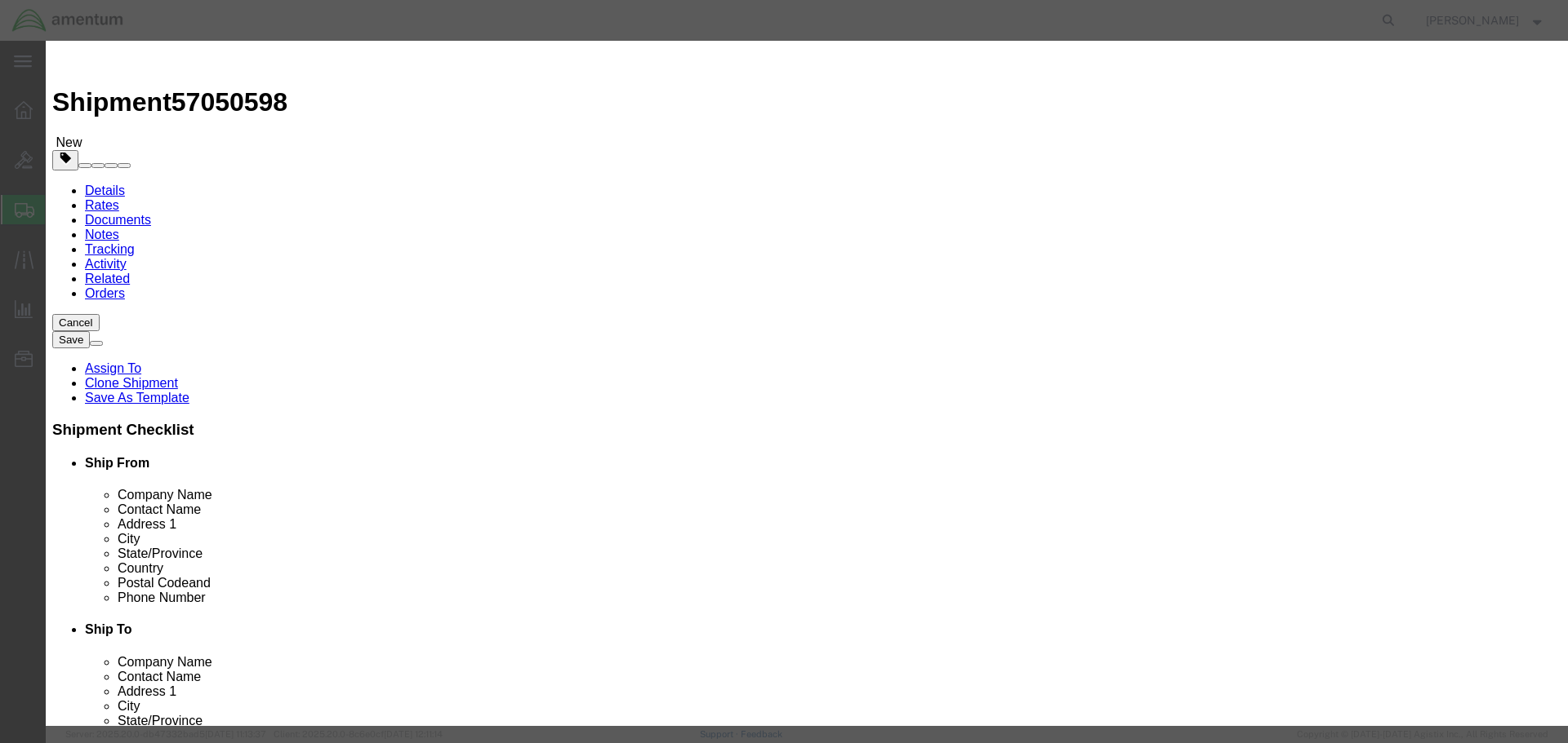
drag, startPoint x: 1072, startPoint y: 130, endPoint x: 736, endPoint y: 95, distance: 337.8
click div "Commodity library Product Name NVG NVG Pieces 2 Select Bag Barrels 100Board Fee…"
click button "Save & Close"
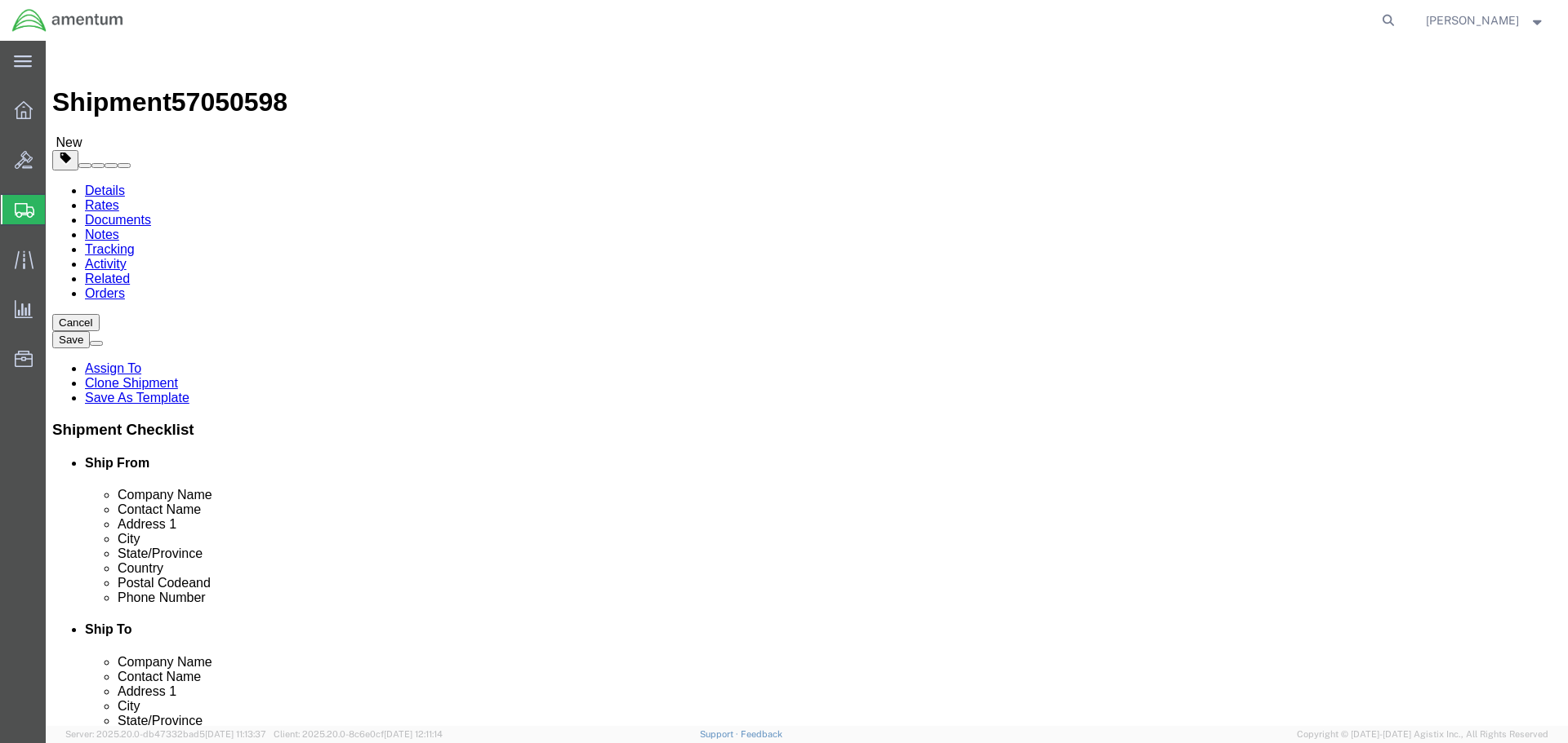
click button "Rate Shipment"
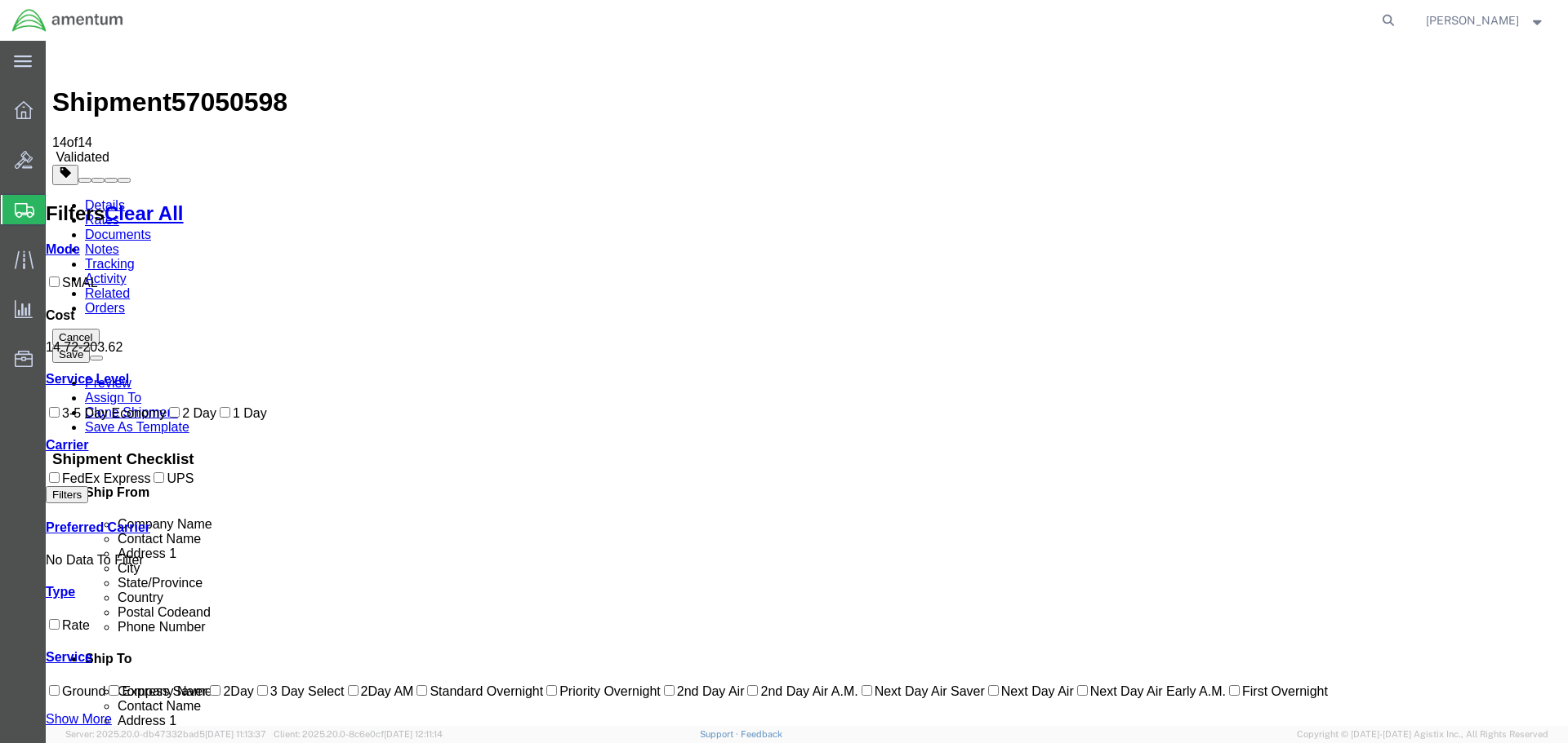
click at [92, 198] on link "Details" at bounding box center [105, 205] width 40 height 14
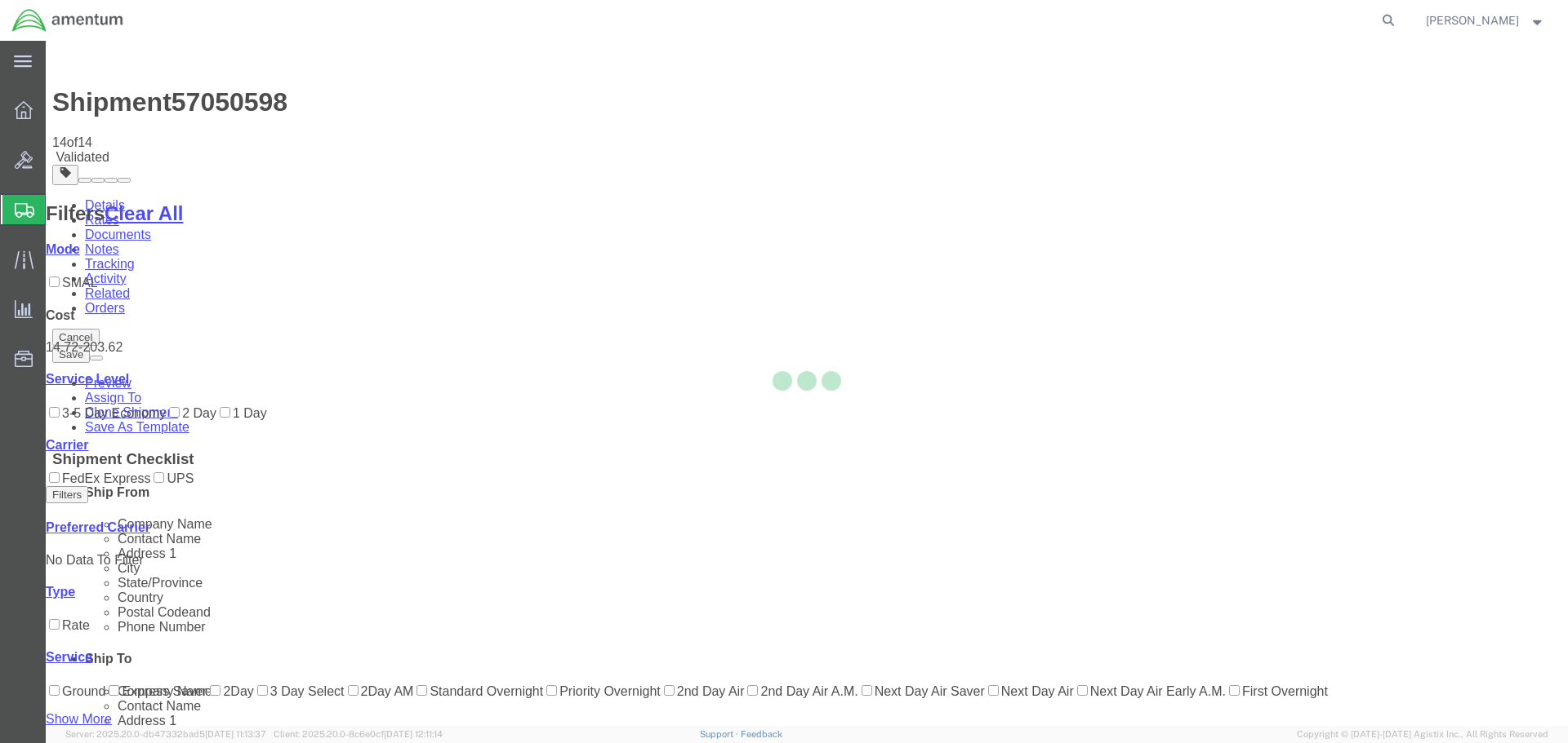
select select "49917"
select select "49939"
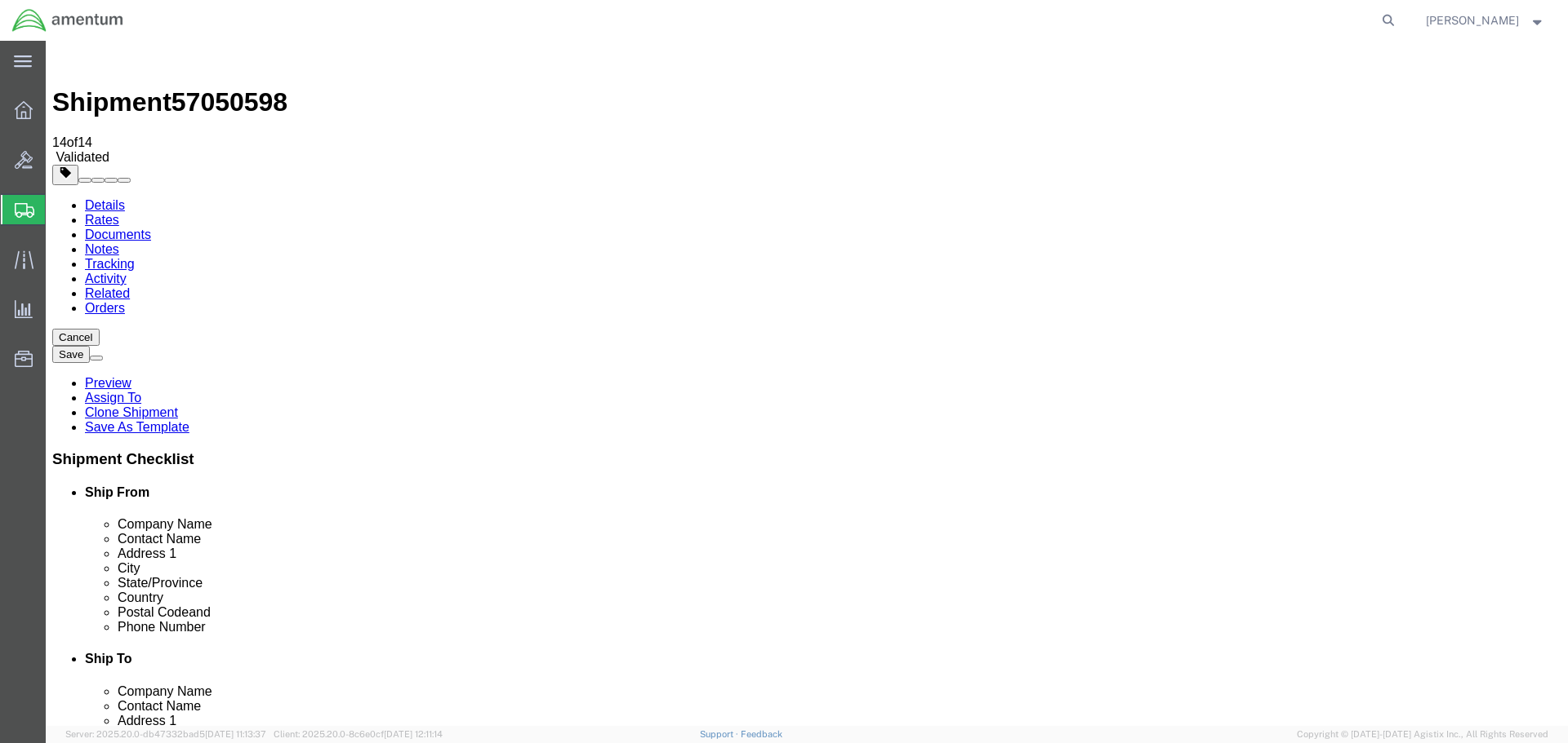
click icon
drag, startPoint x: 269, startPoint y: 346, endPoint x: 132, endPoint y: 338, distance: 137.2
click div "Dimensions Length 22.00 x Width 17.00 x Height 12.00 Select cm ft in"
type input "18"
type input "12"
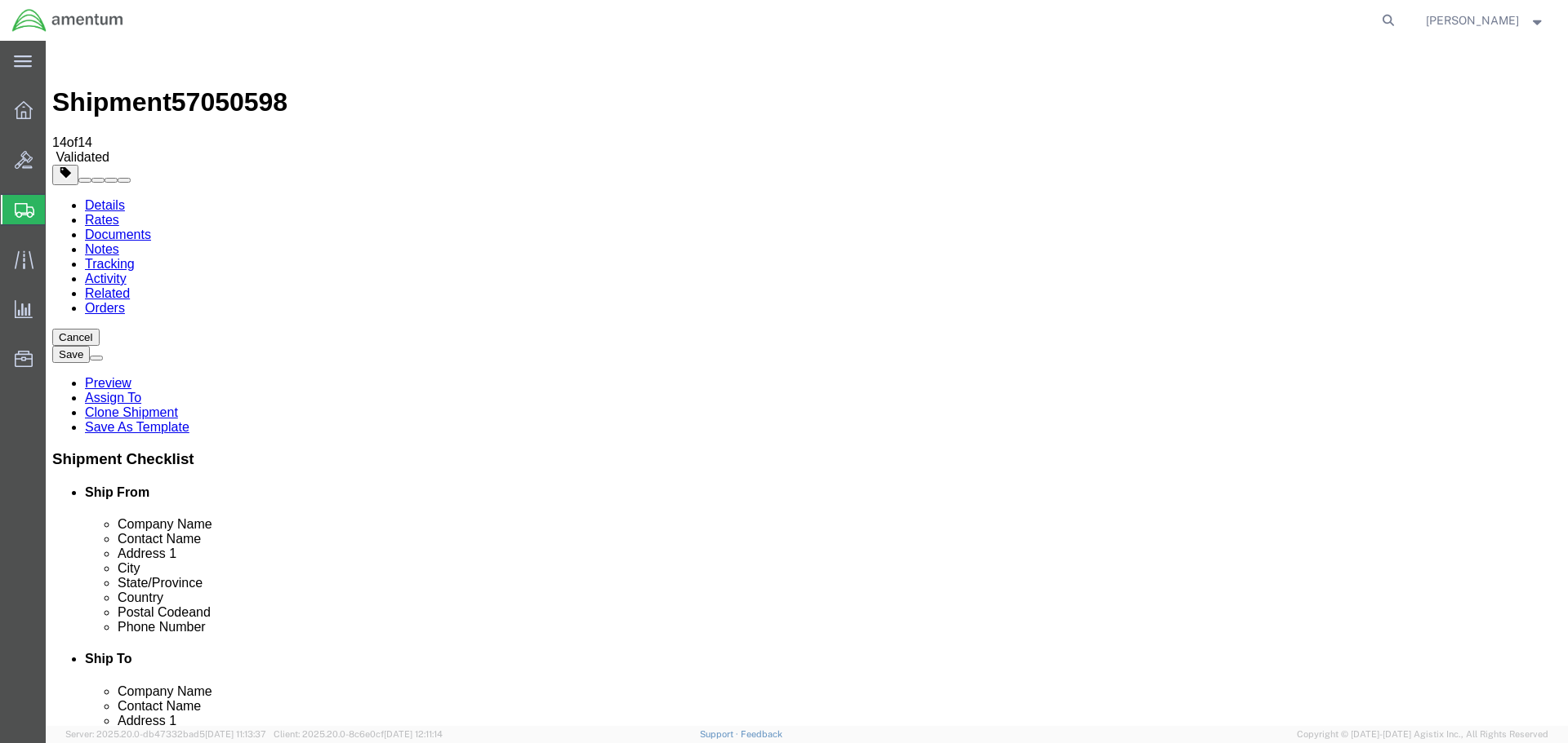
type input "13"
click dd "20000.00 USD"
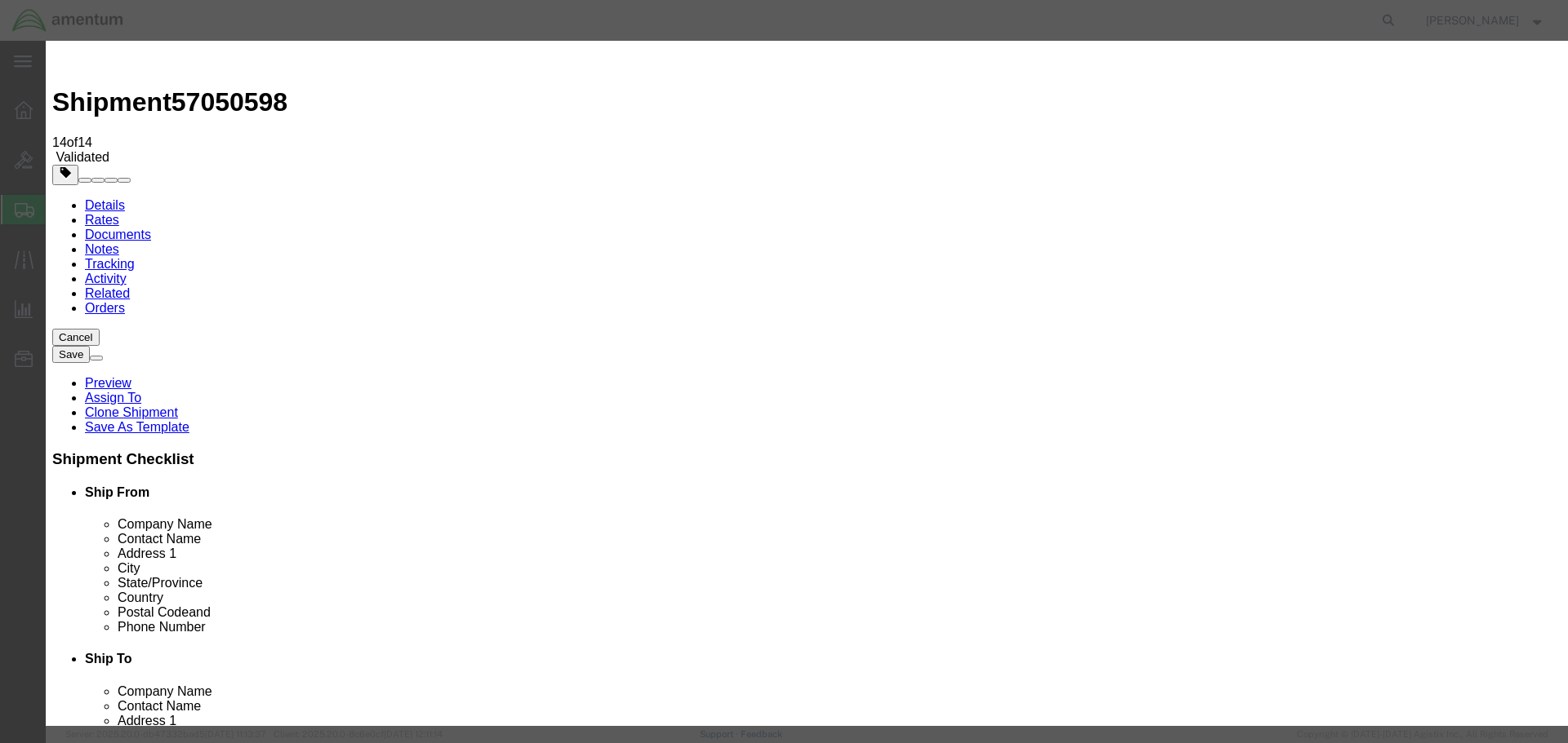
drag, startPoint x: 1177, startPoint y: 559, endPoint x: 1156, endPoint y: 551, distance: 22.5
click button "Close"
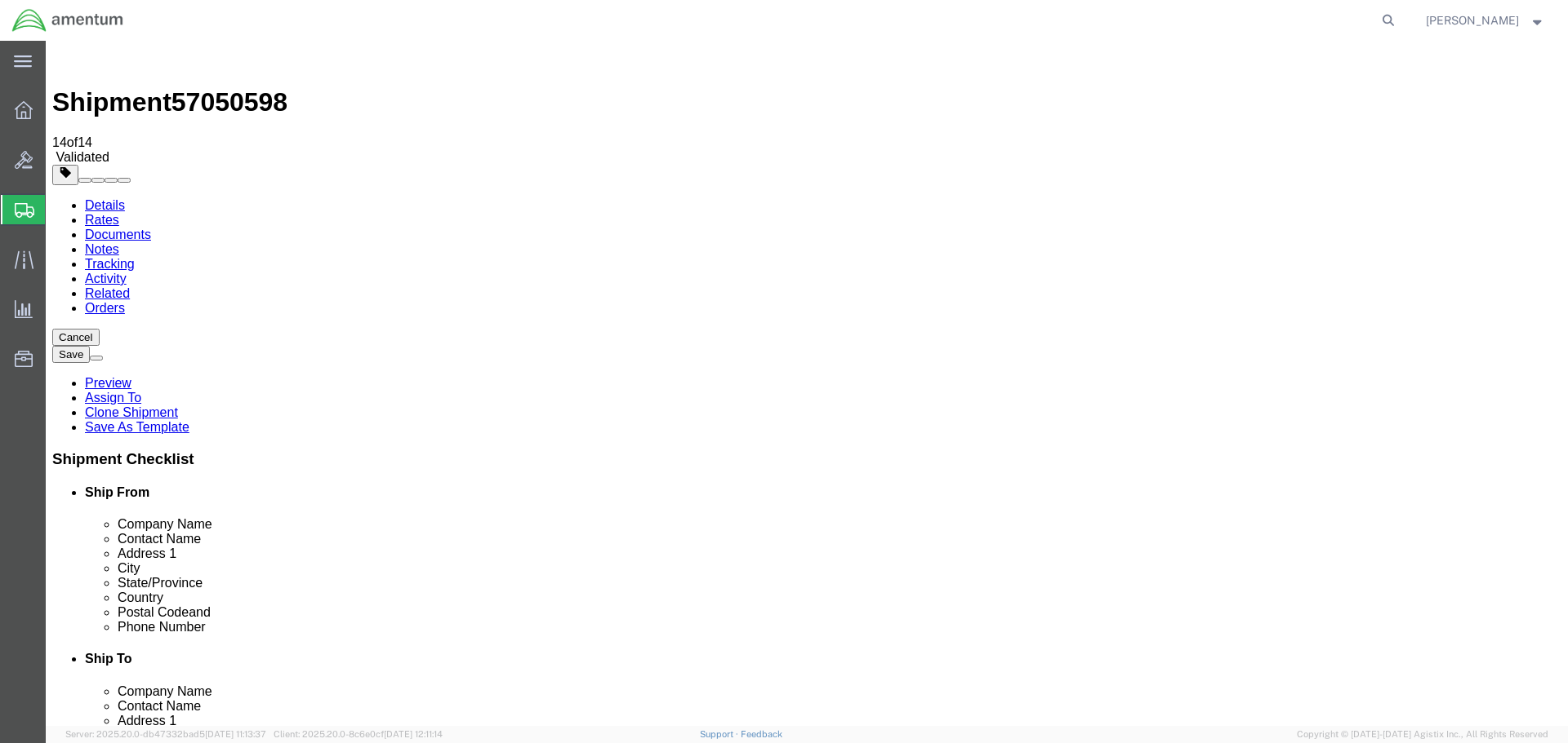
click input "20.00"
drag, startPoint x: 262, startPoint y: 375, endPoint x: 205, endPoint y: 373, distance: 57.0
click div "20.00 Select kgs lbs"
type input "6"
click div "Package Content # 1 1 x Cardboard Box(es) Package Type Select Bale(s) Basket(s)…"
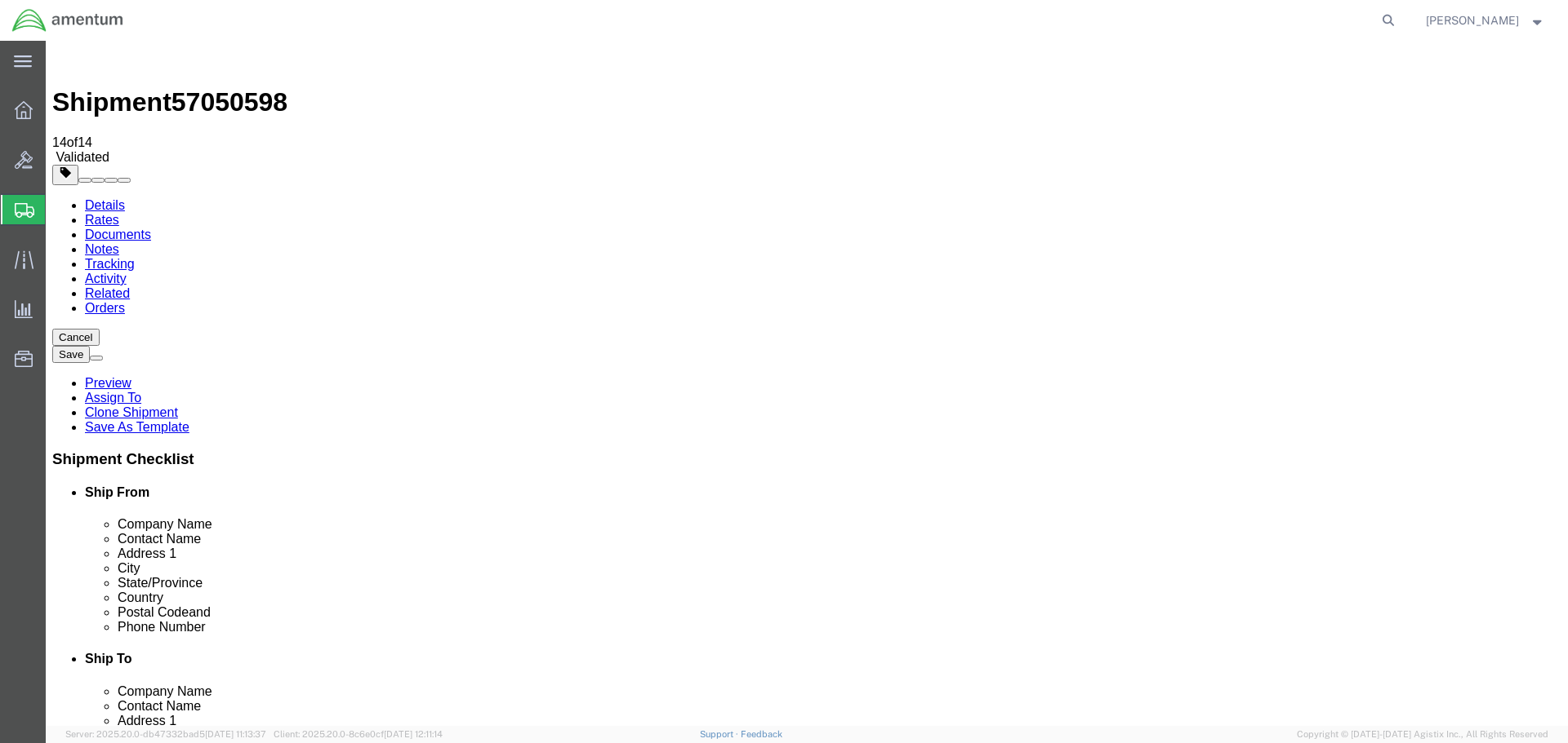
click button "Rate Shipment"
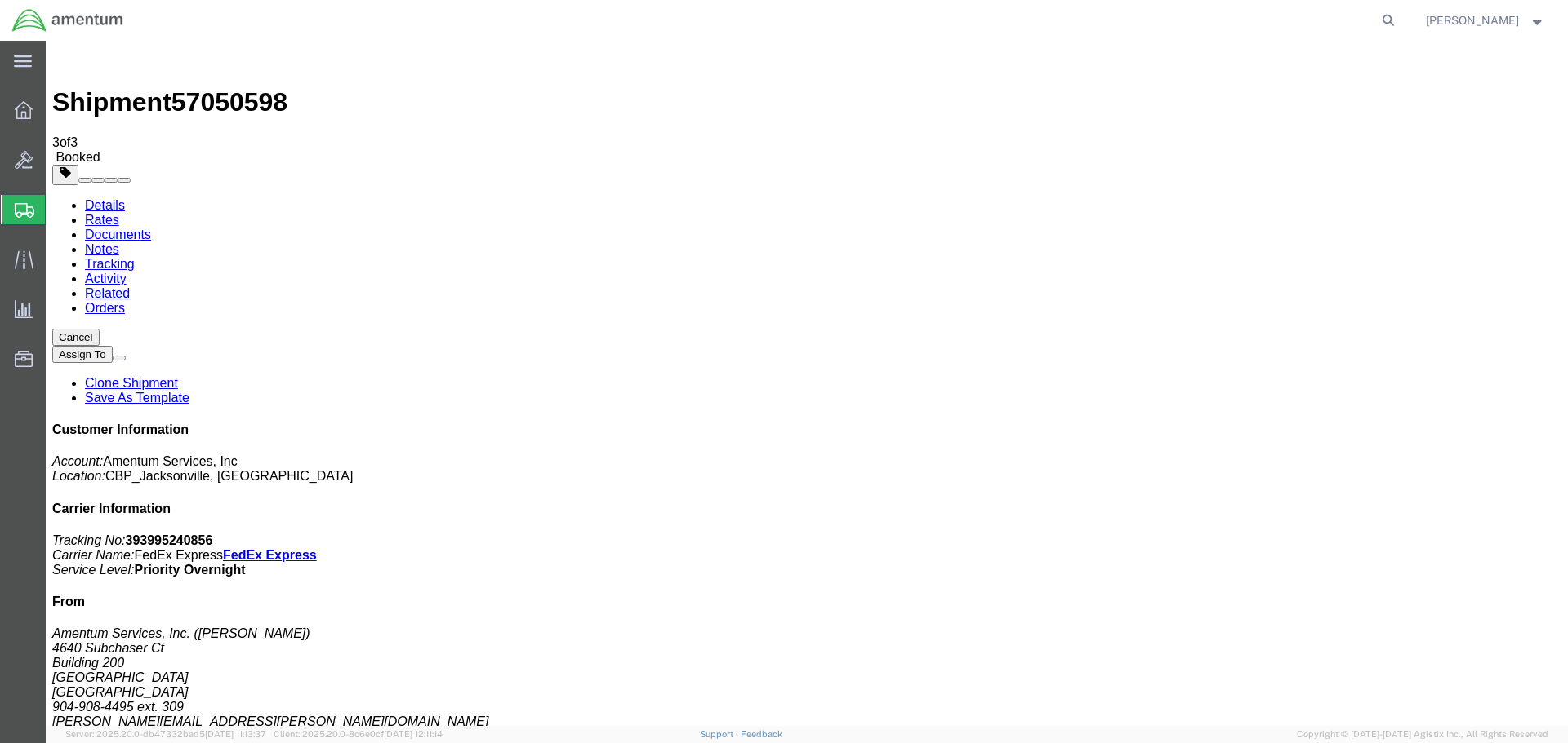
click at [213, 534] on b "393995240856" at bounding box center [169, 541] width 87 height 14
copy b "393995240856"
checkbox input "true"
